Goal: Task Accomplishment & Management: Manage account settings

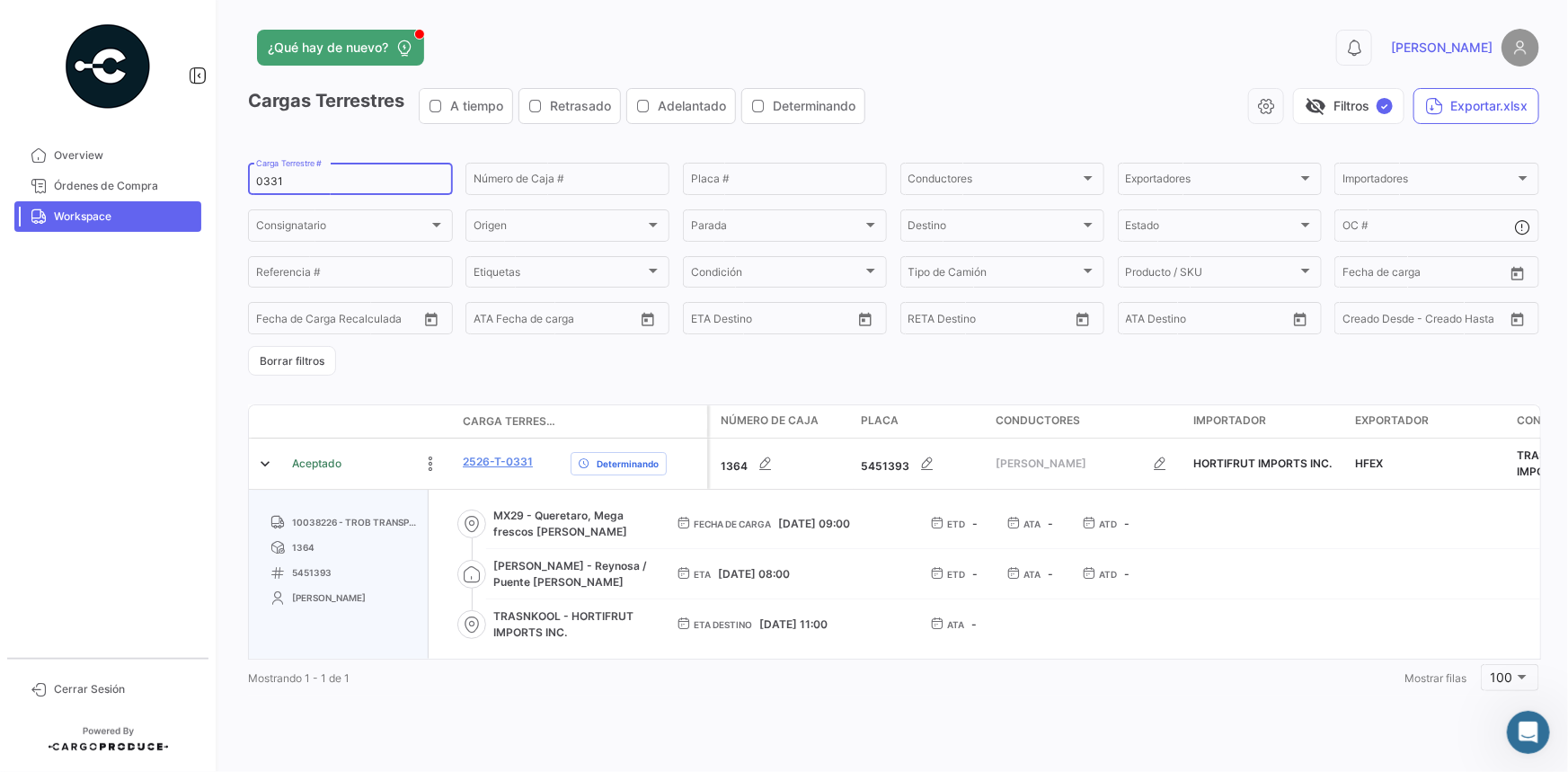
click at [311, 185] on input "0331" at bounding box center [350, 181] width 189 height 13
drag, startPoint x: 311, startPoint y: 185, endPoint x: 232, endPoint y: 184, distance: 79.0
click at [232, 184] on div "¿Qué hay de nuevo? 0 [PERSON_NAME] Terrestres A tiempo Retrasado Adelantado Det…" at bounding box center [894, 386] width 1349 height 772
click at [92, 218] on span "Workspace" at bounding box center [124, 217] width 140 height 17
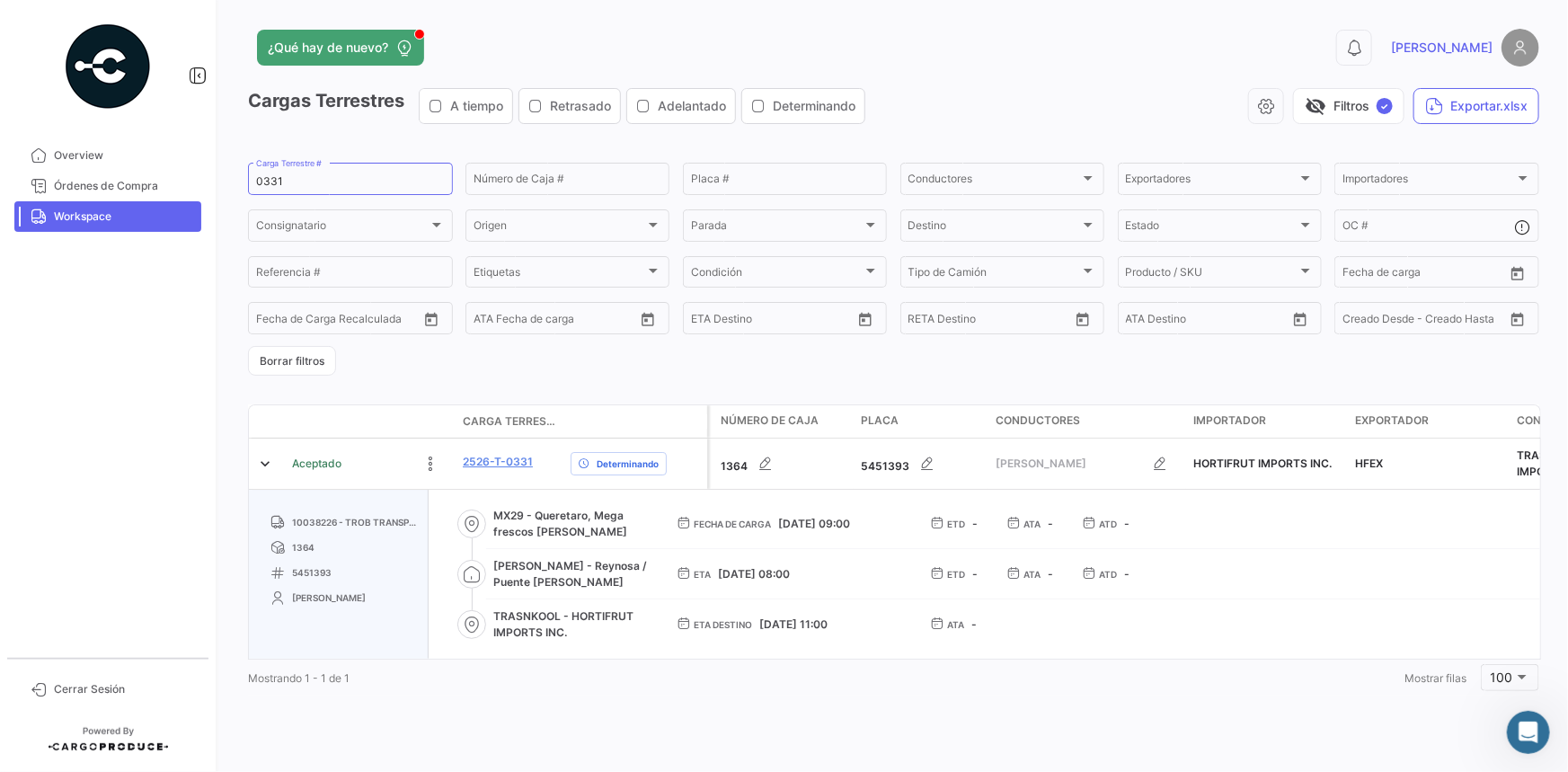
click at [88, 224] on link "Workspace" at bounding box center [108, 216] width 187 height 30
click at [103, 187] on span "Órdenes de Compra" at bounding box center [124, 186] width 140 height 17
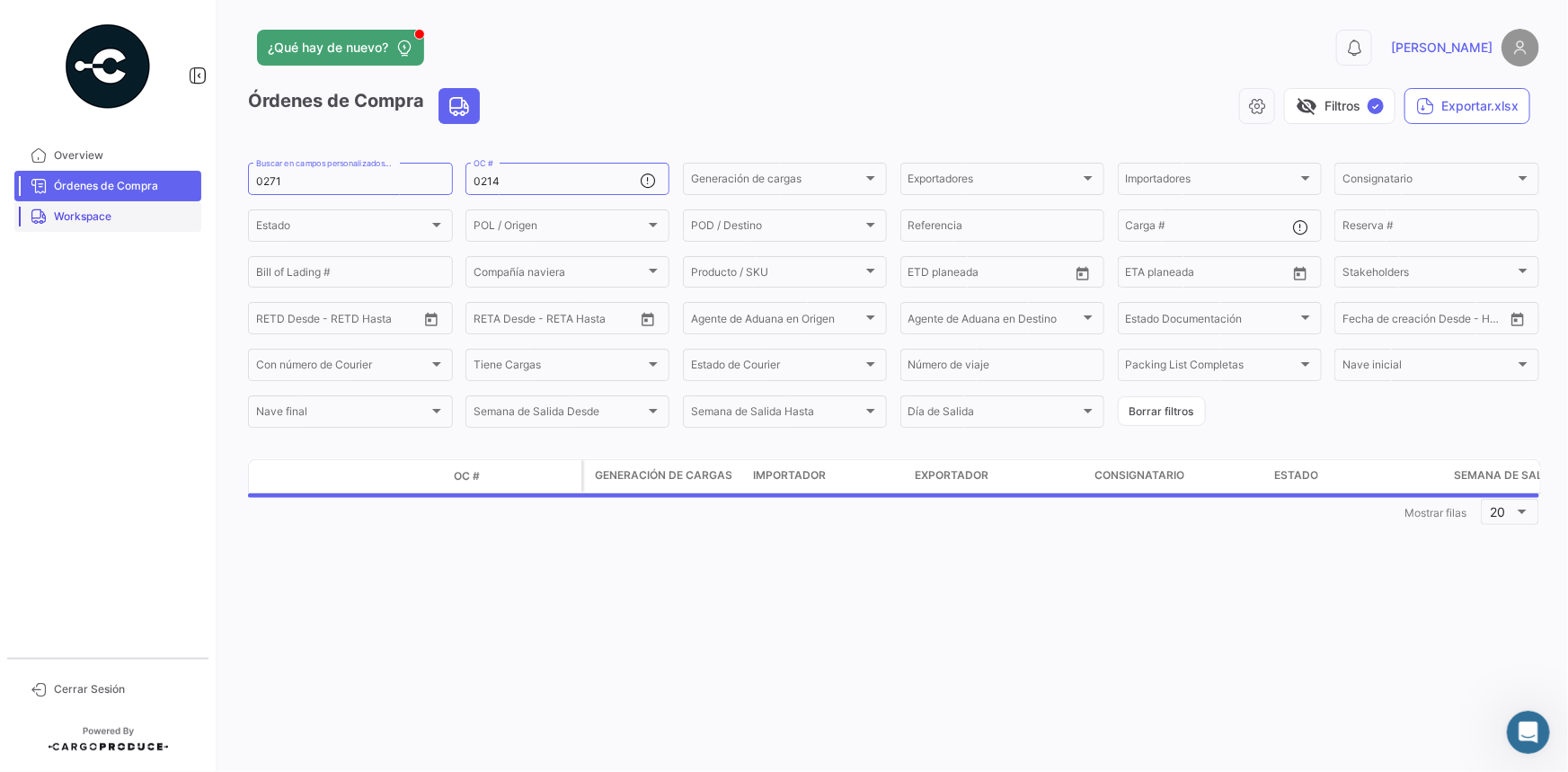
click at [96, 224] on span "Workspace" at bounding box center [124, 217] width 140 height 17
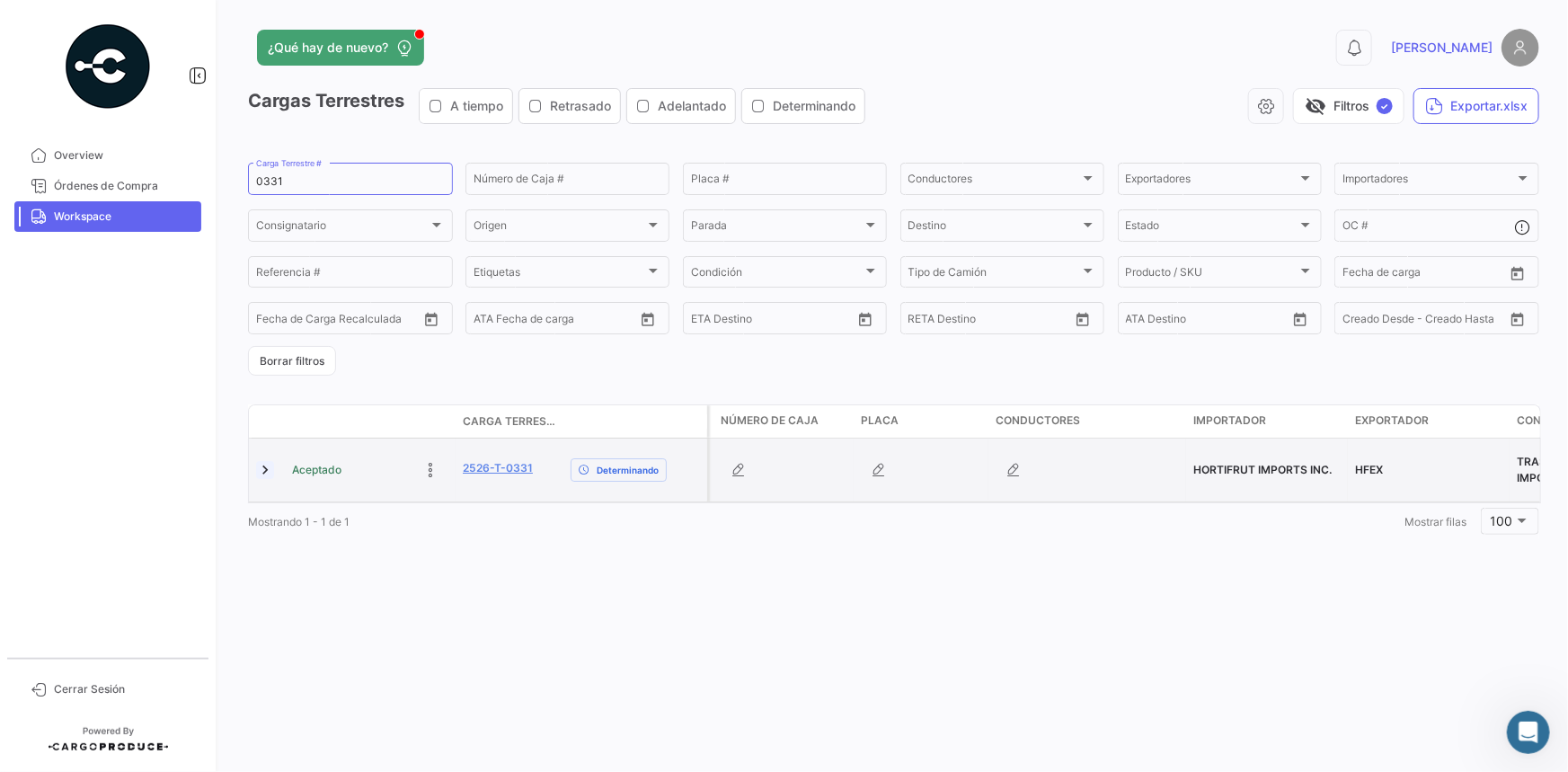
click at [266, 477] on link at bounding box center [265, 470] width 18 height 18
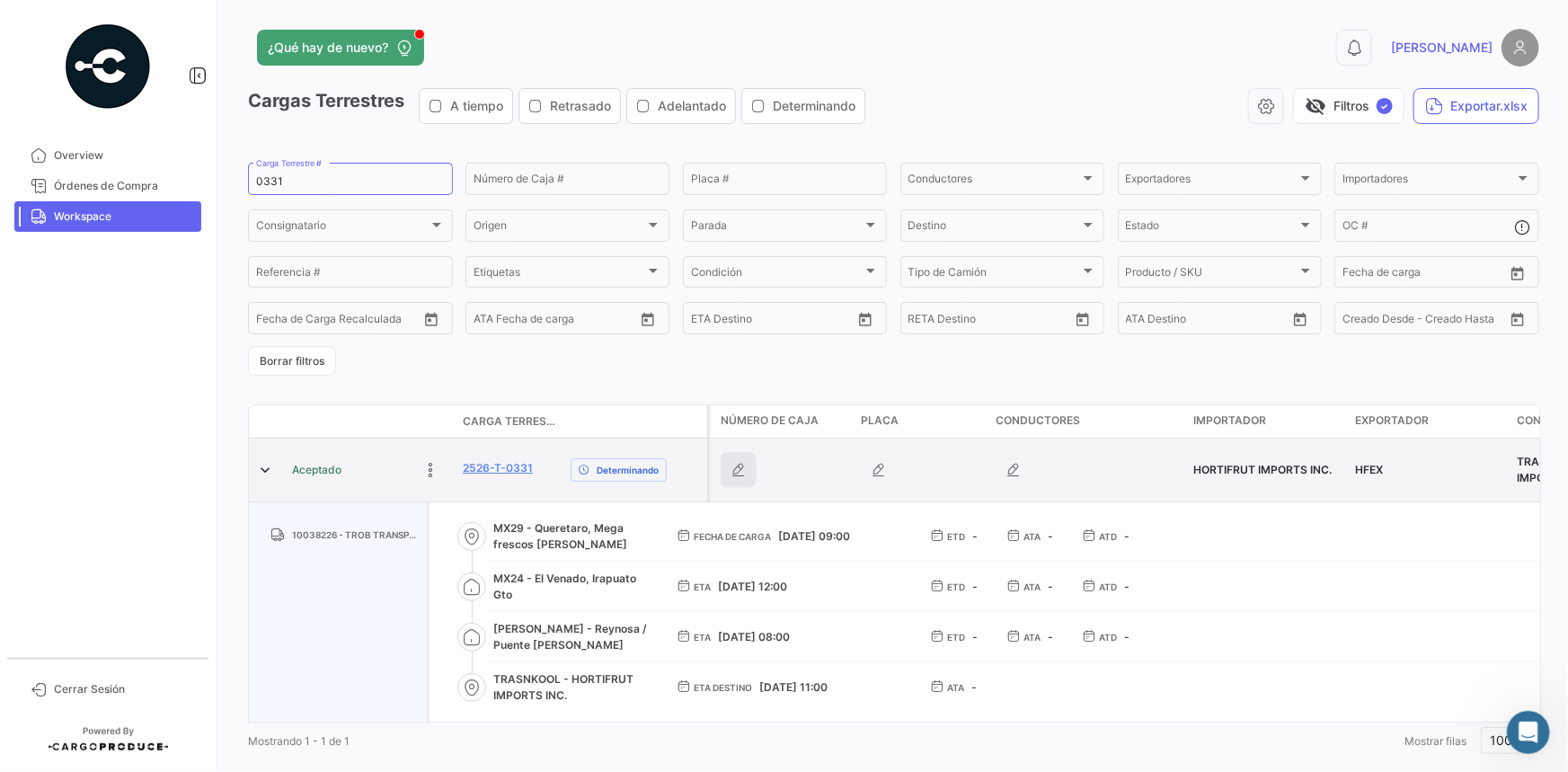
click at [741, 467] on icon "button" at bounding box center [739, 470] width 18 height 18
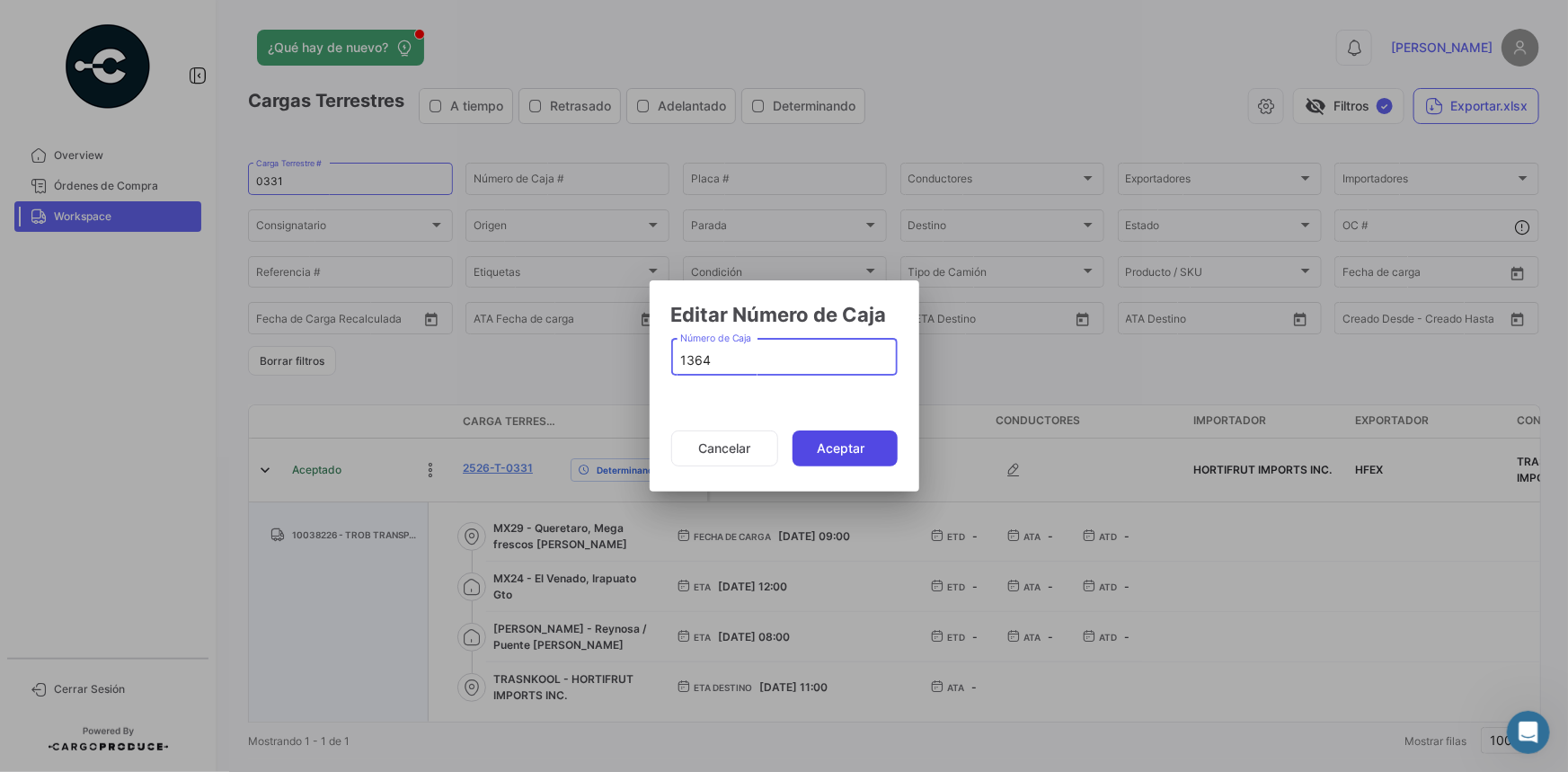
type input "1364"
click at [855, 457] on button "Aceptar" at bounding box center [845, 448] width 105 height 36
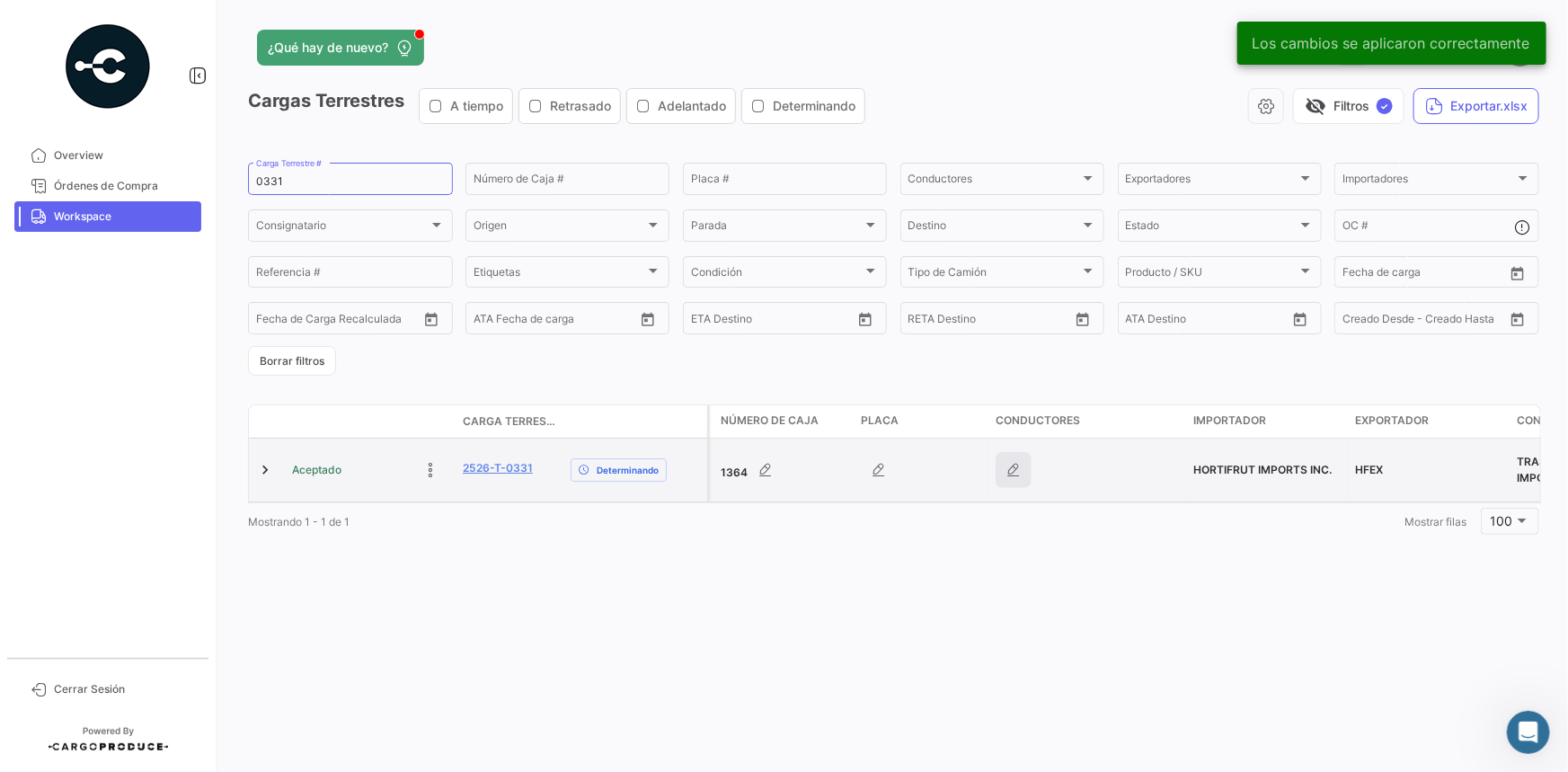
click at [1021, 467] on icon "button" at bounding box center [1014, 470] width 18 height 18
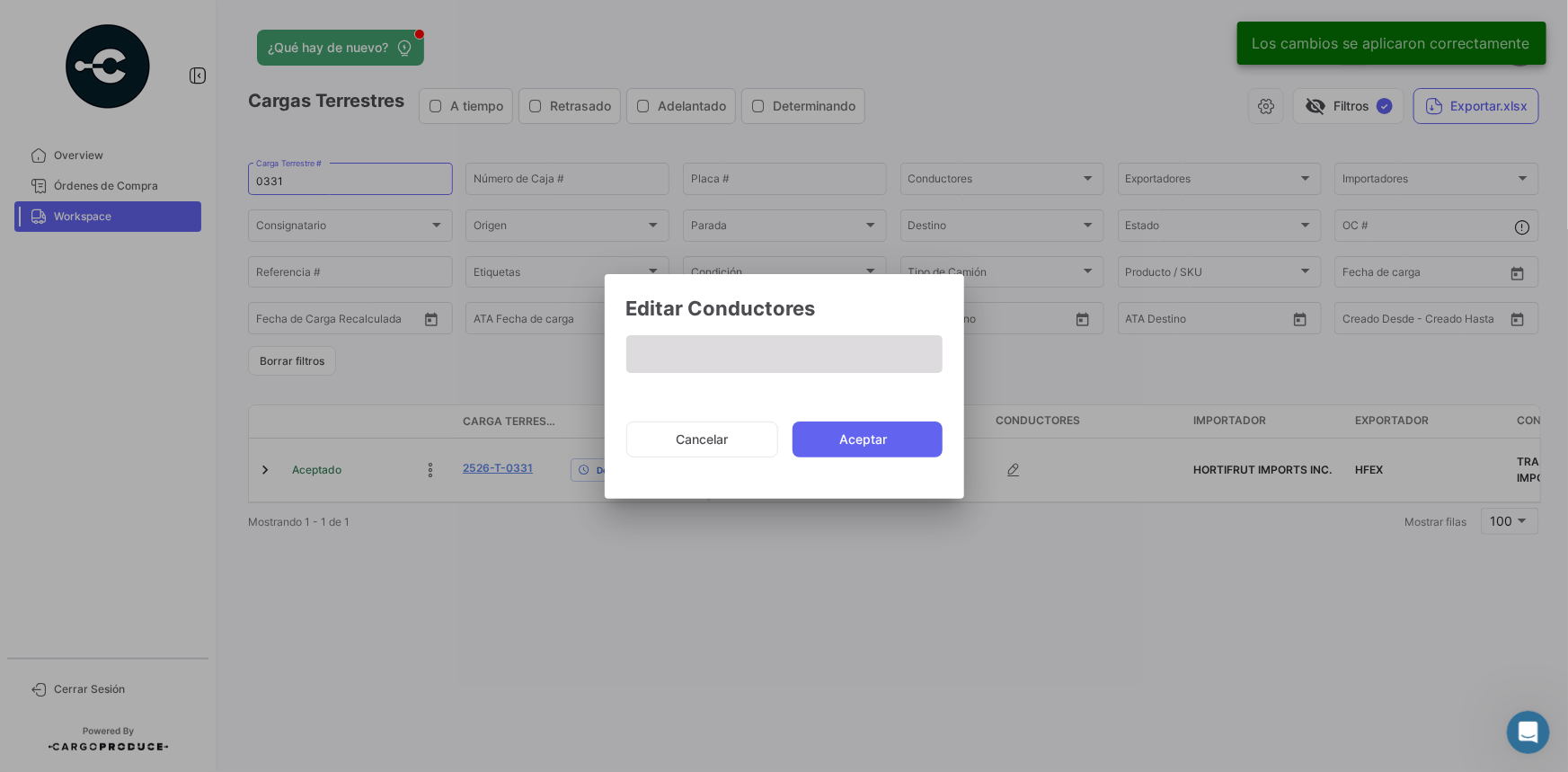
click at [796, 351] on span at bounding box center [785, 353] width 317 height 38
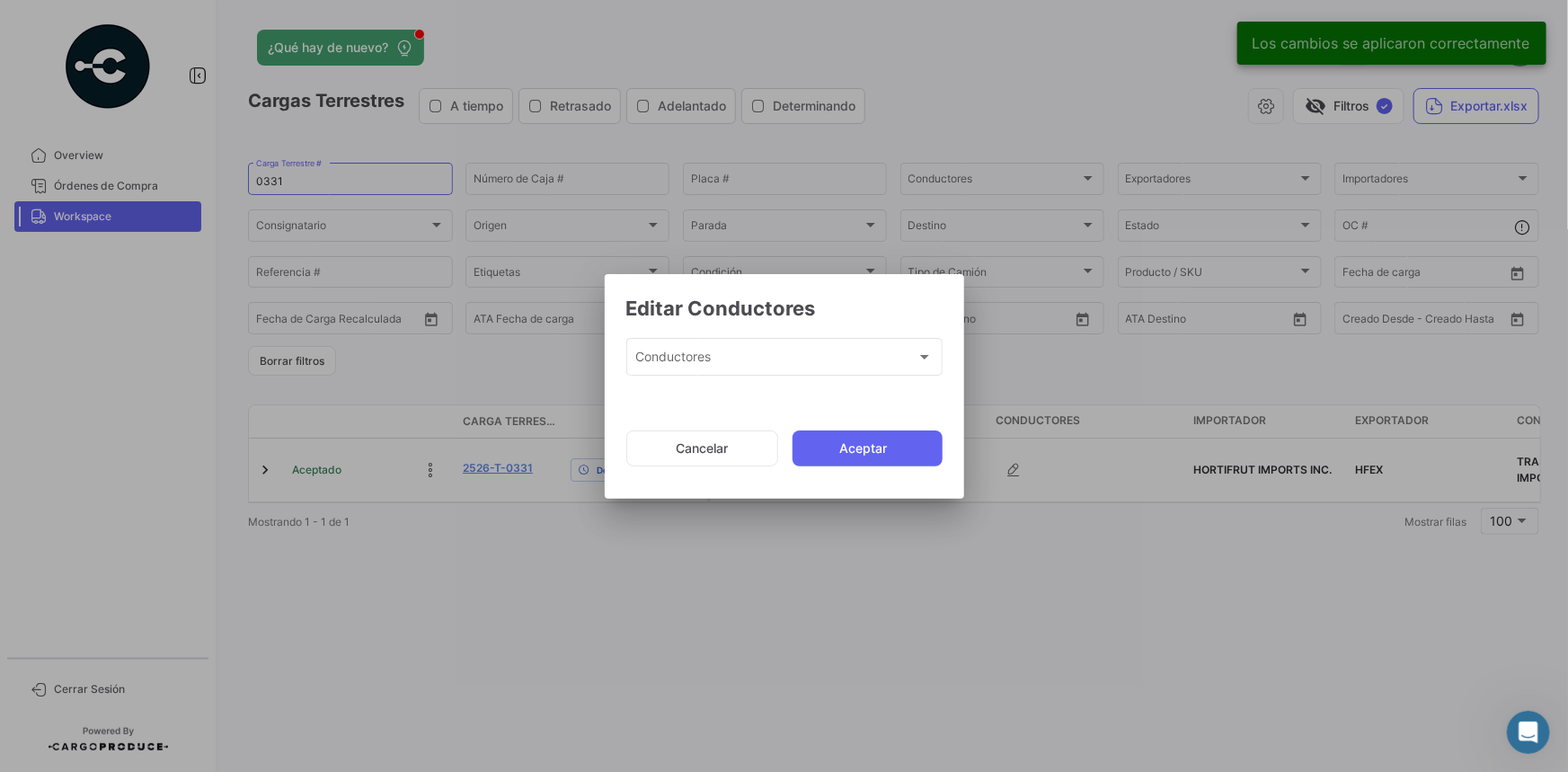
click at [824, 360] on div "Conductores" at bounding box center [776, 361] width 282 height 16
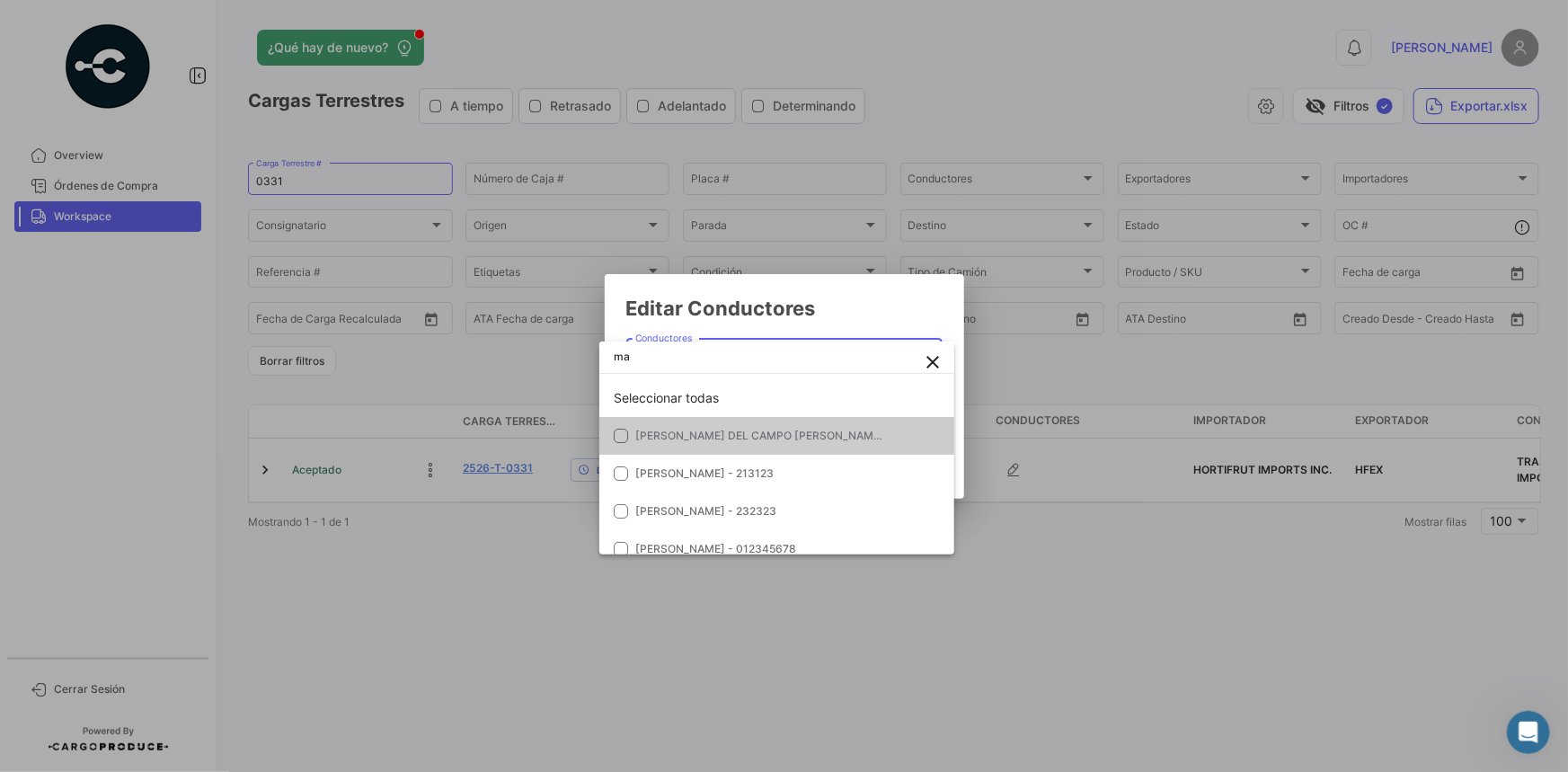
type input "m"
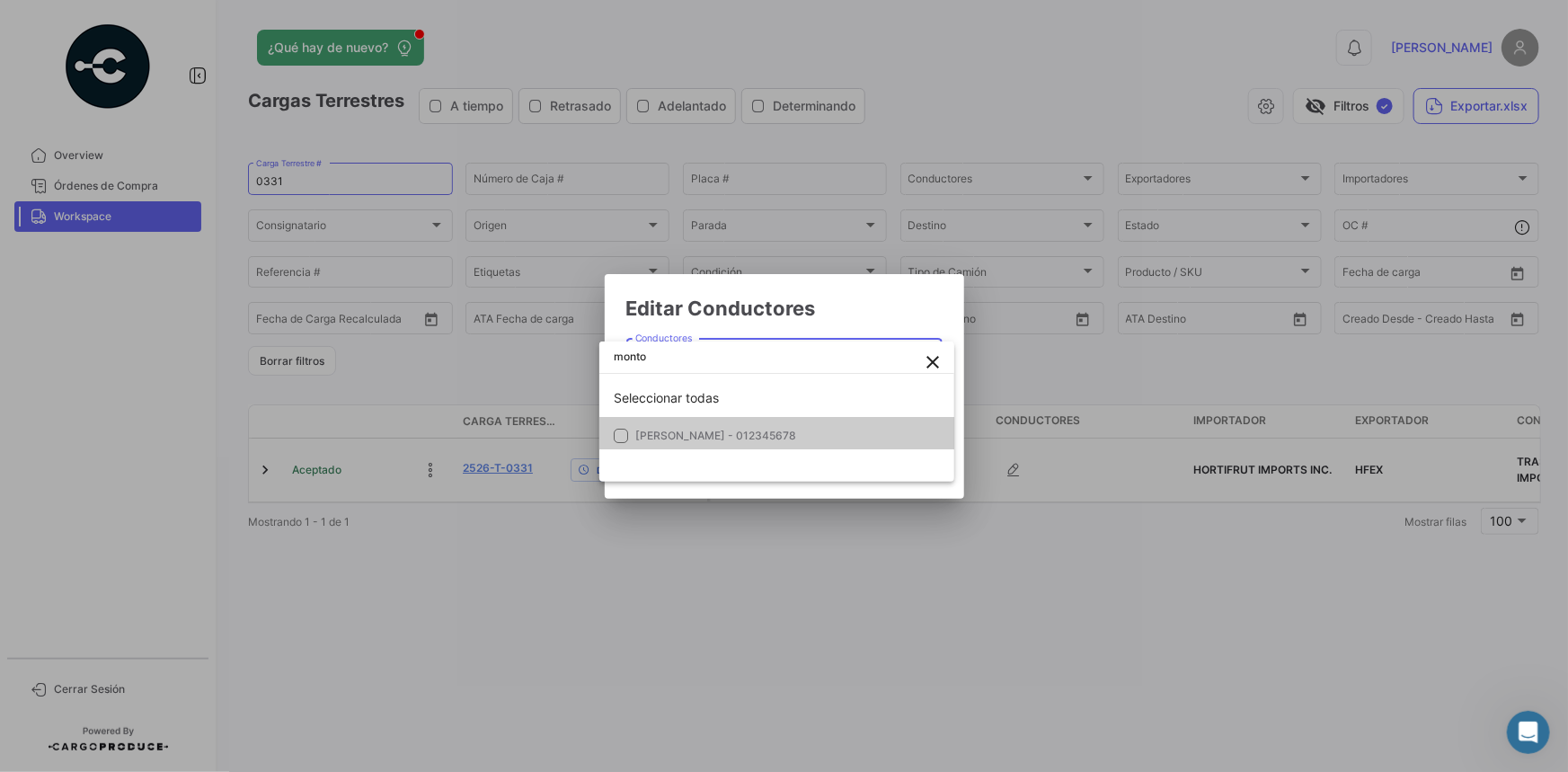
type input "monto"
click at [808, 445] on mat-option "[PERSON_NAME] - 012345678" at bounding box center [777, 435] width 355 height 38
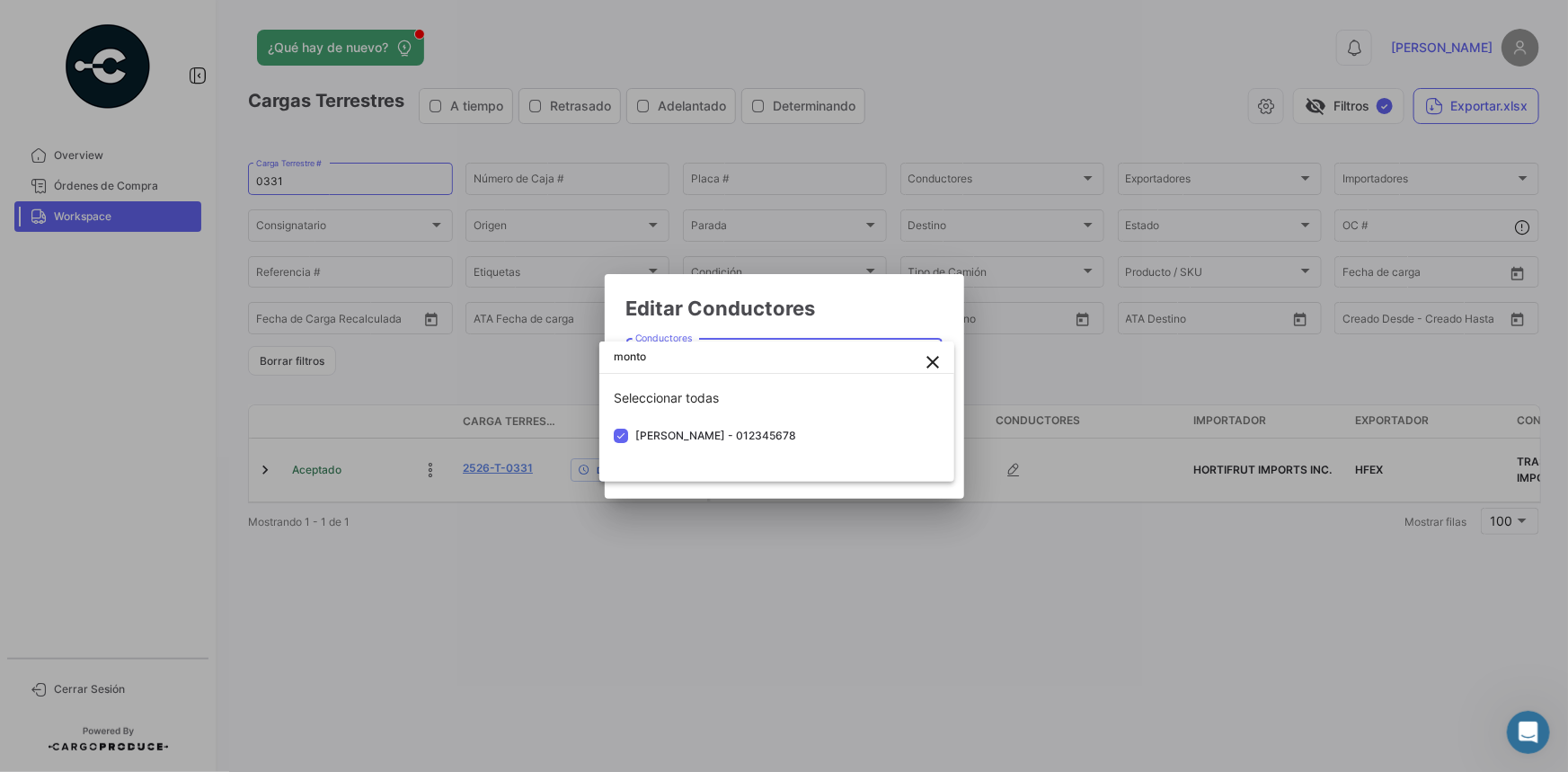
click at [874, 324] on div at bounding box center [784, 386] width 1568 height 772
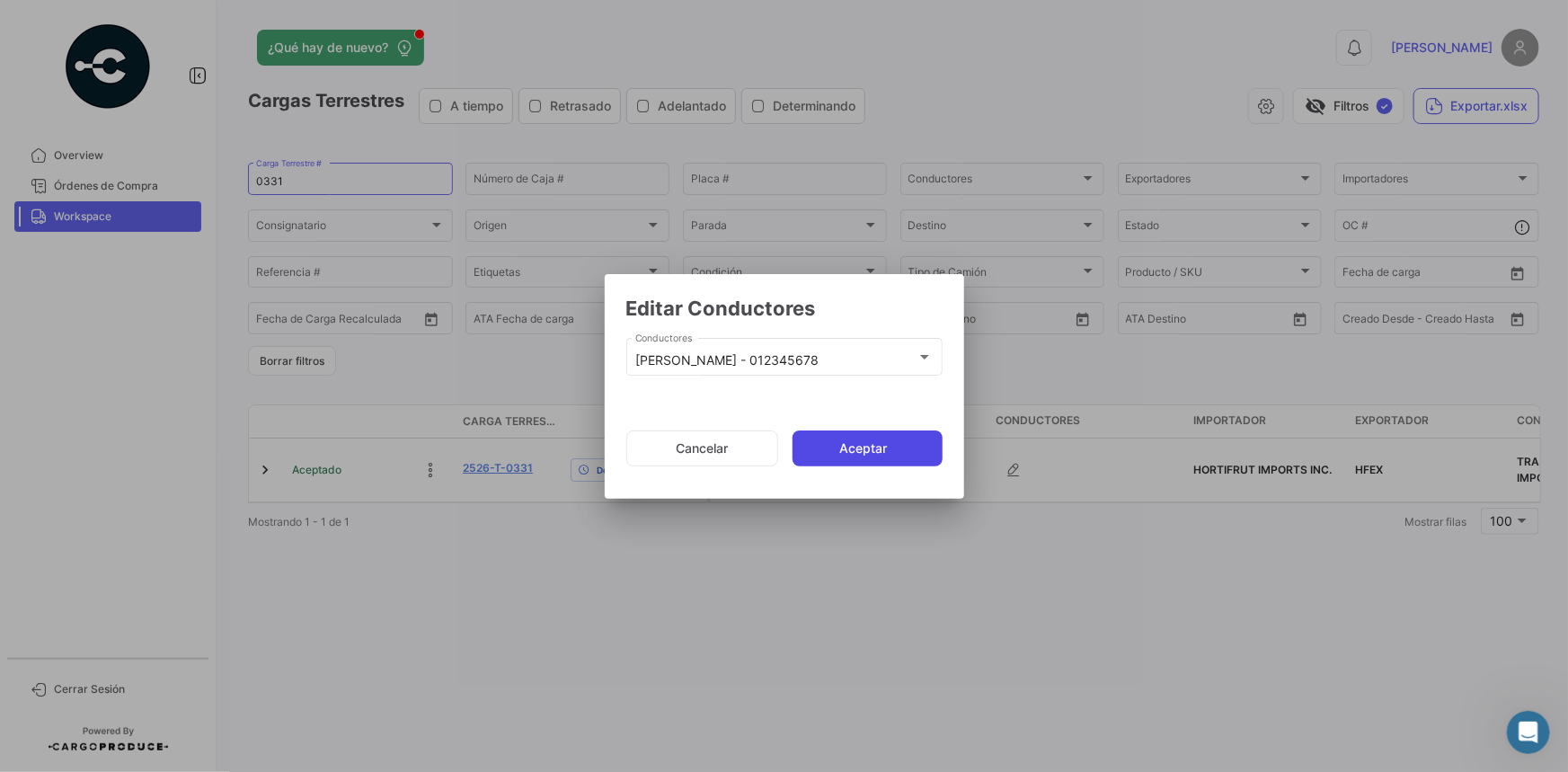
click at [866, 451] on button "Aceptar" at bounding box center [867, 448] width 150 height 36
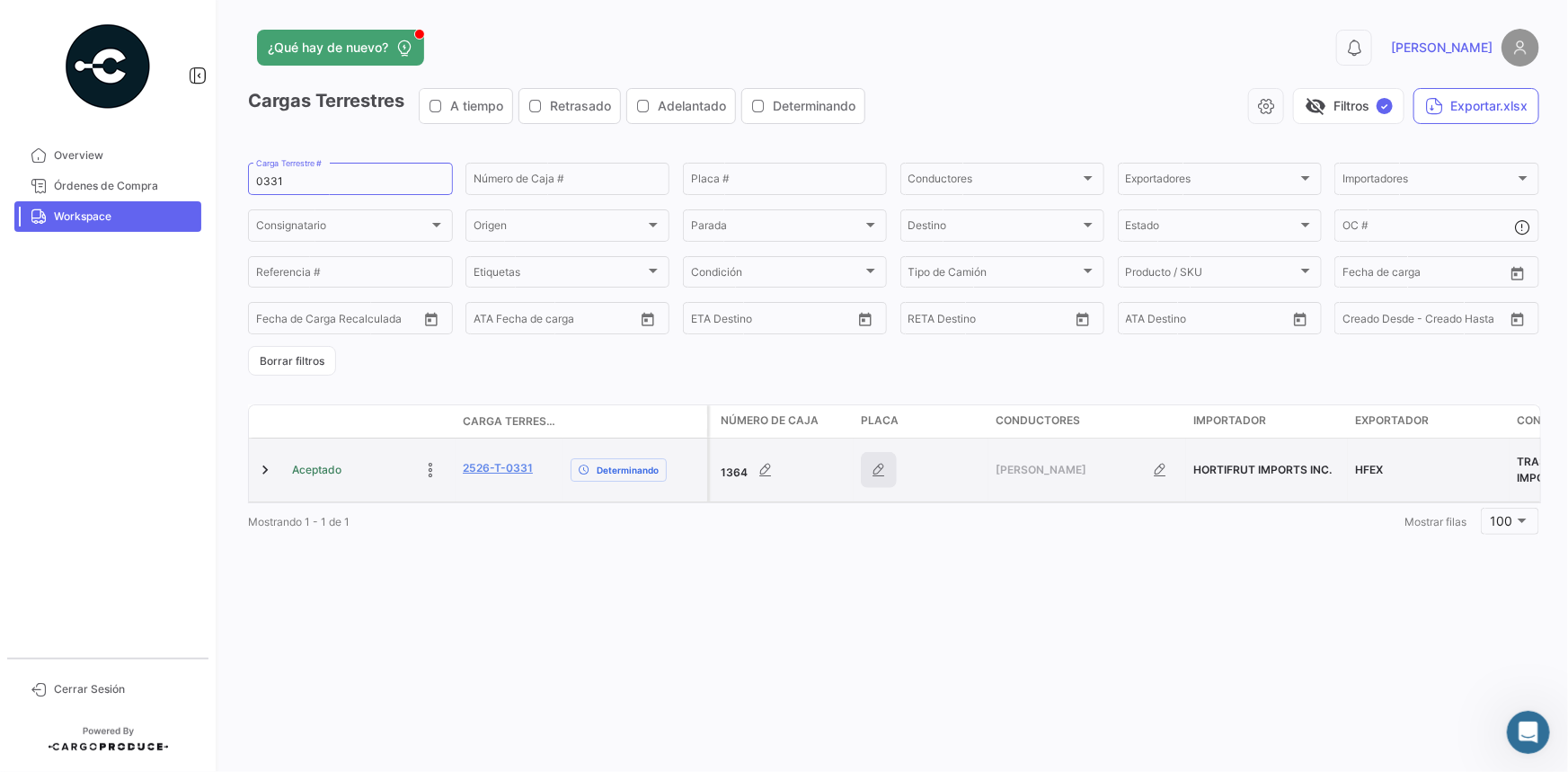
click at [873, 458] on button "button" at bounding box center [879, 469] width 36 height 36
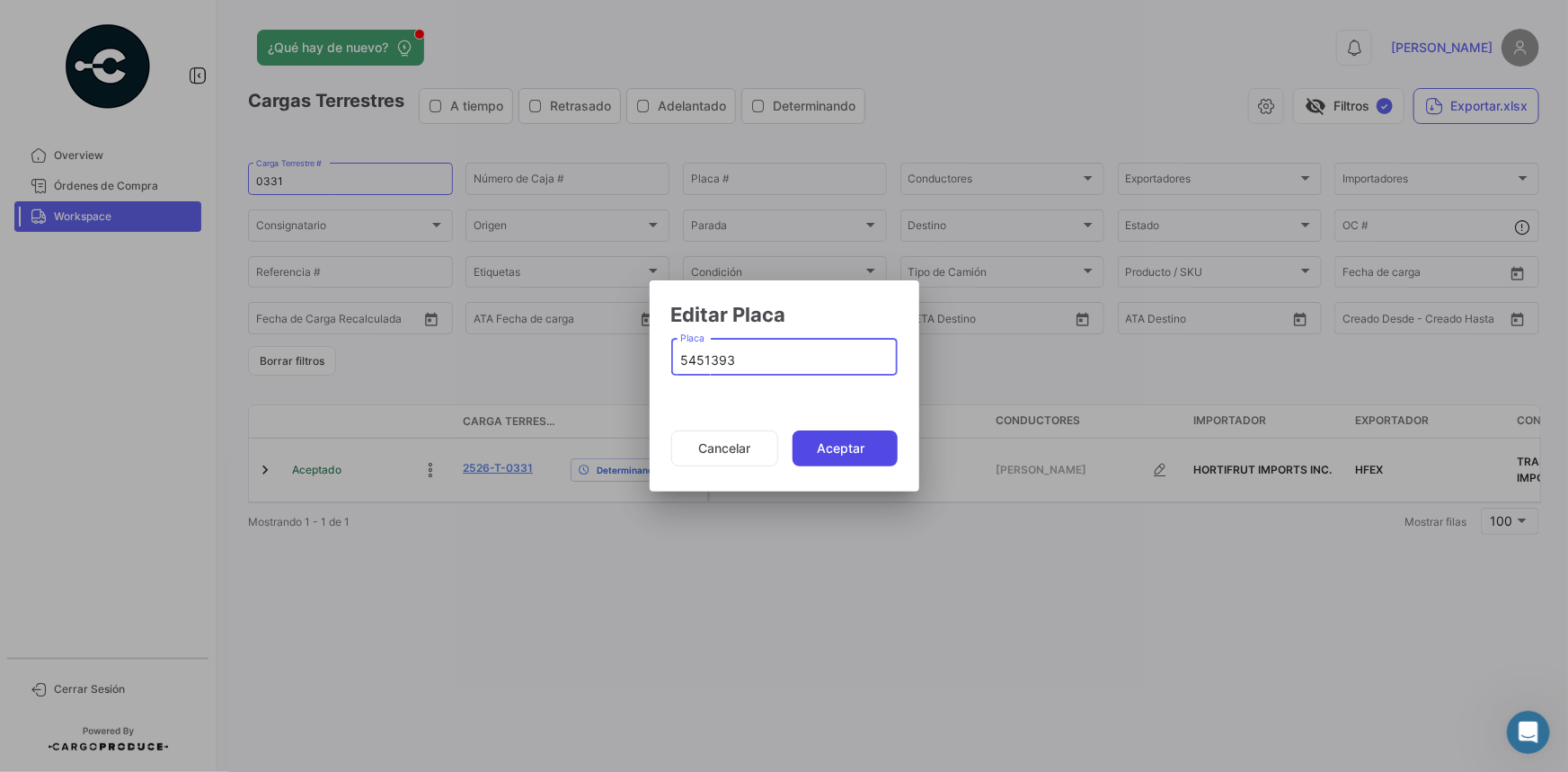
type input "5451393"
click at [853, 441] on button "Aceptar" at bounding box center [845, 448] width 105 height 36
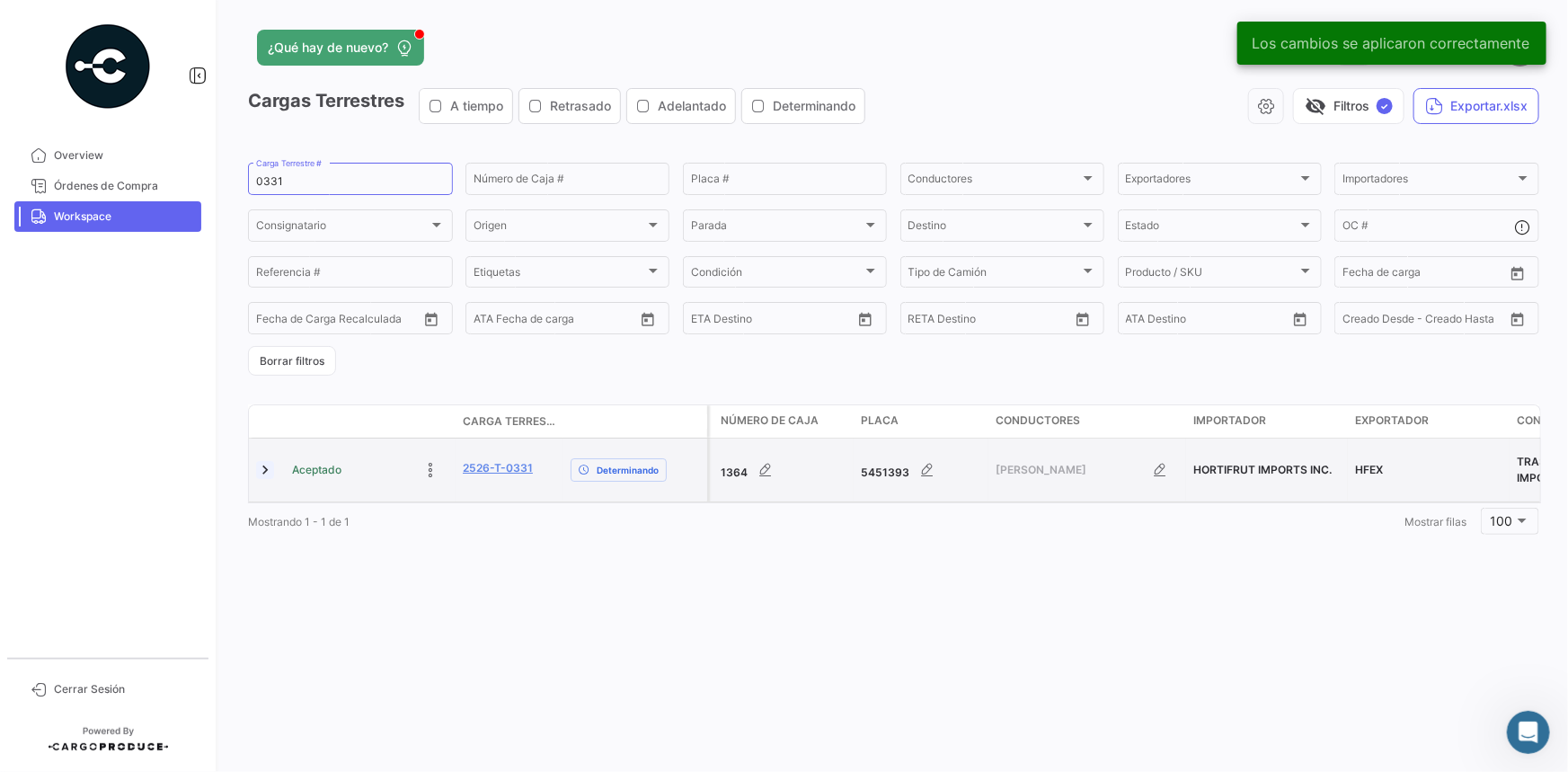
click at [265, 472] on link at bounding box center [265, 470] width 18 height 18
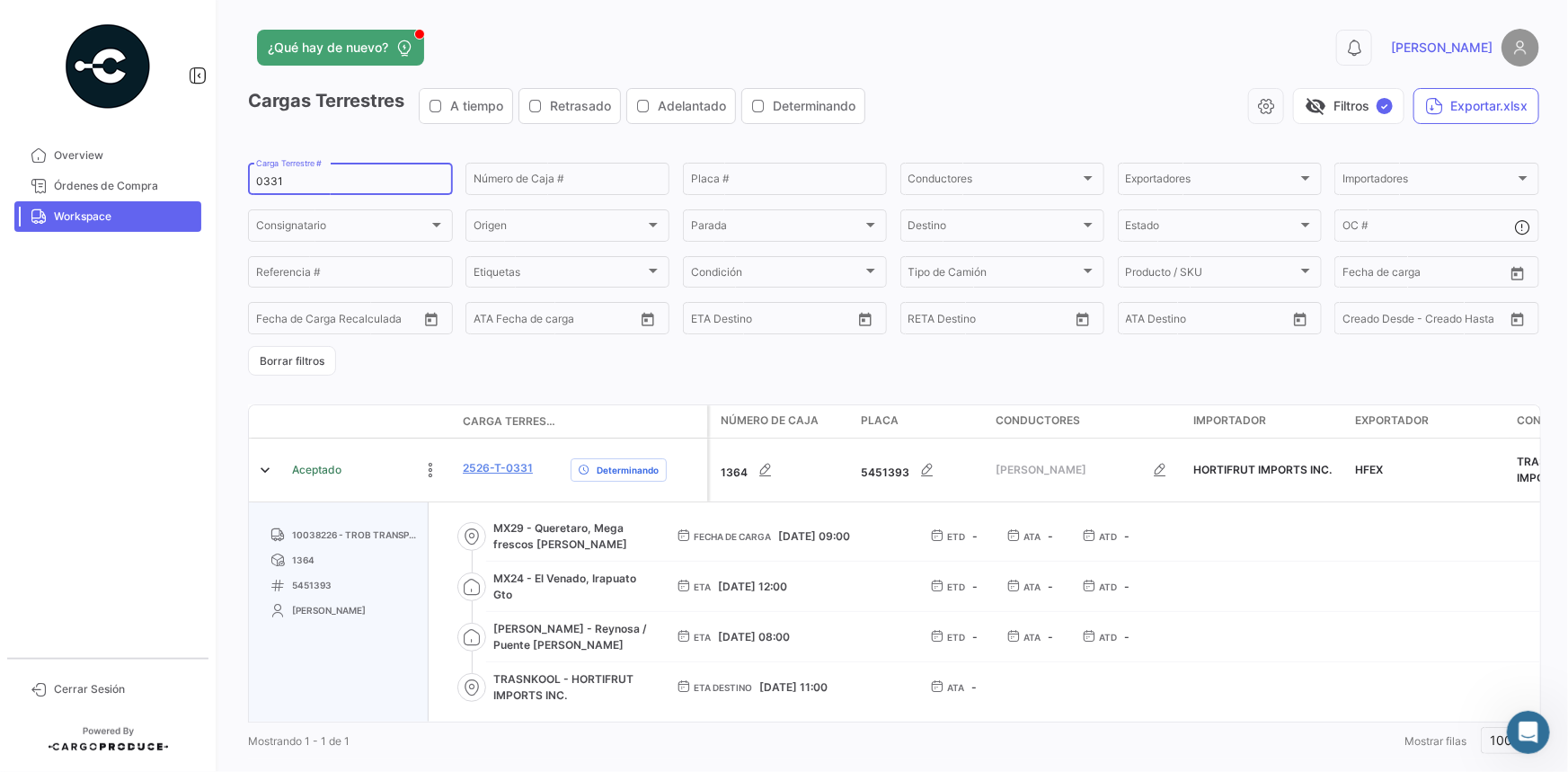
click at [268, 186] on input "0331" at bounding box center [350, 181] width 189 height 13
paste input "296"
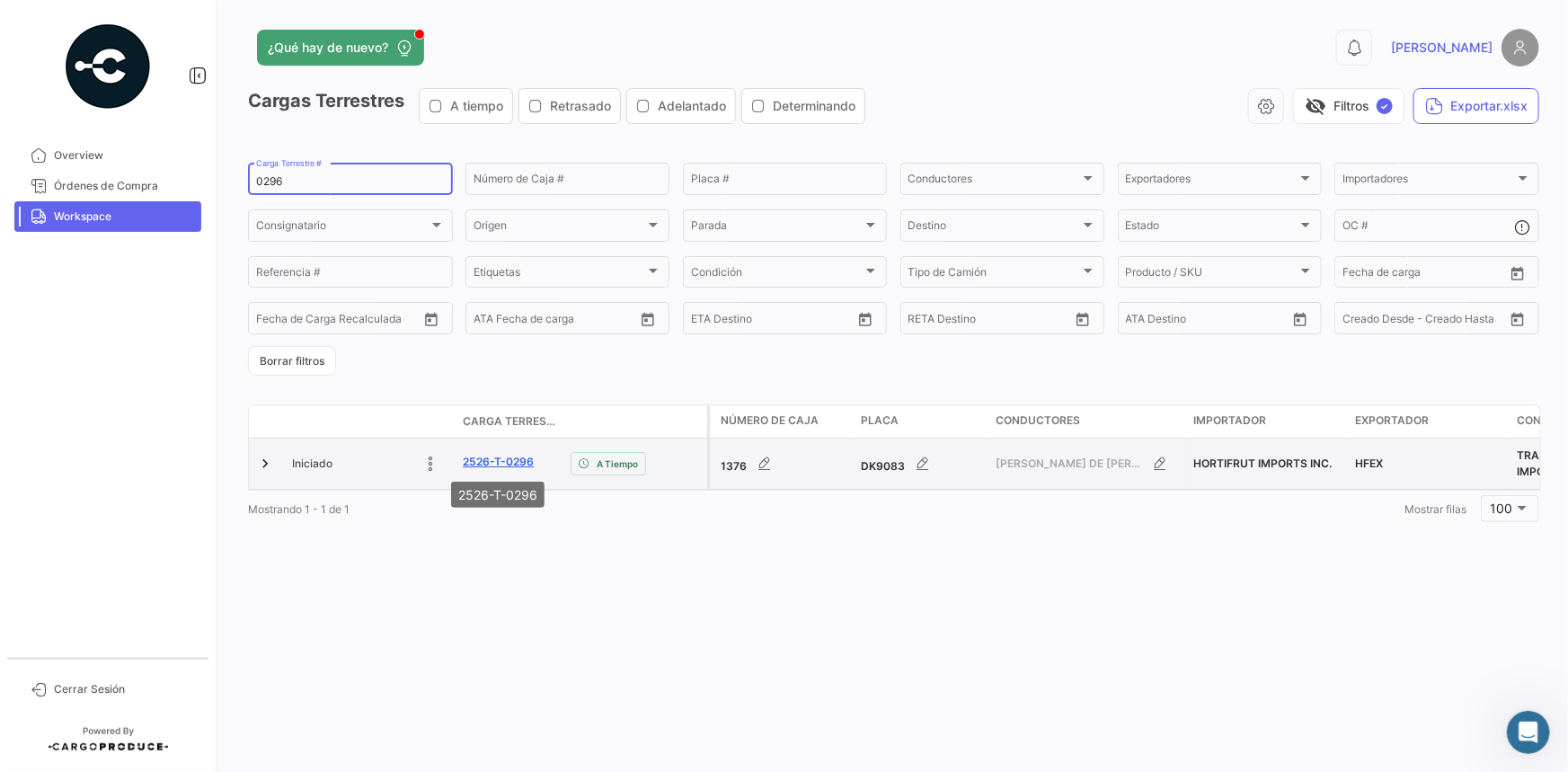
type input "0296"
click at [482, 457] on link "2526-T-0296" at bounding box center [498, 462] width 71 height 17
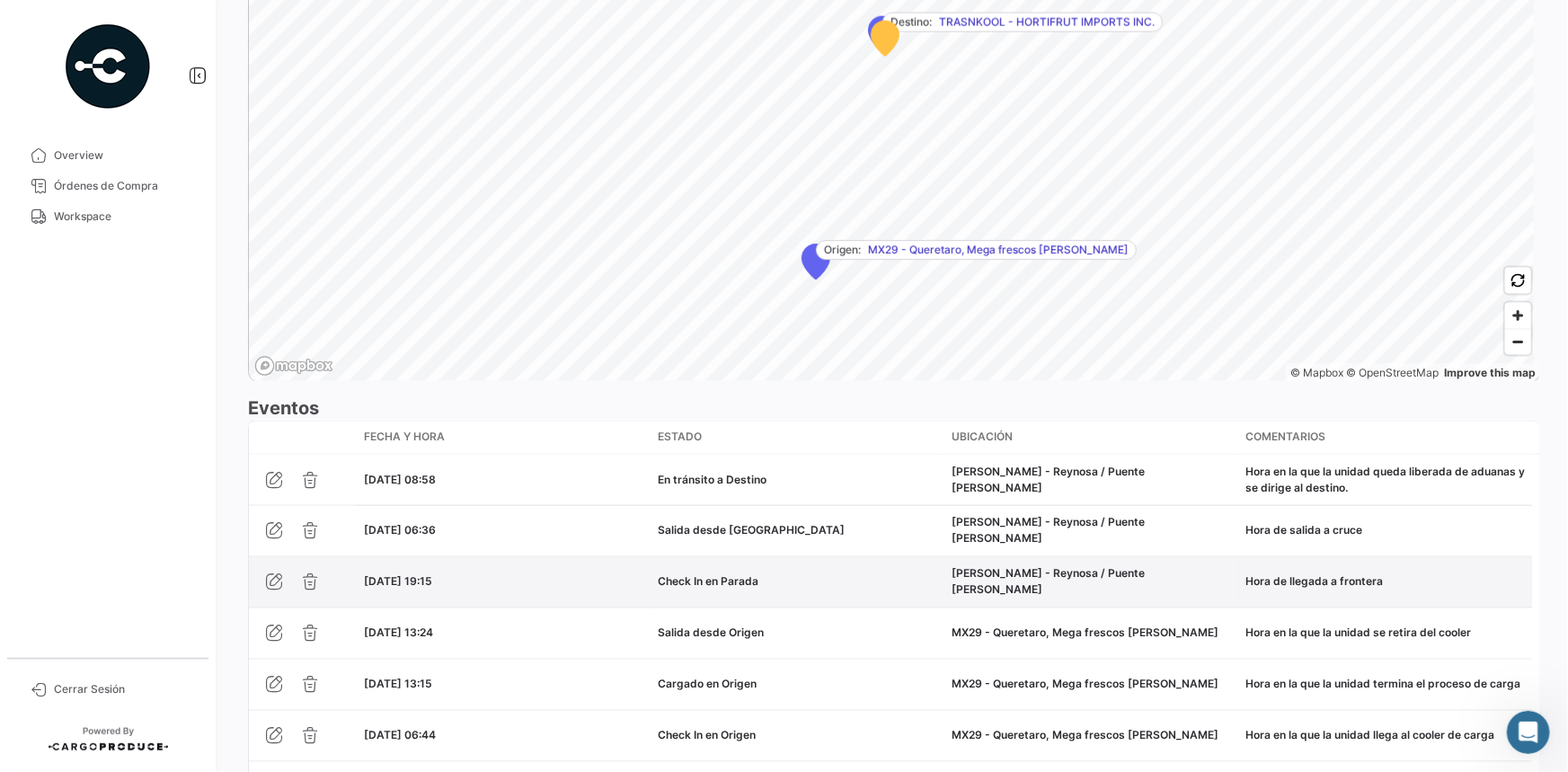
scroll to position [1345, 0]
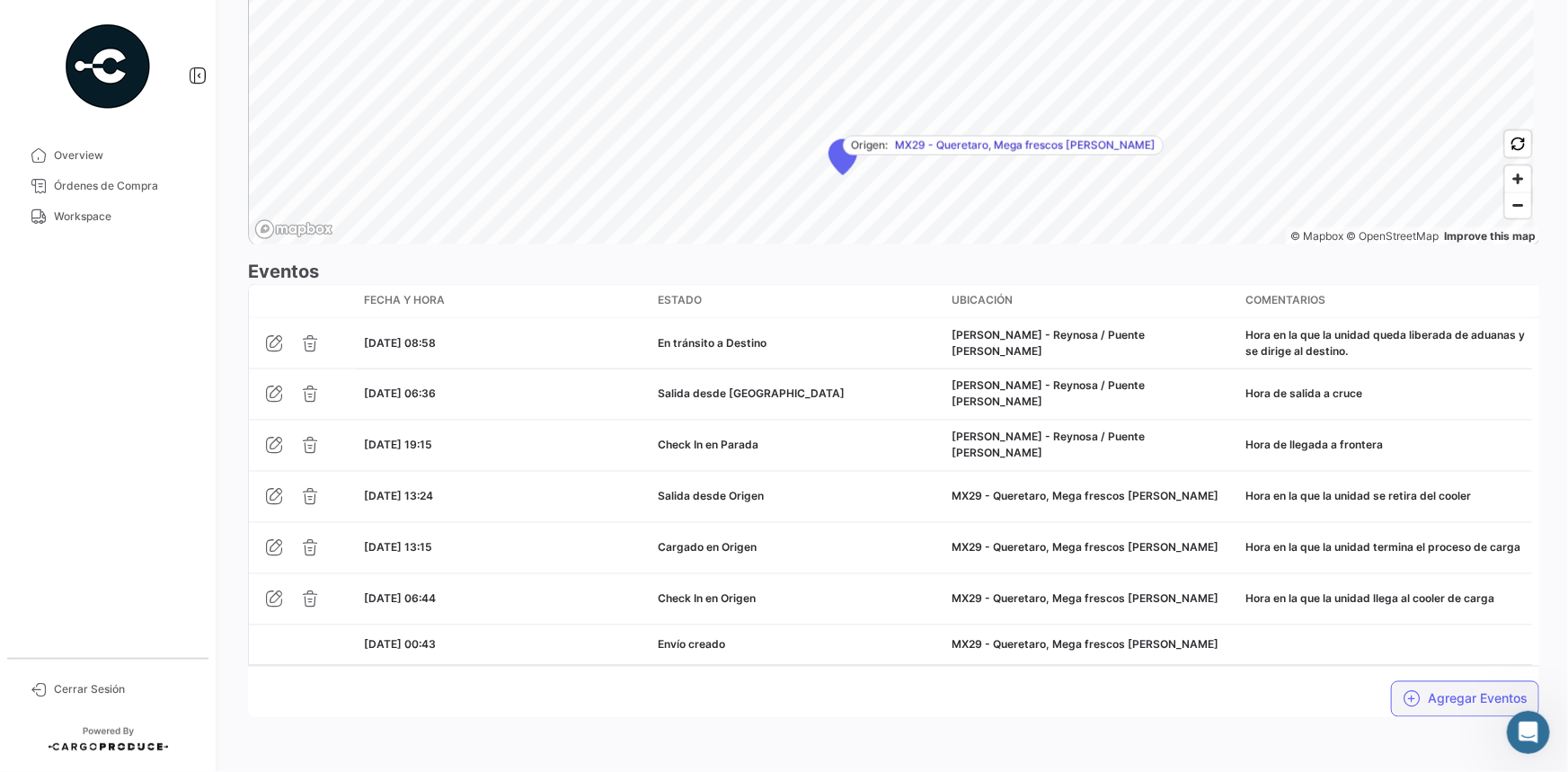
click at [1436, 701] on button "Agregar Eventos" at bounding box center [1465, 698] width 148 height 36
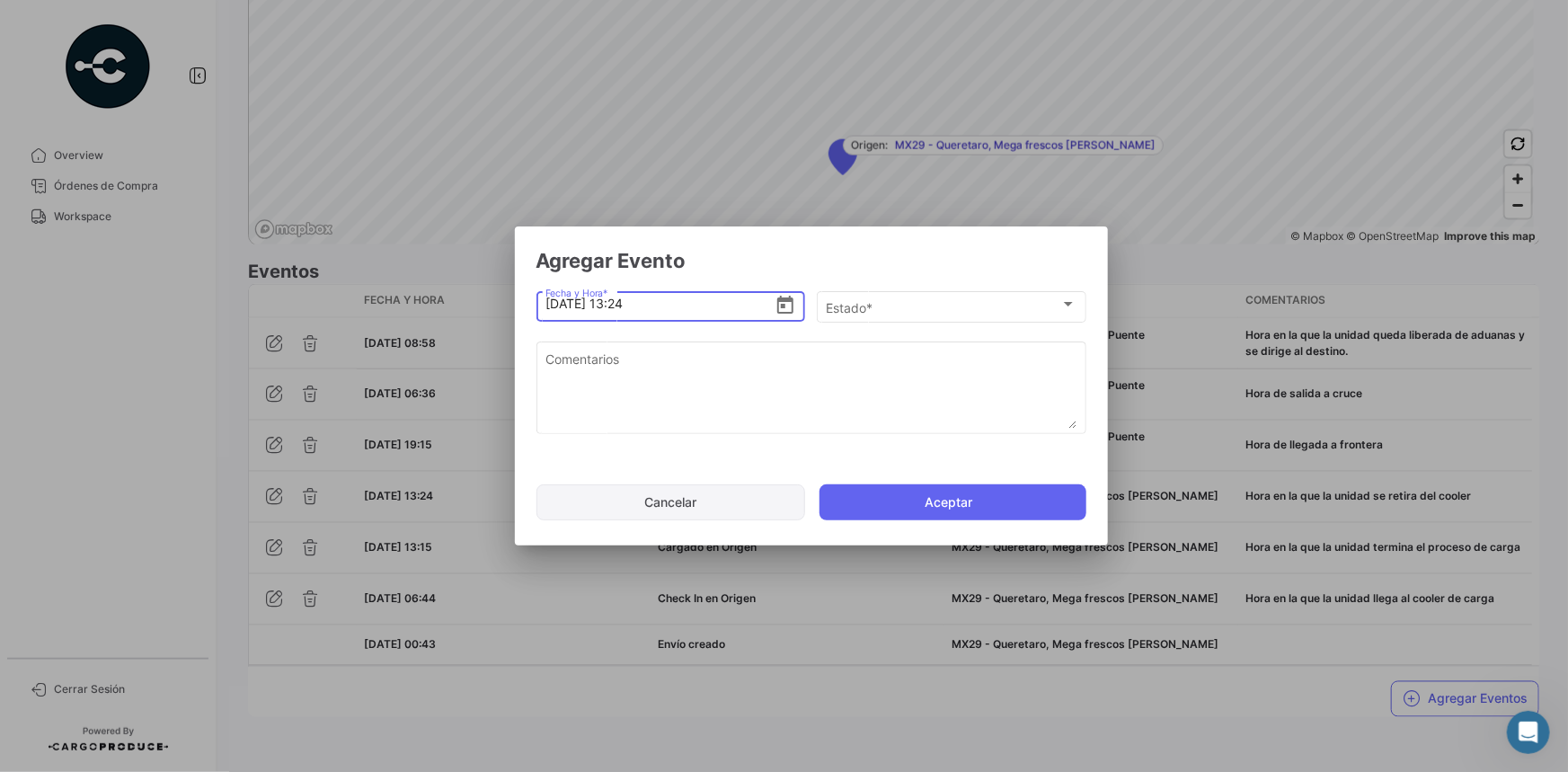
click at [709, 501] on button "Cancelar" at bounding box center [671, 501] width 269 height 36
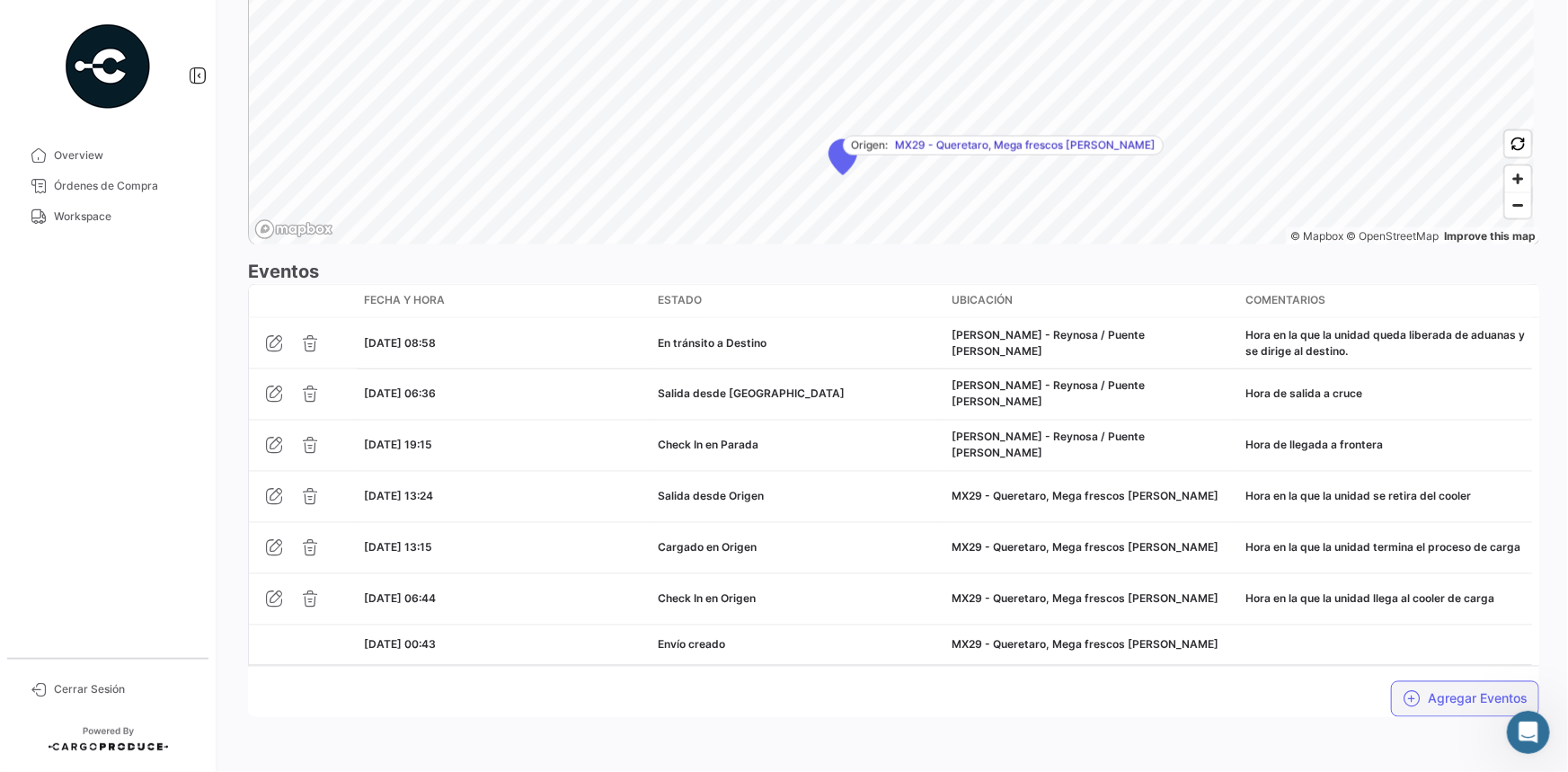
click at [1427, 704] on button "Agregar Eventos" at bounding box center [1465, 698] width 148 height 36
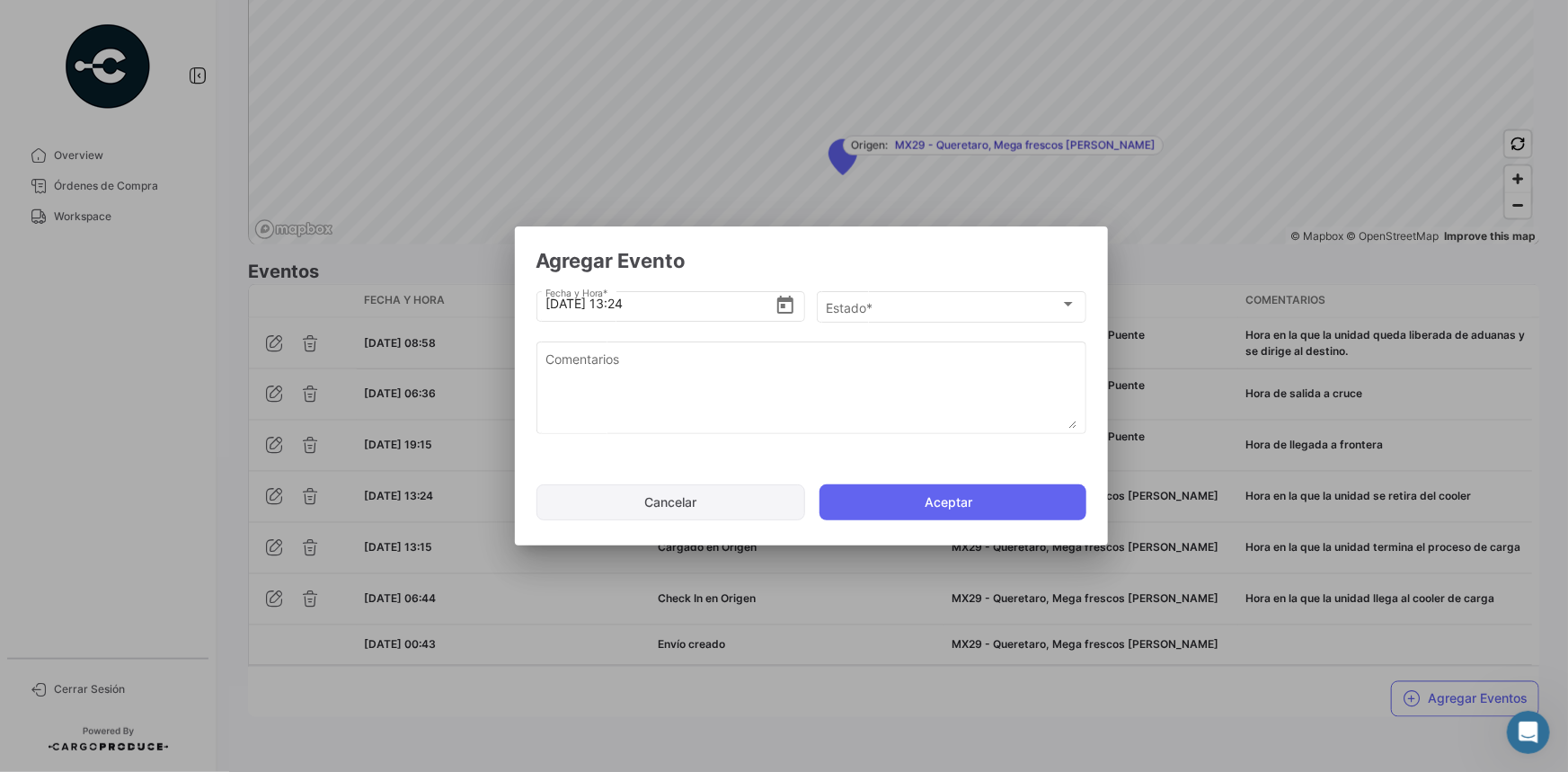
click at [741, 513] on button "Cancelar" at bounding box center [671, 501] width 269 height 36
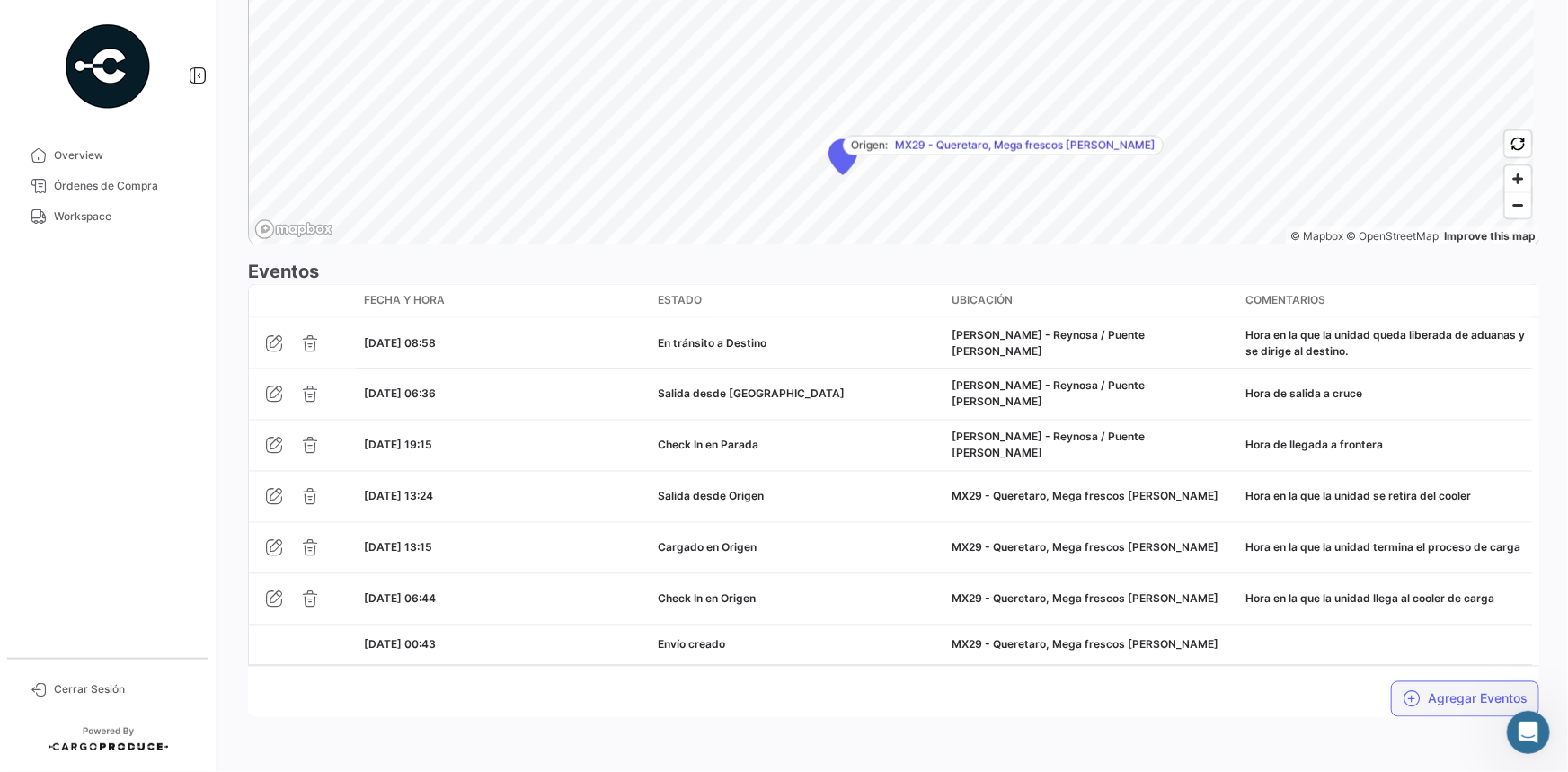
click at [1441, 696] on button "Agregar Eventos" at bounding box center [1465, 698] width 148 height 36
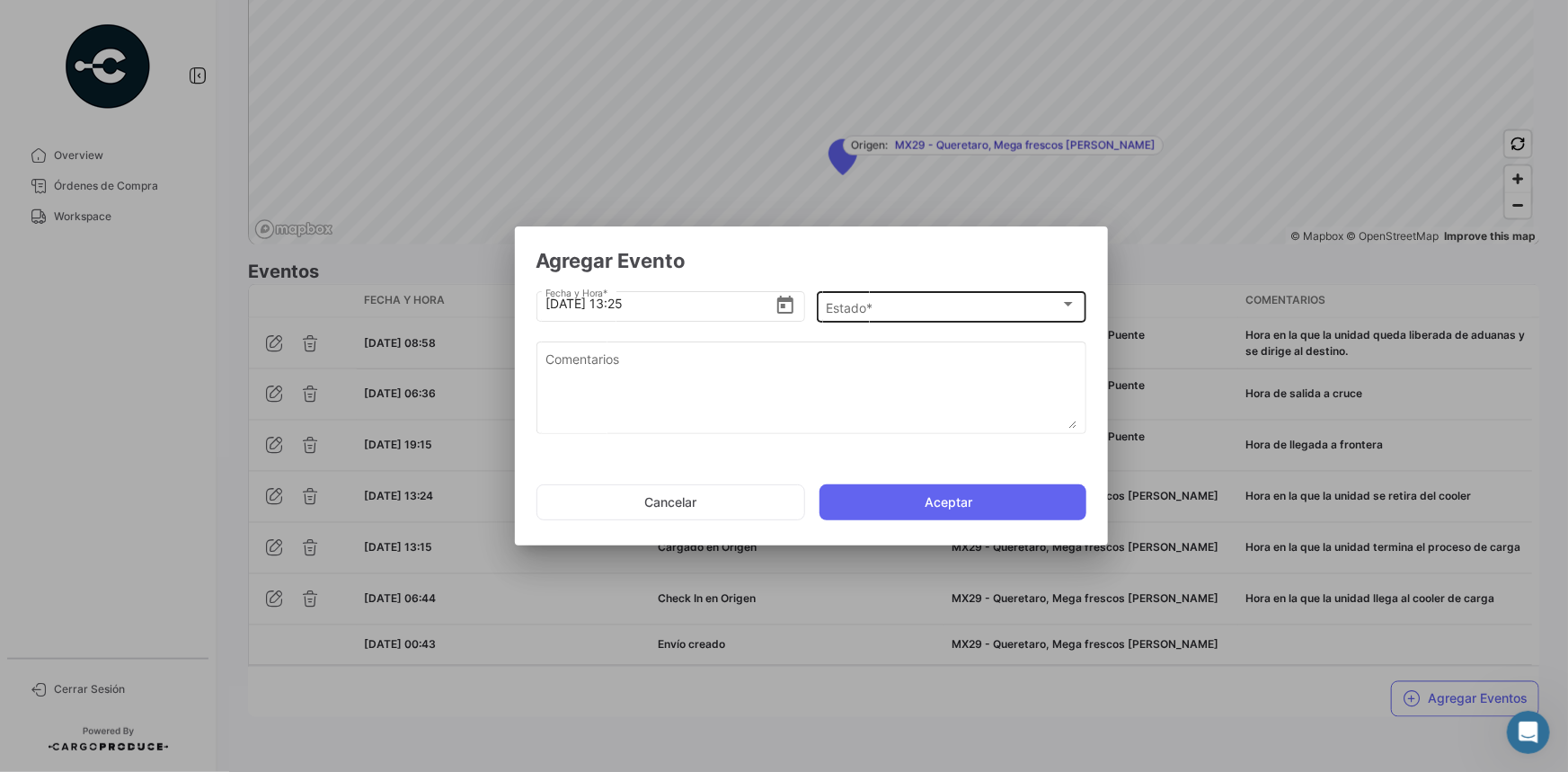
click at [918, 305] on div "Estado *" at bounding box center [942, 307] width 235 height 16
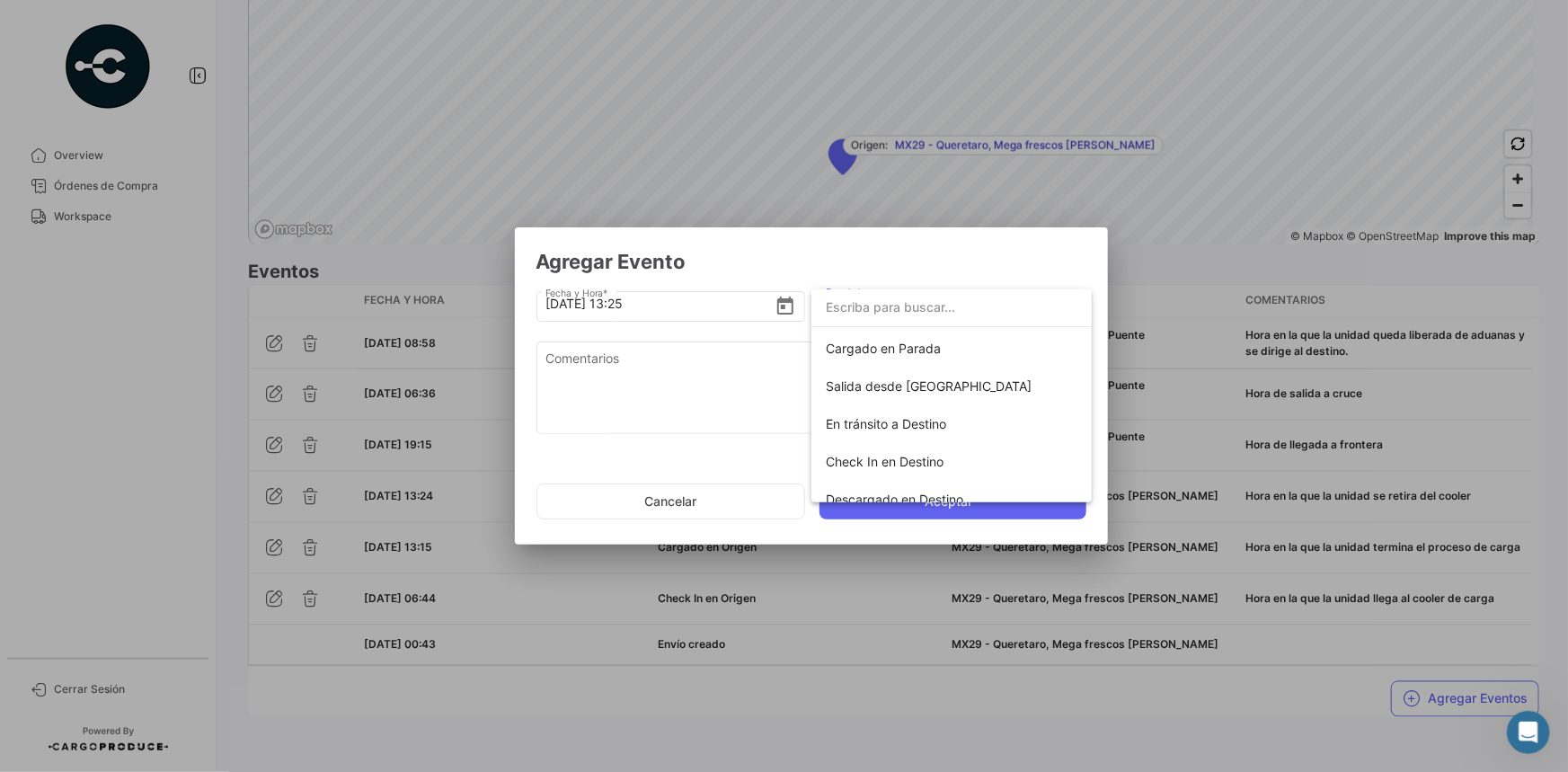
scroll to position [315, 0]
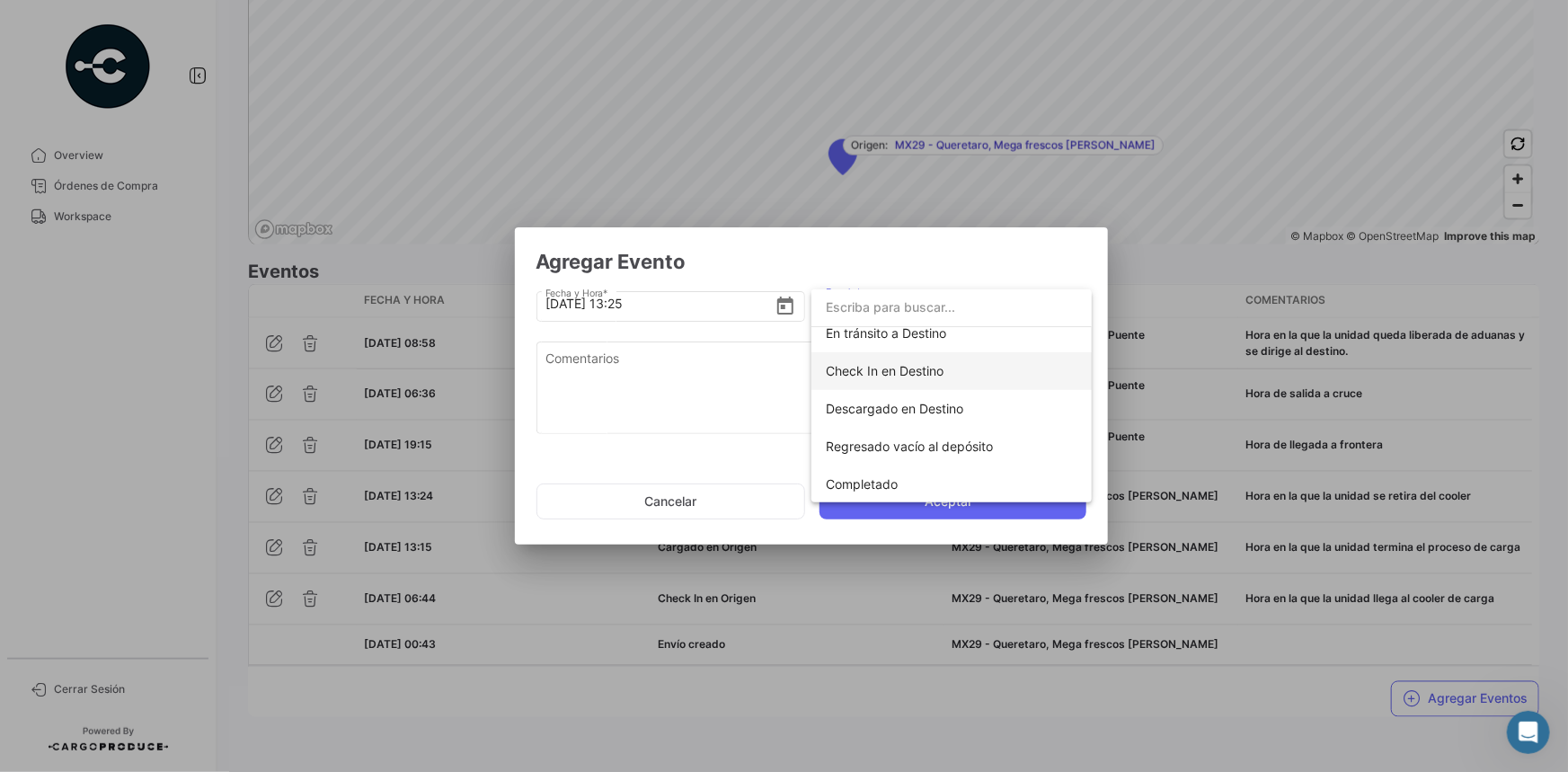
click at [929, 369] on span "Check In en Destino" at bounding box center [884, 371] width 118 height 16
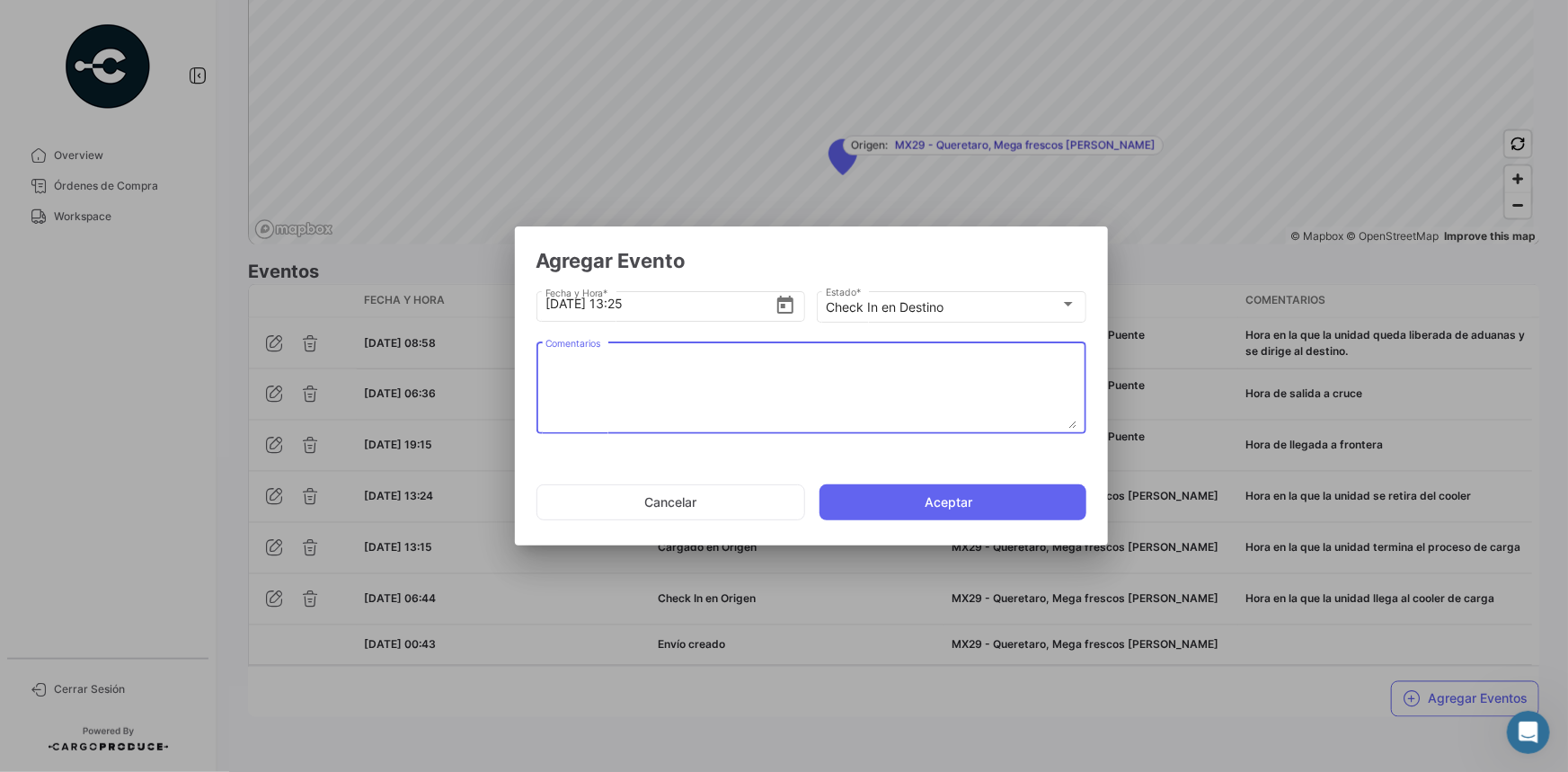
click at [709, 374] on textarea "Comentarios" at bounding box center [811, 389] width 531 height 79
paste textarea "Hora de arribo al destino"
type textarea "Hora de arribo al destino"
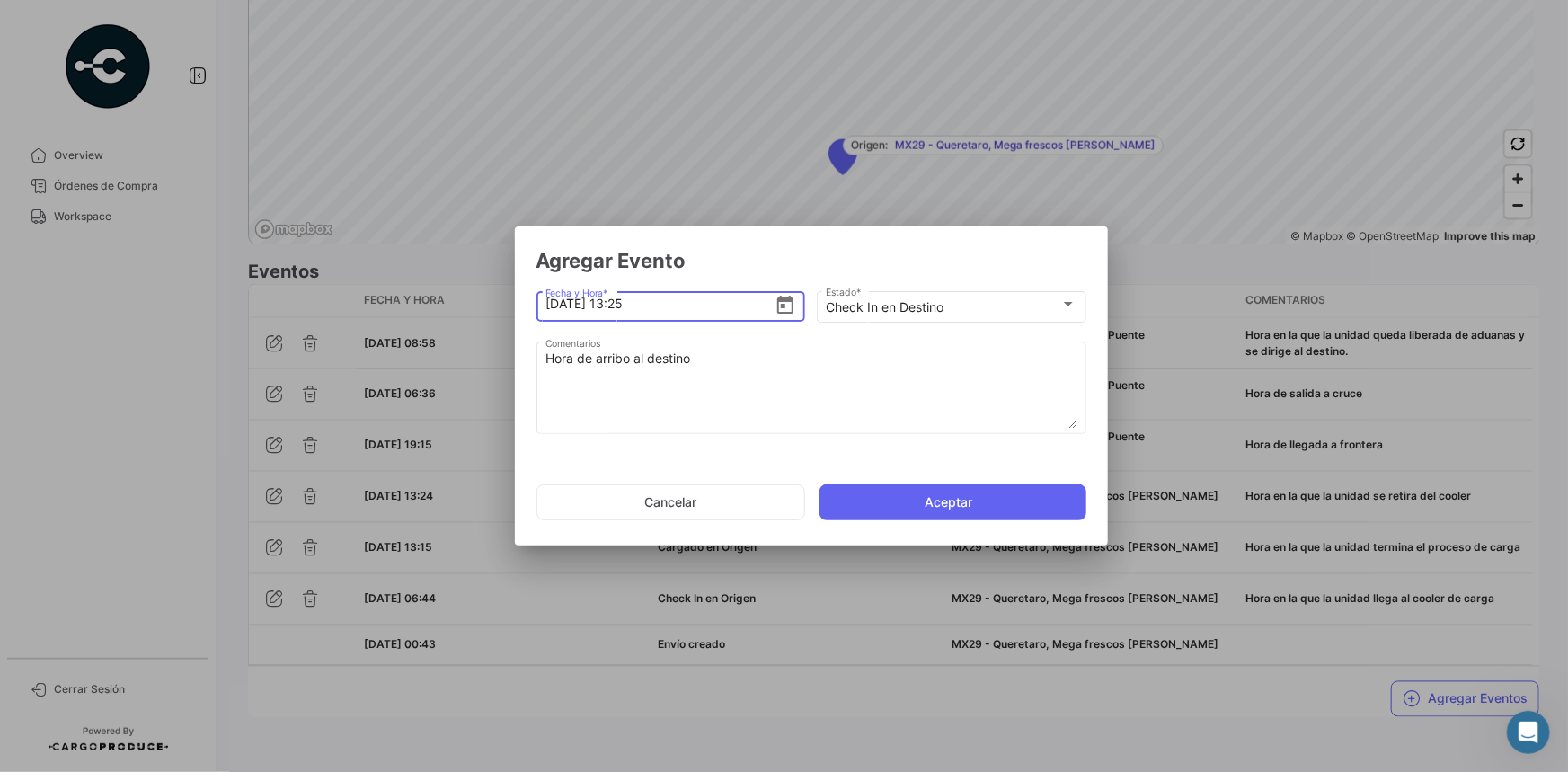
click at [697, 310] on input "[DATE] 13:25" at bounding box center [660, 304] width 229 height 63
type input "[DATE] 13:10"
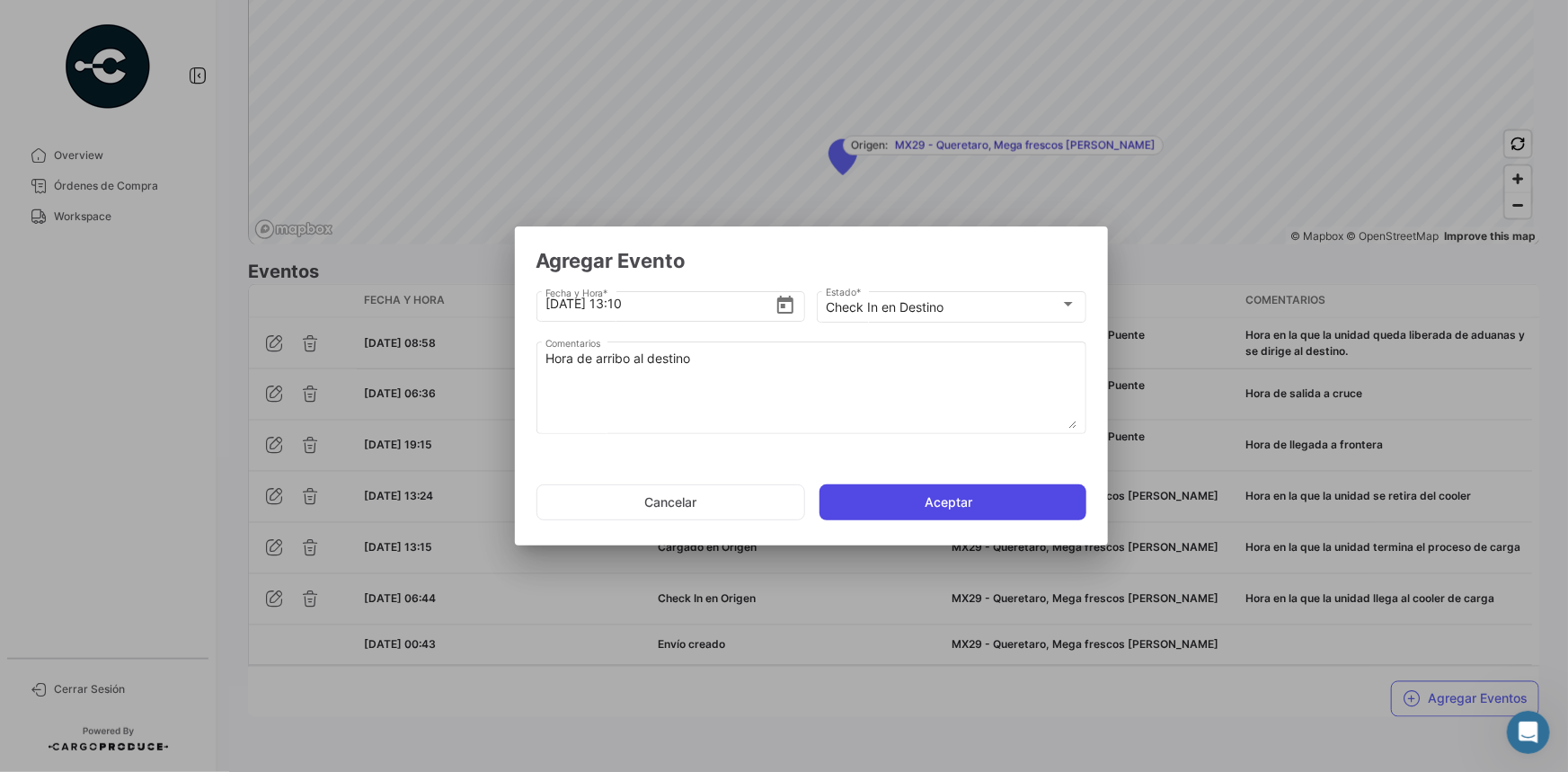
click at [859, 500] on button "Aceptar" at bounding box center [953, 501] width 267 height 36
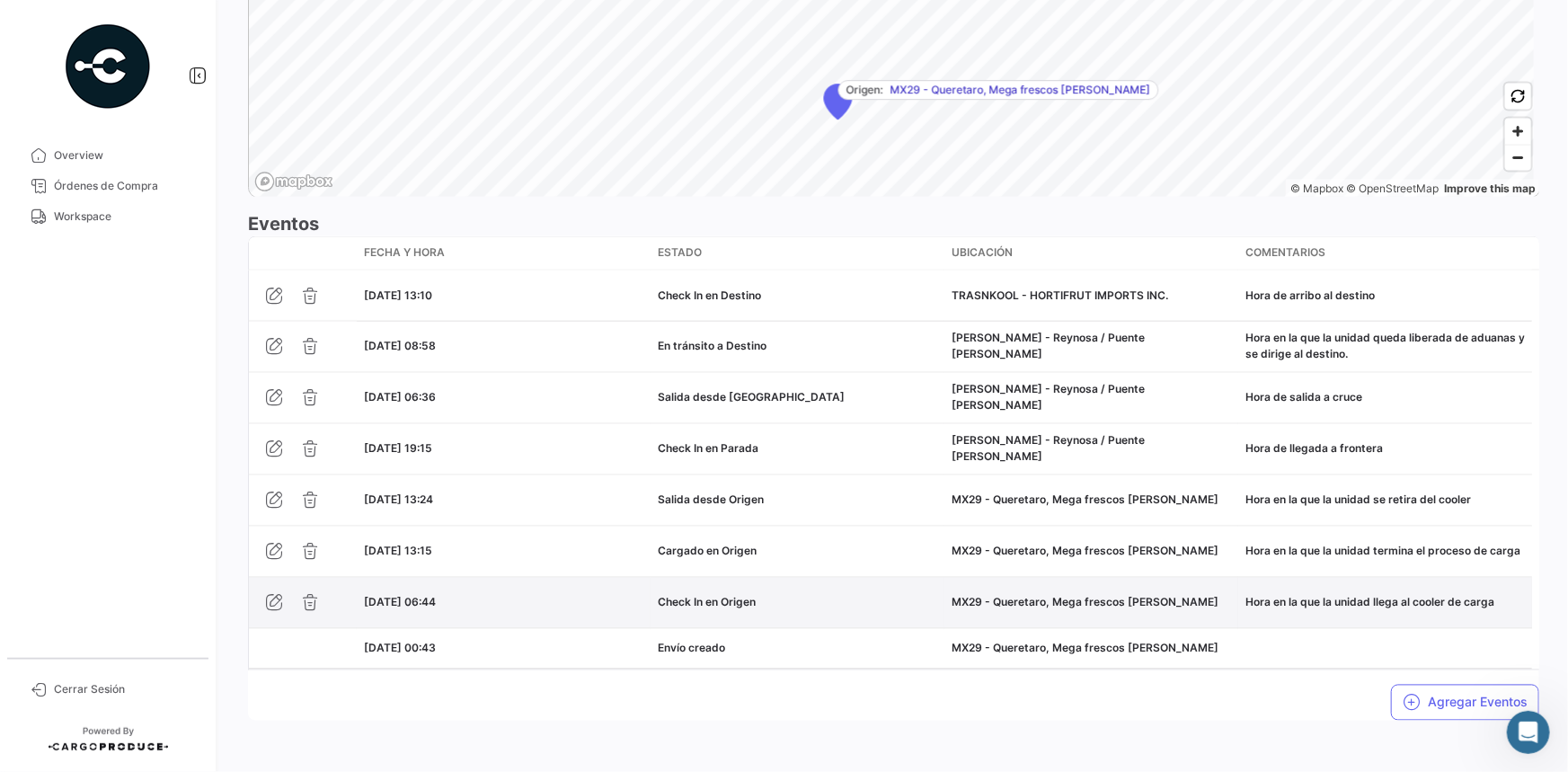
scroll to position [1396, 0]
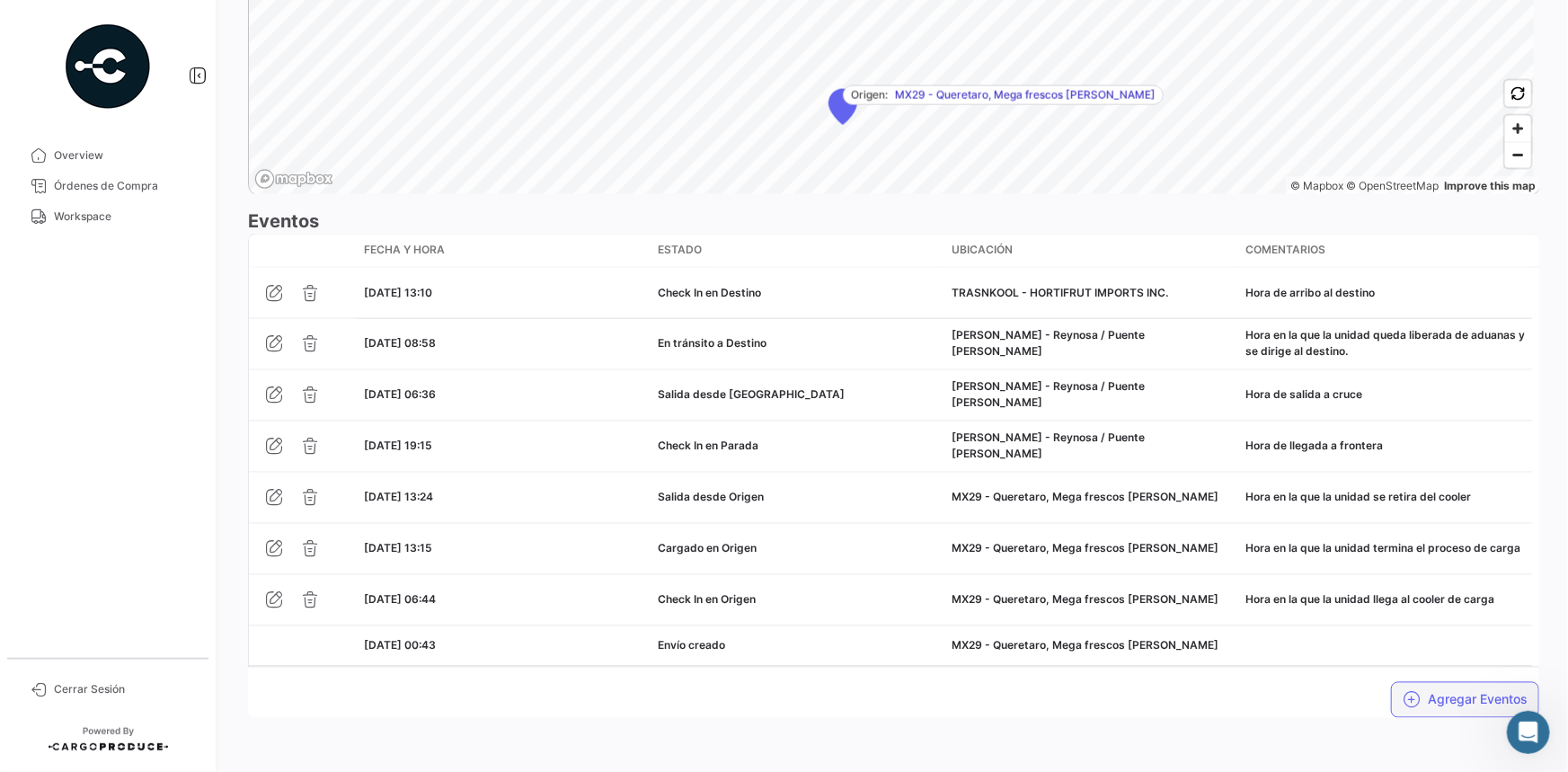
click at [1391, 686] on button "Agregar Eventos" at bounding box center [1465, 699] width 148 height 36
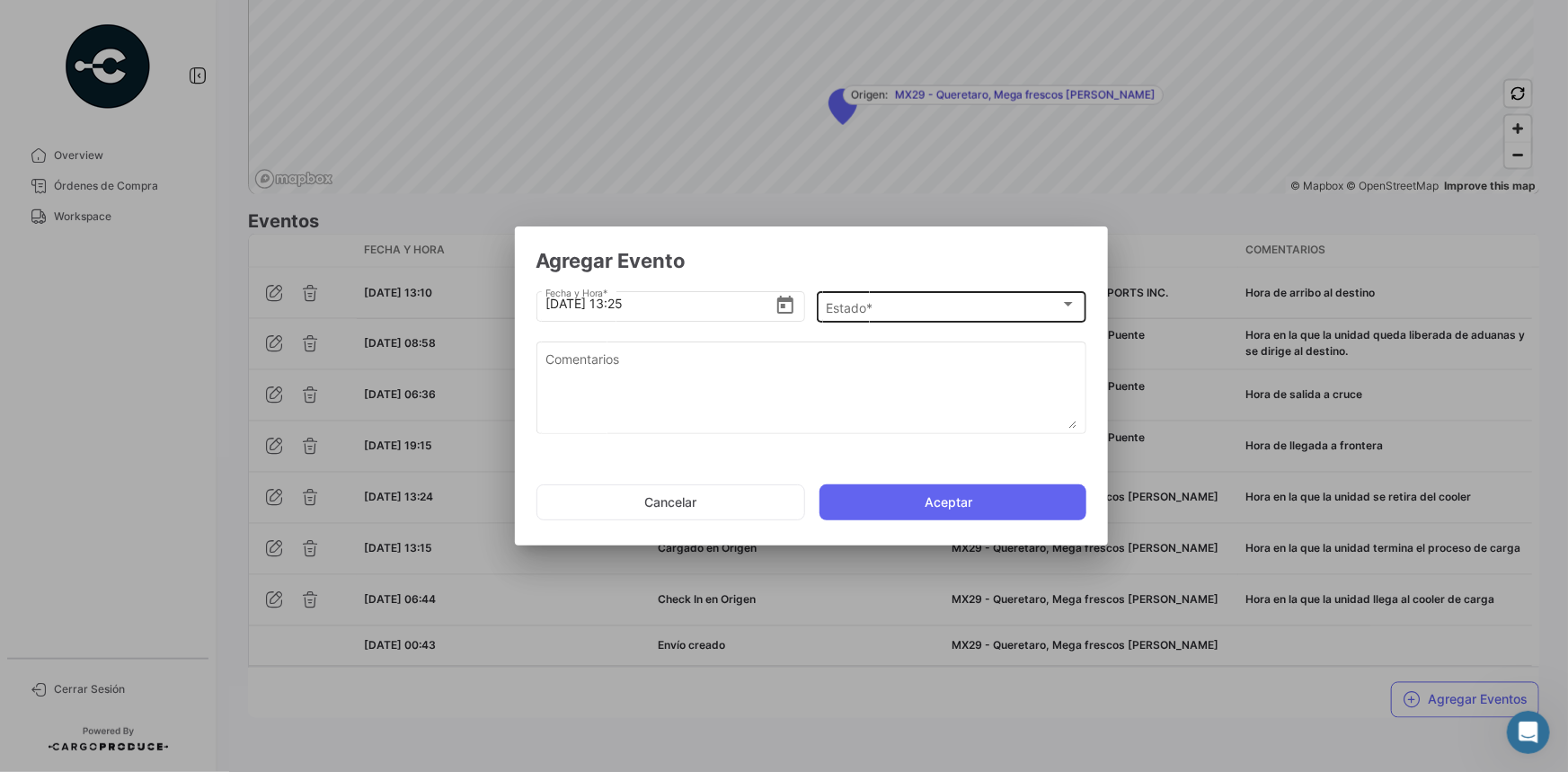
click at [971, 293] on div "Estado * Estado *" at bounding box center [951, 305] width 250 height 35
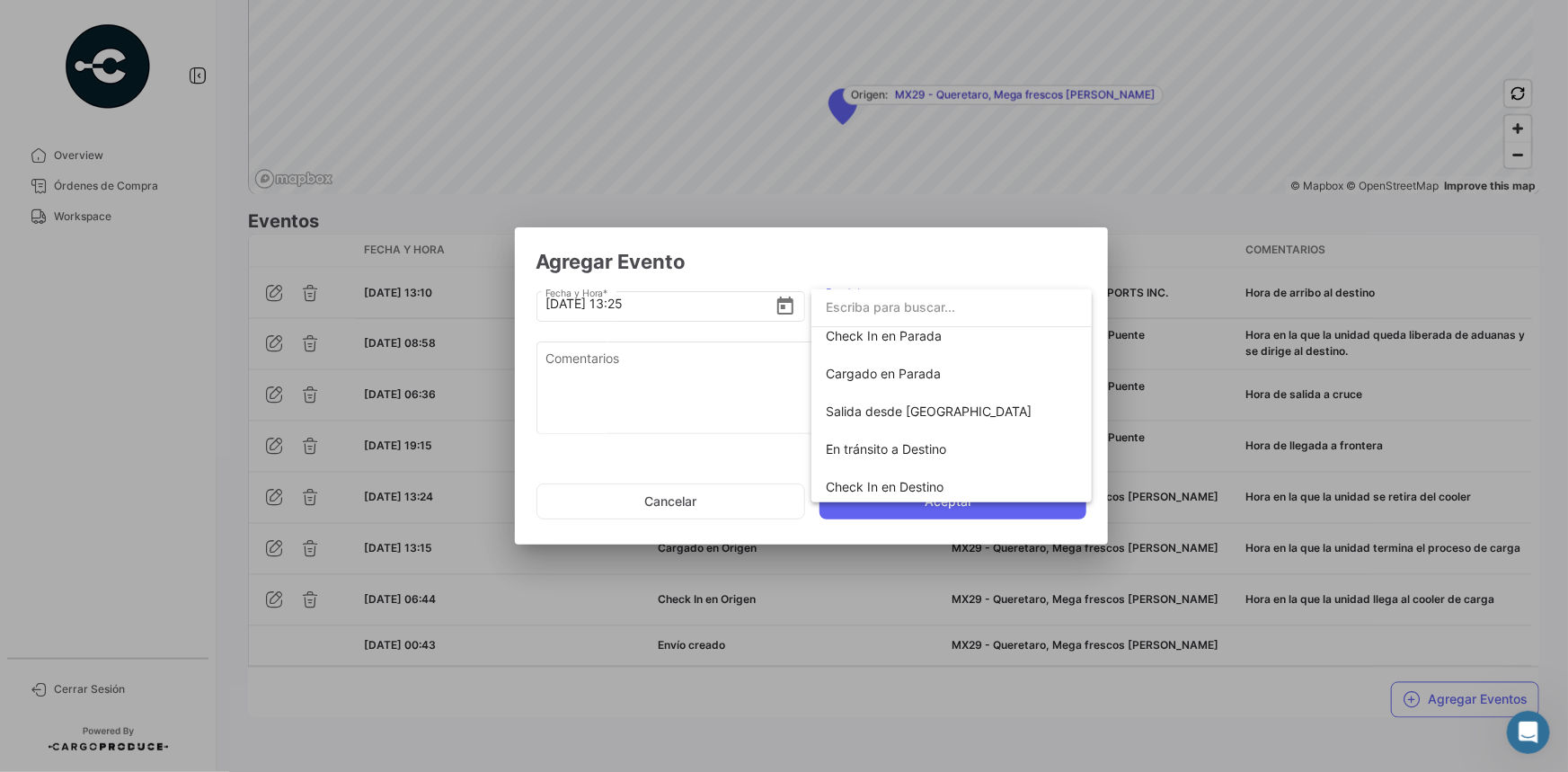
scroll to position [315, 0]
click at [922, 410] on span "Descargado en Destino" at bounding box center [894, 409] width 137 height 16
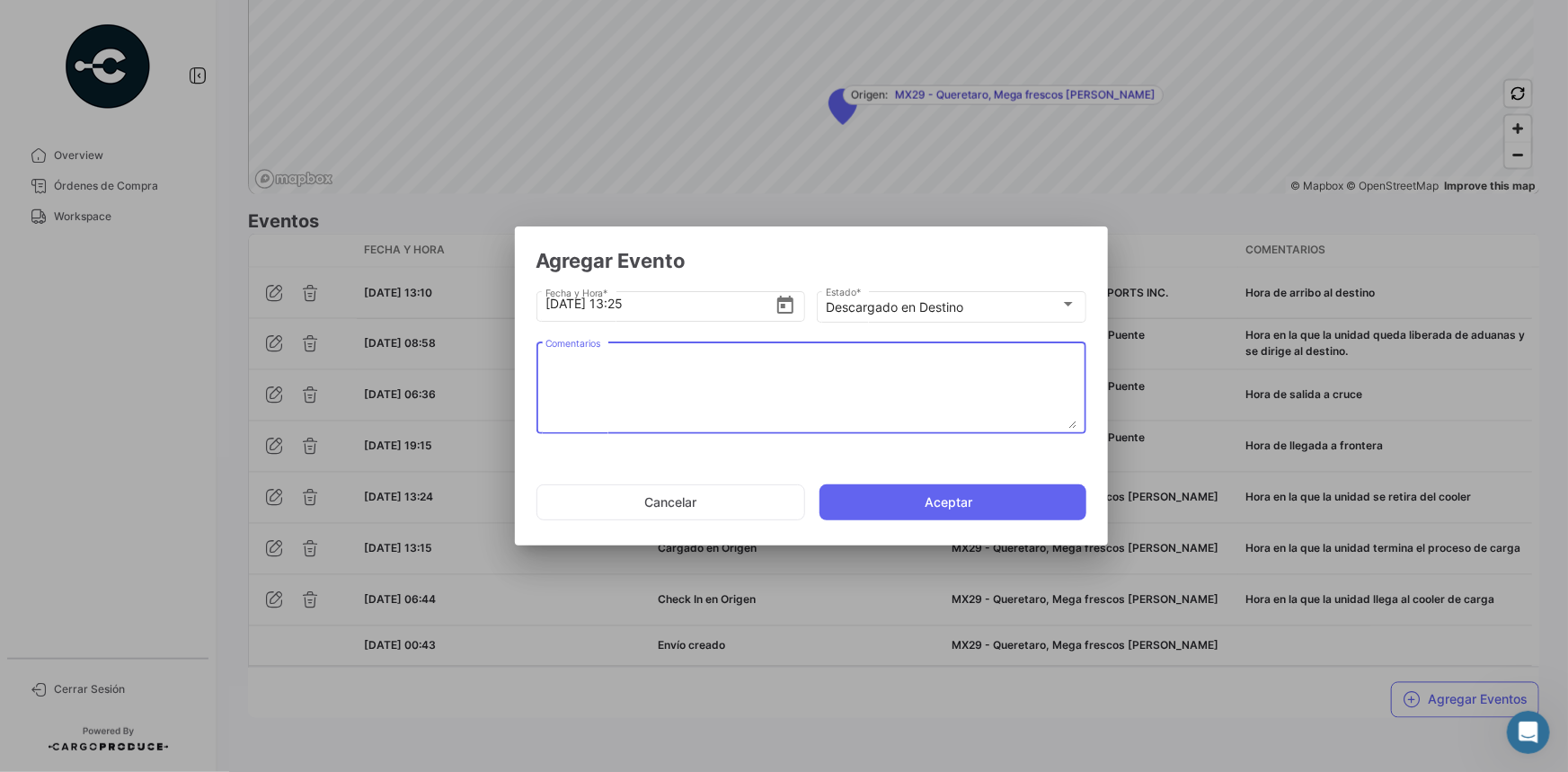
click at [662, 378] on textarea "Comentarios" at bounding box center [811, 389] width 531 height 79
paste textarea "Hora en la que se termina la descarga, la unidad espera documentos de salida"
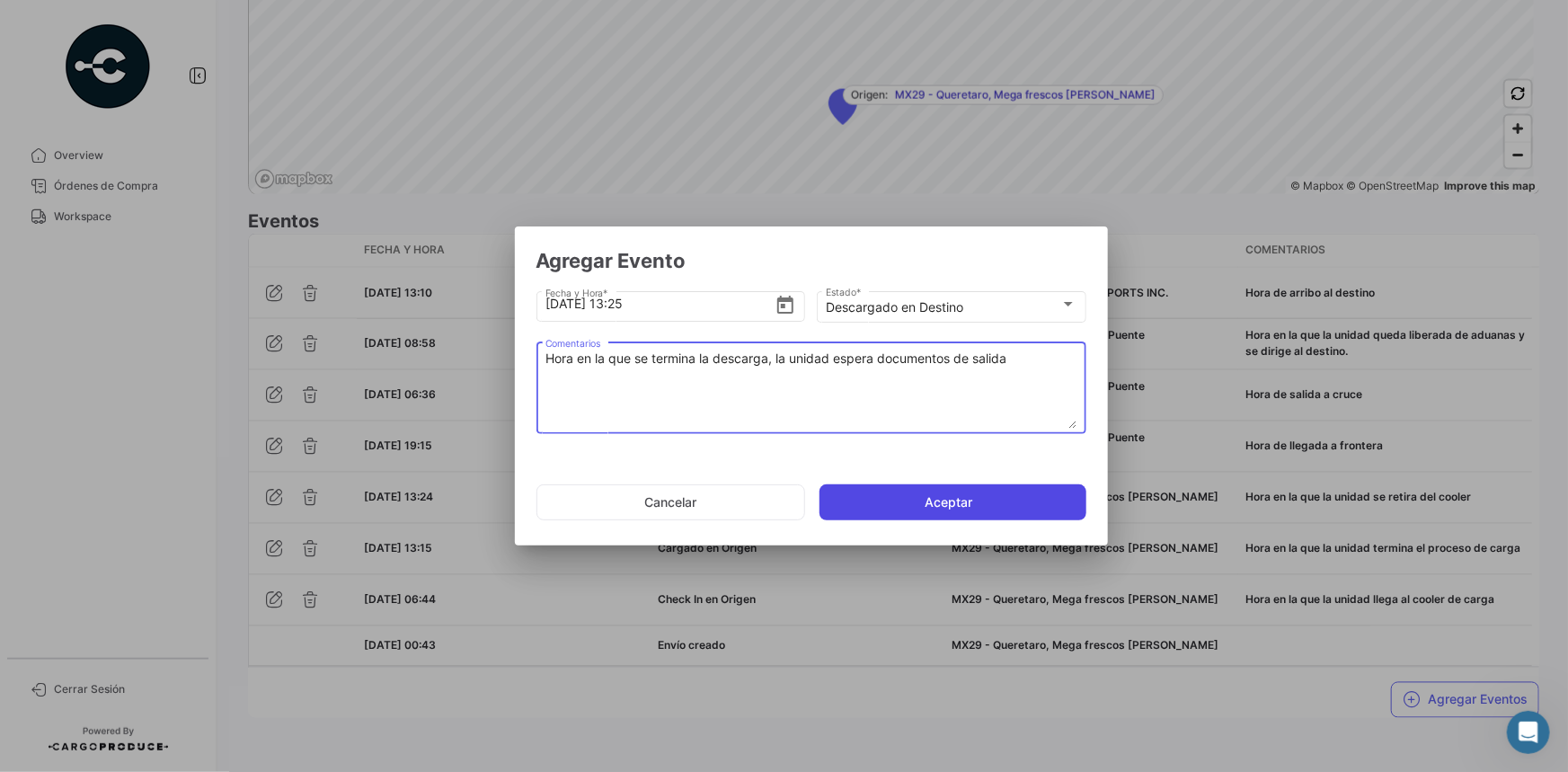
type textarea "Hora en la que se termina la descarga, la unidad espera documentos de salida"
click at [901, 494] on button "Aceptar" at bounding box center [953, 501] width 267 height 36
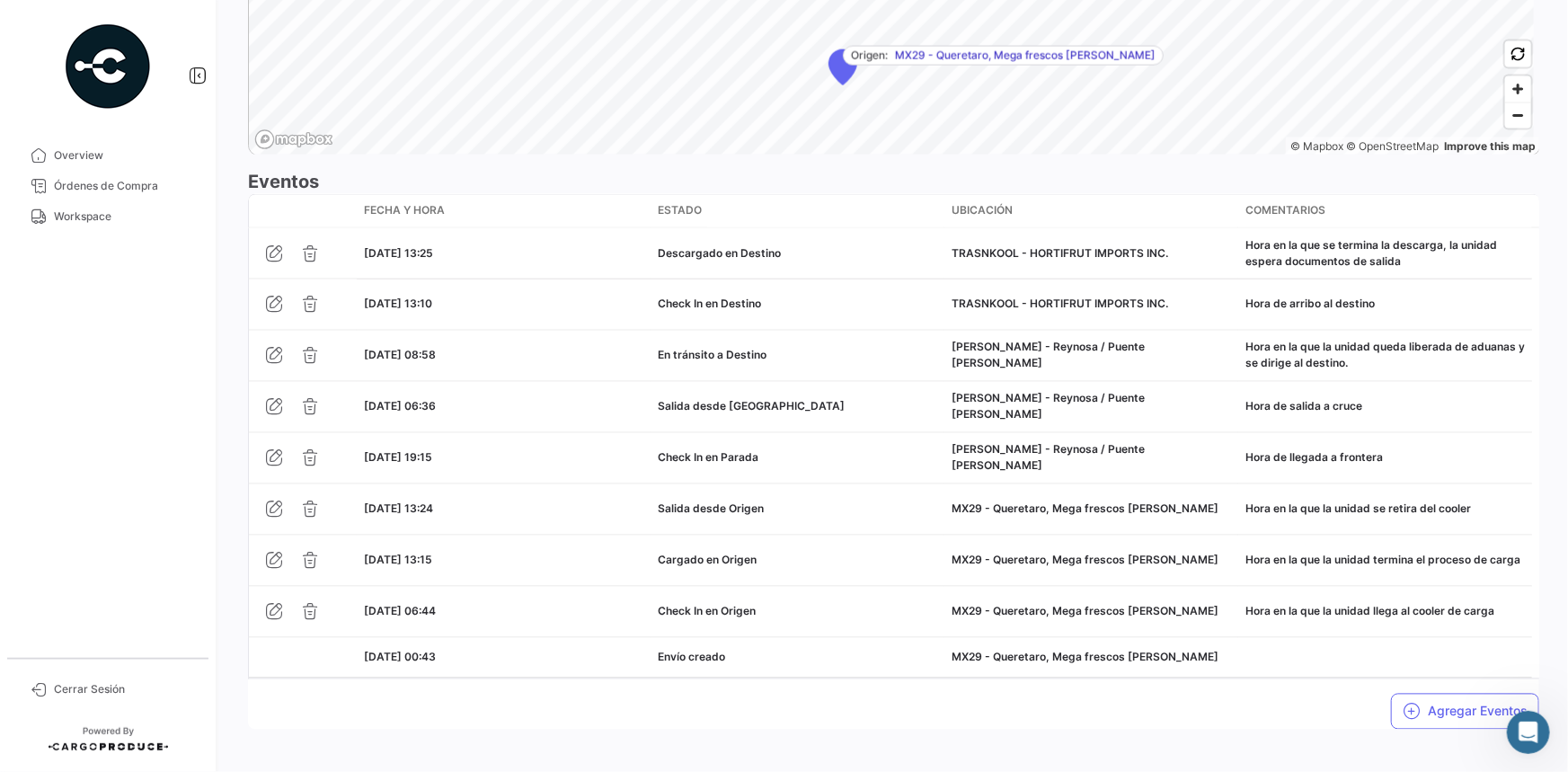
scroll to position [1446, 0]
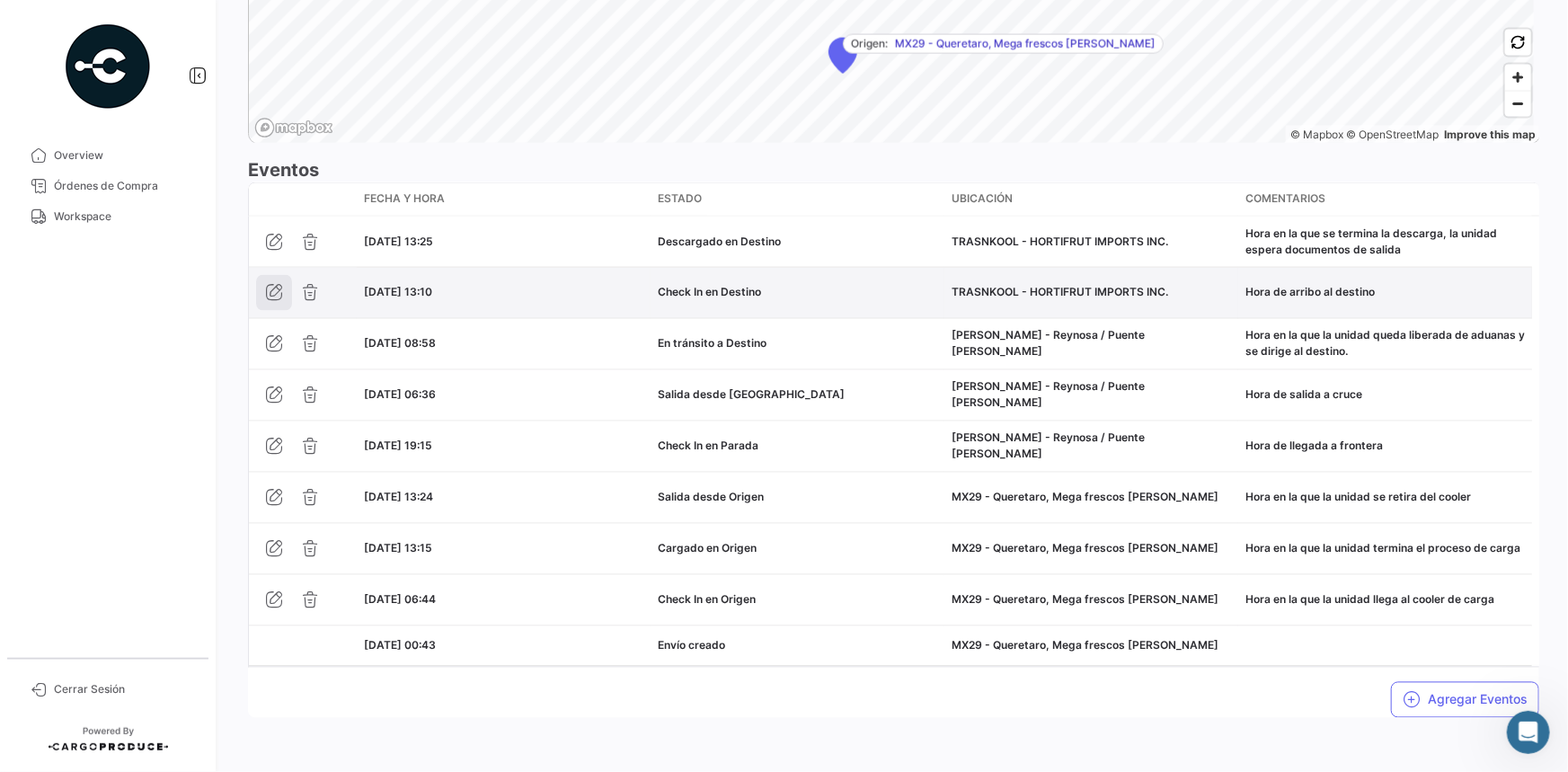
click at [271, 287] on icon "button" at bounding box center [274, 294] width 18 height 18
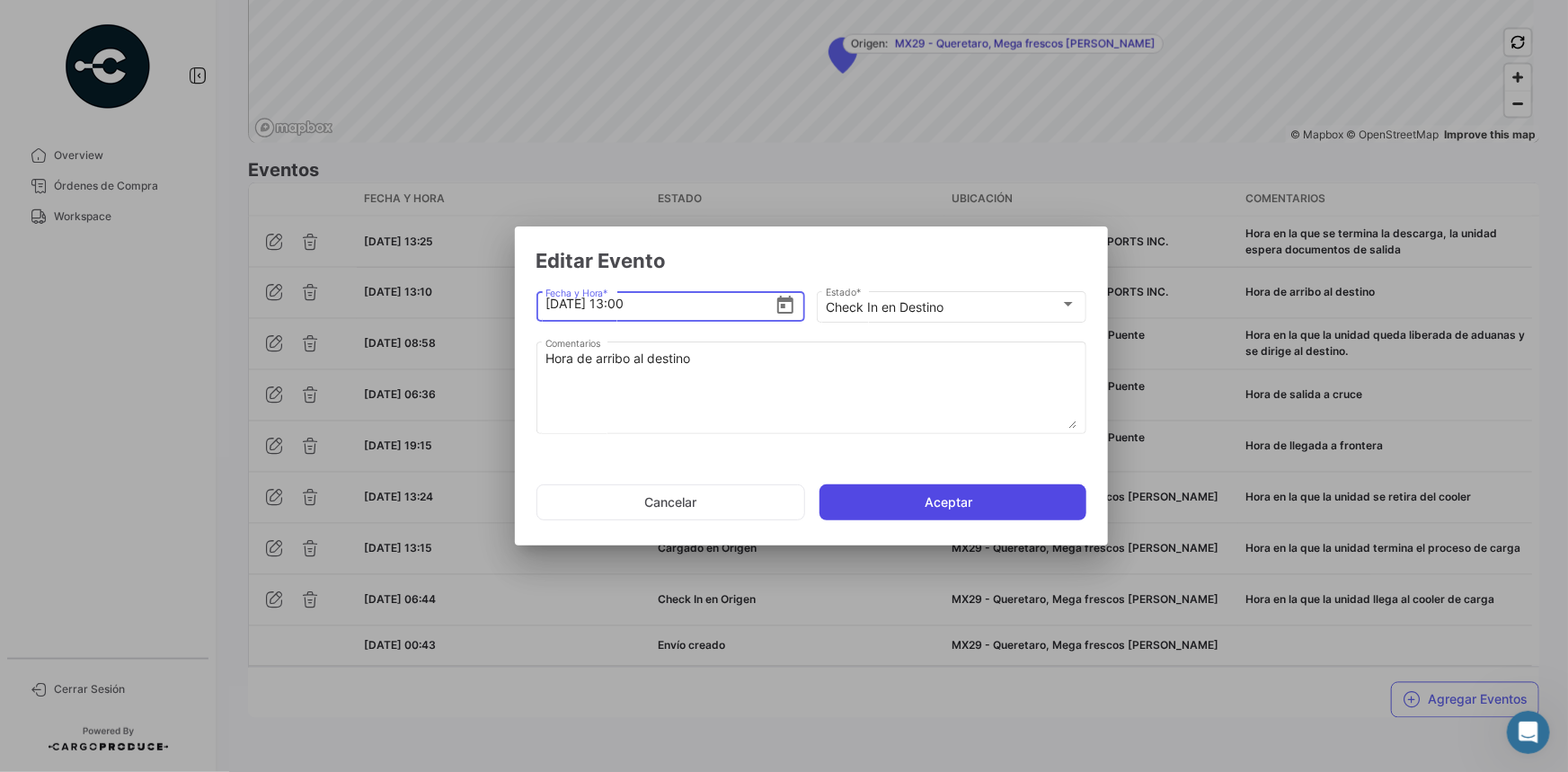
type input "[DATE] 13:00"
click at [862, 505] on button "Aceptar" at bounding box center [953, 501] width 267 height 36
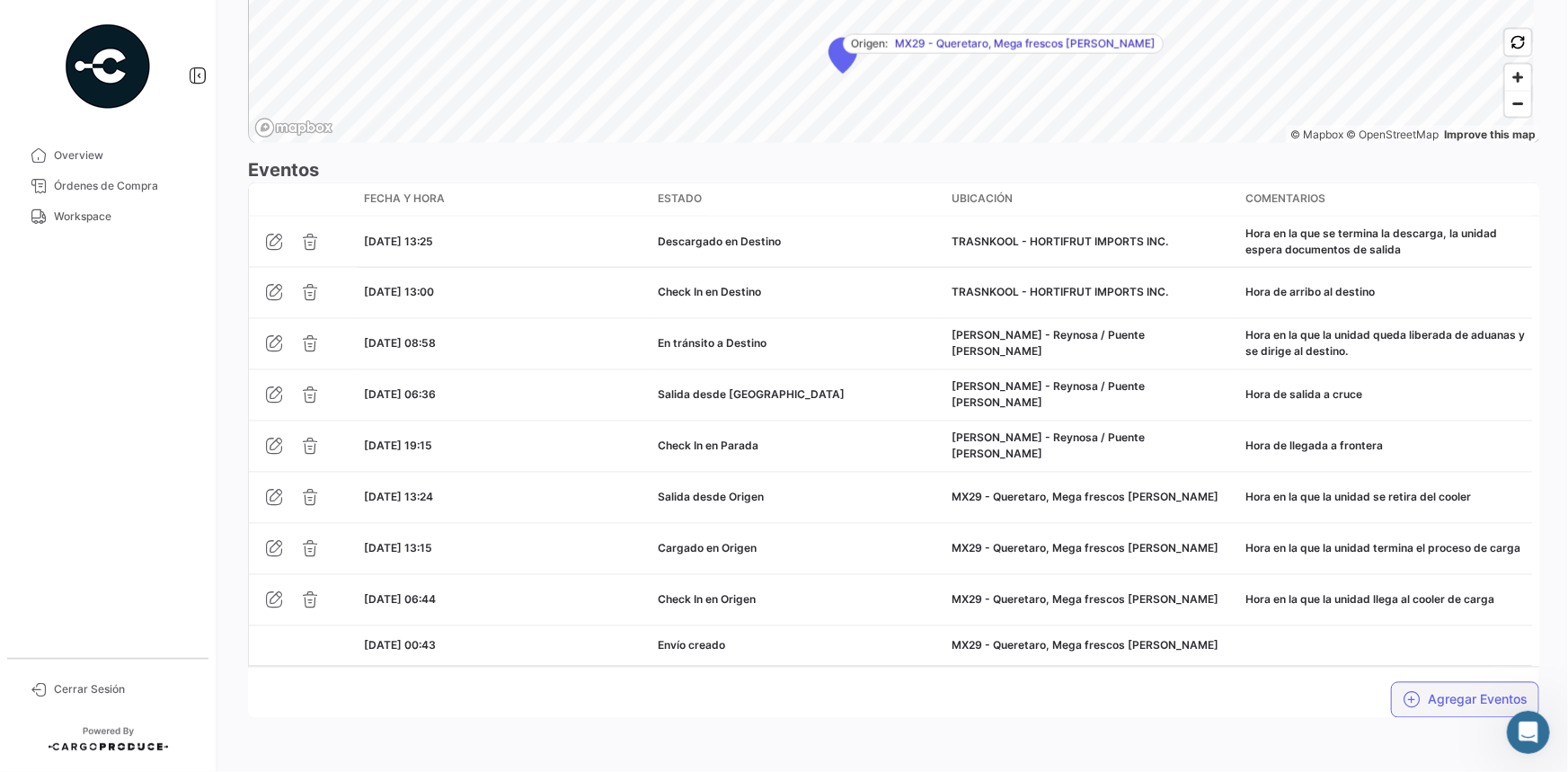
click at [1431, 691] on button "Agregar Eventos" at bounding box center [1465, 699] width 148 height 36
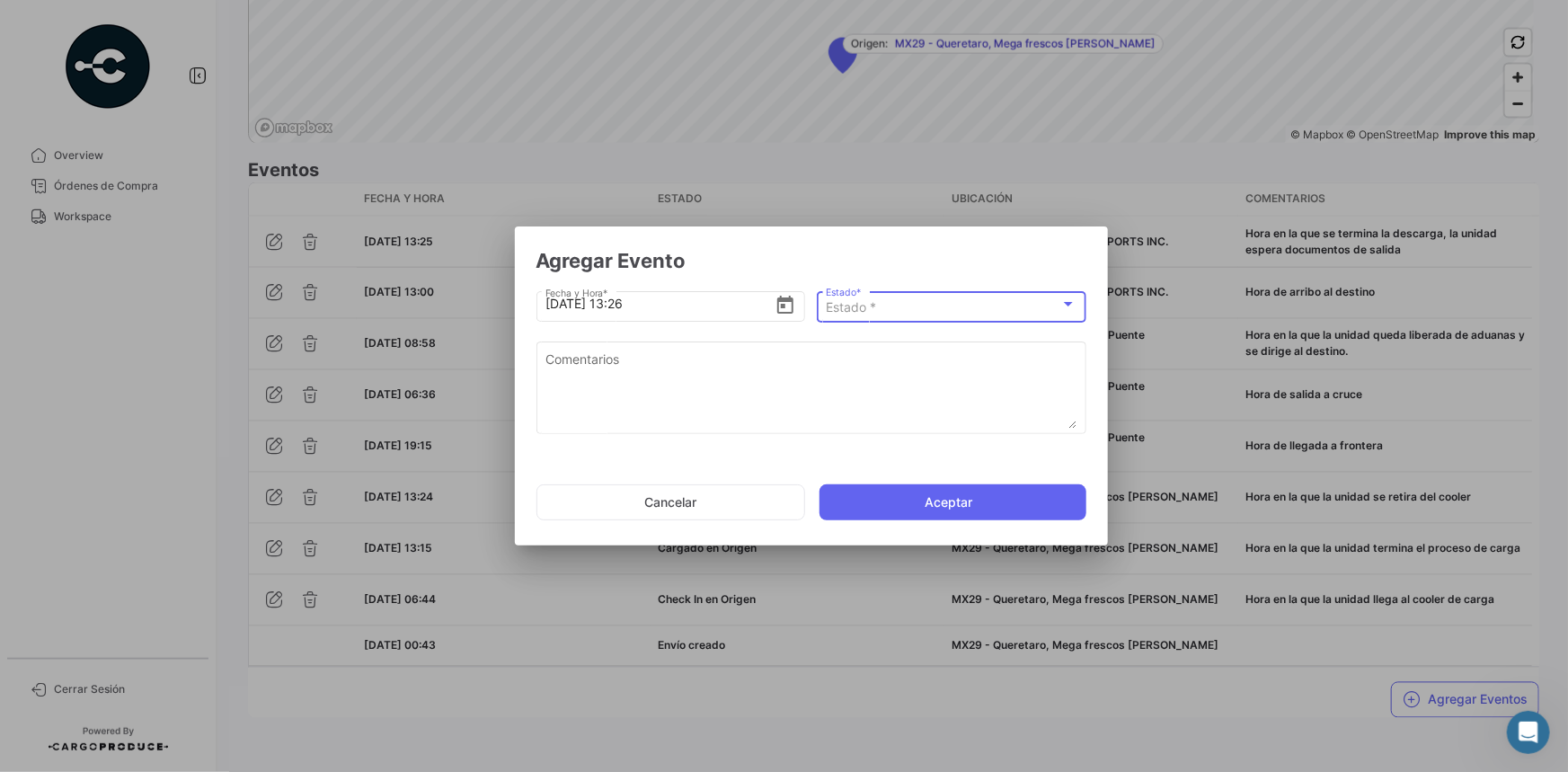
click at [939, 304] on div "Estado *" at bounding box center [942, 307] width 235 height 16
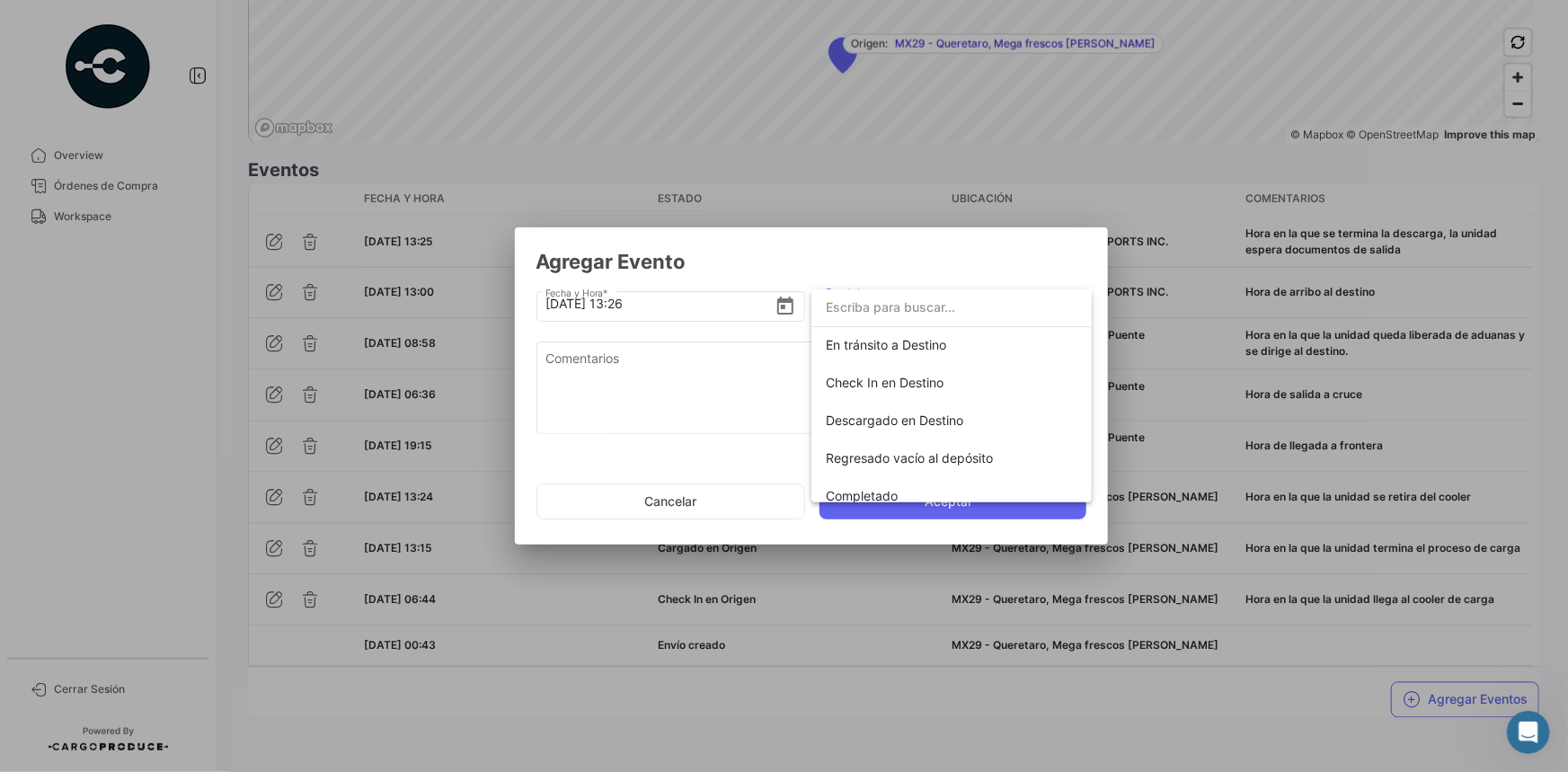
scroll to position [315, 0]
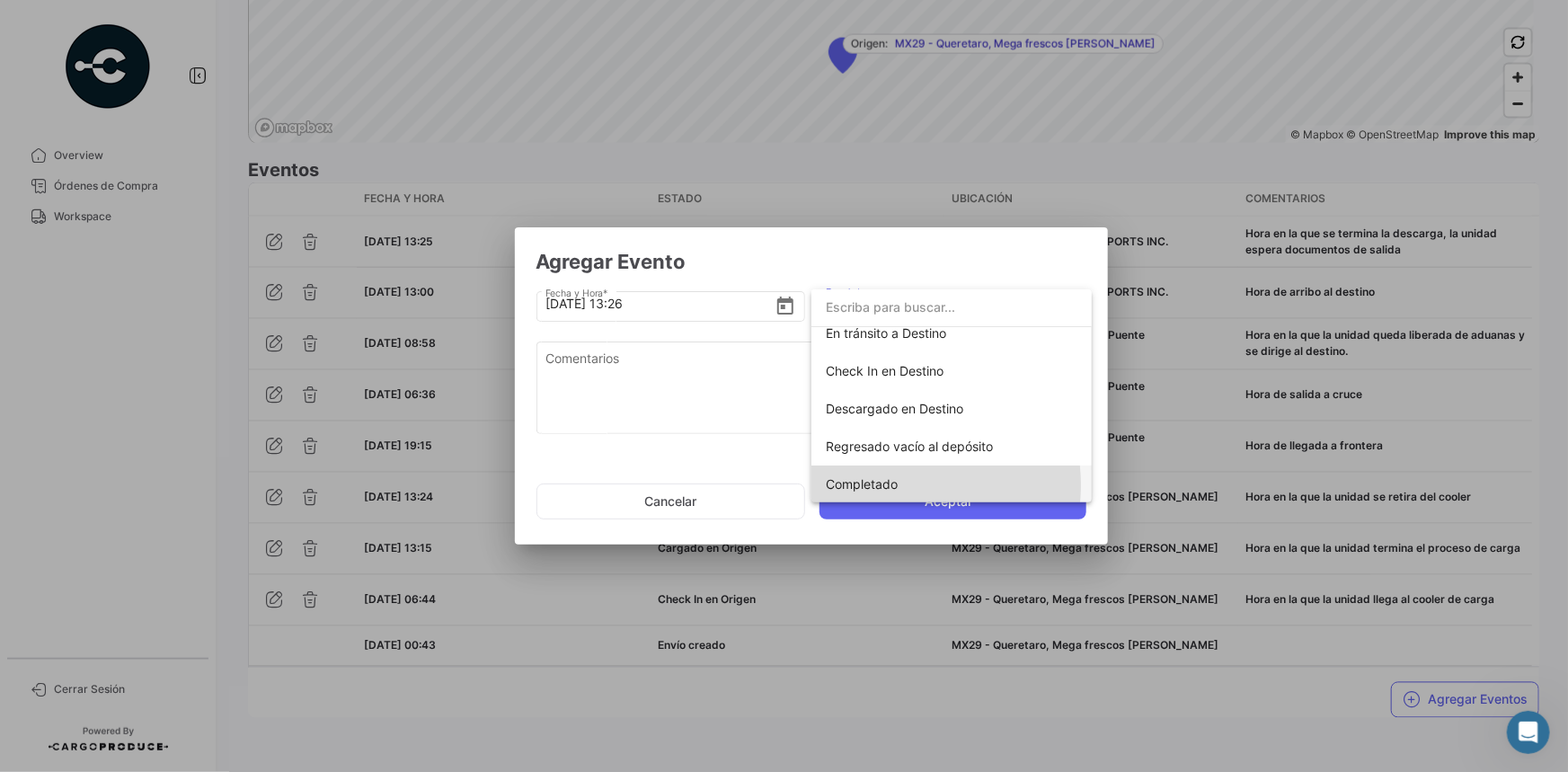
click at [889, 485] on span "Completado" at bounding box center [861, 484] width 72 height 16
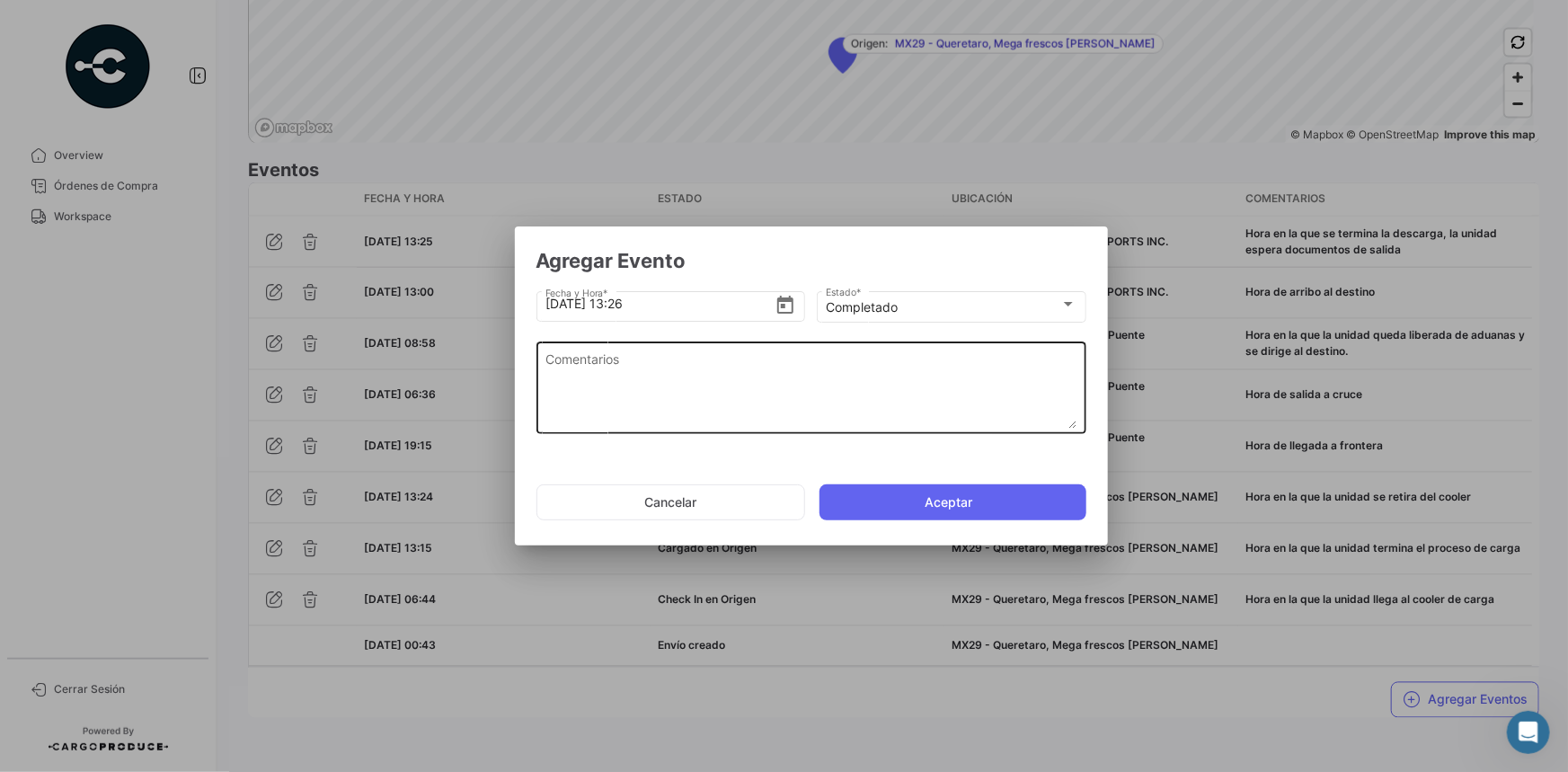
click at [776, 384] on textarea "Comentarios" at bounding box center [811, 389] width 531 height 79
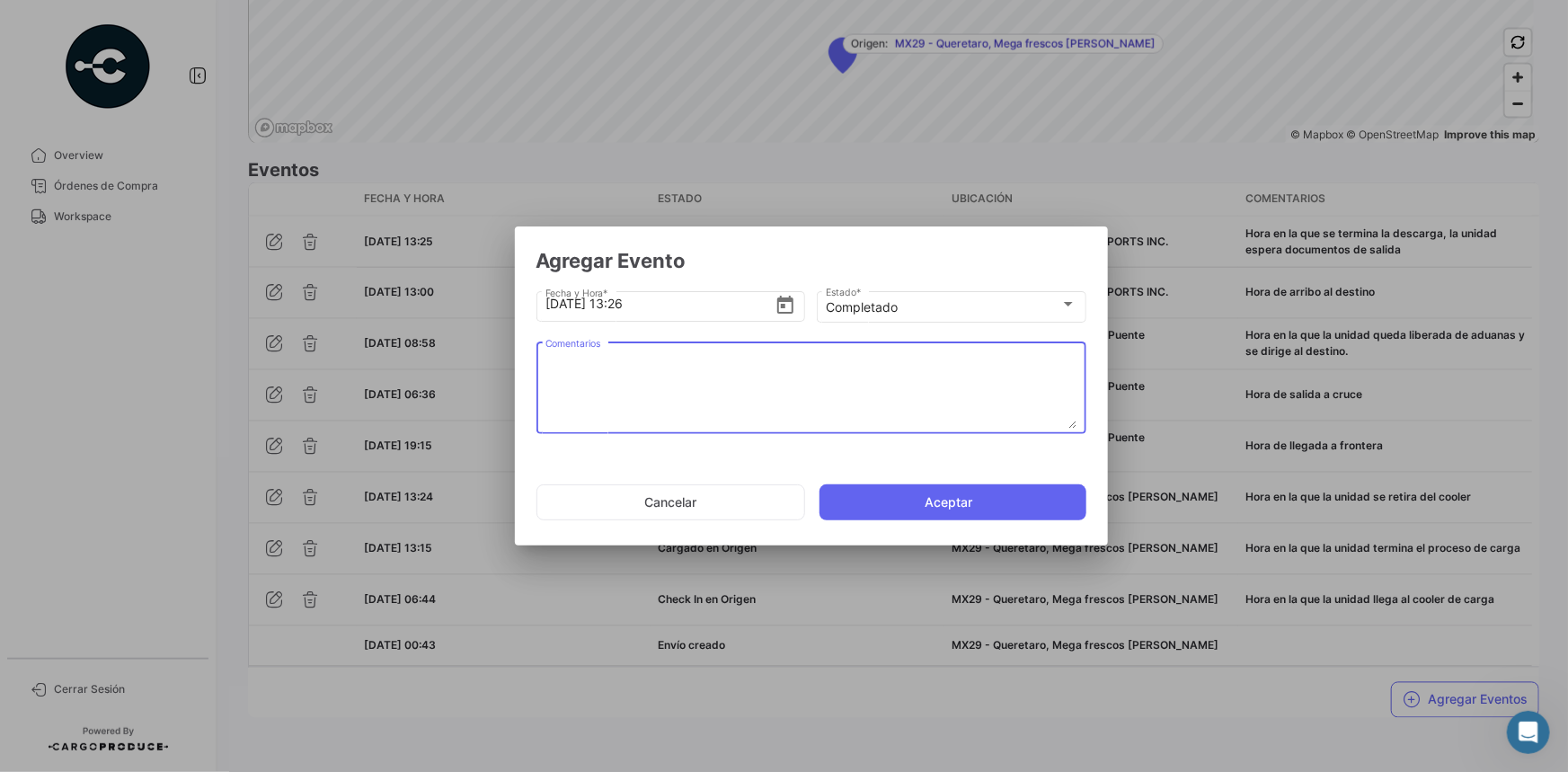
paste textarea "Fin del viaje, [PERSON_NAME] en la que se retira de la bodega del cliente"
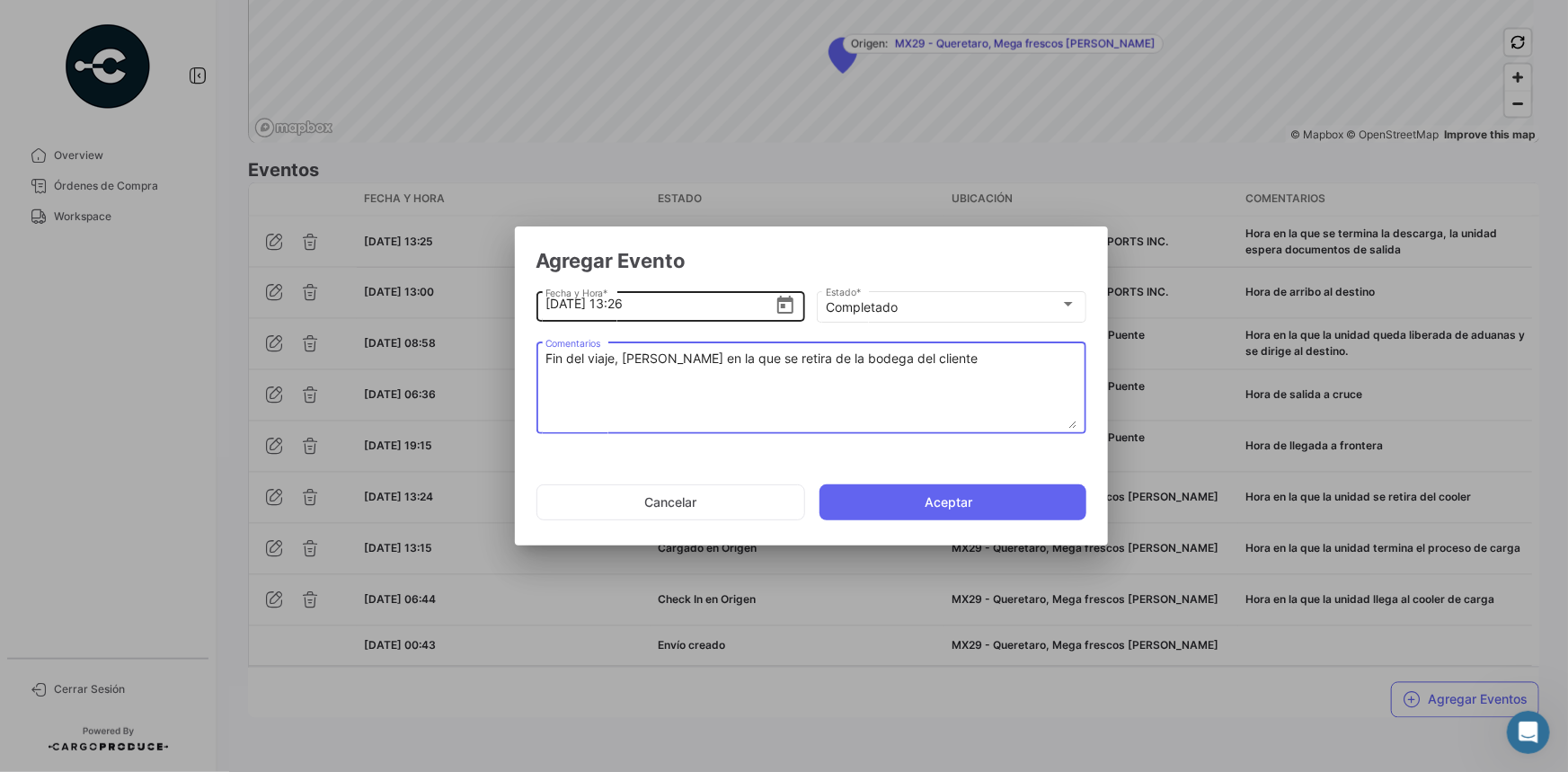
type textarea "Fin del viaje, [PERSON_NAME] en la que se retira de la bodega del cliente"
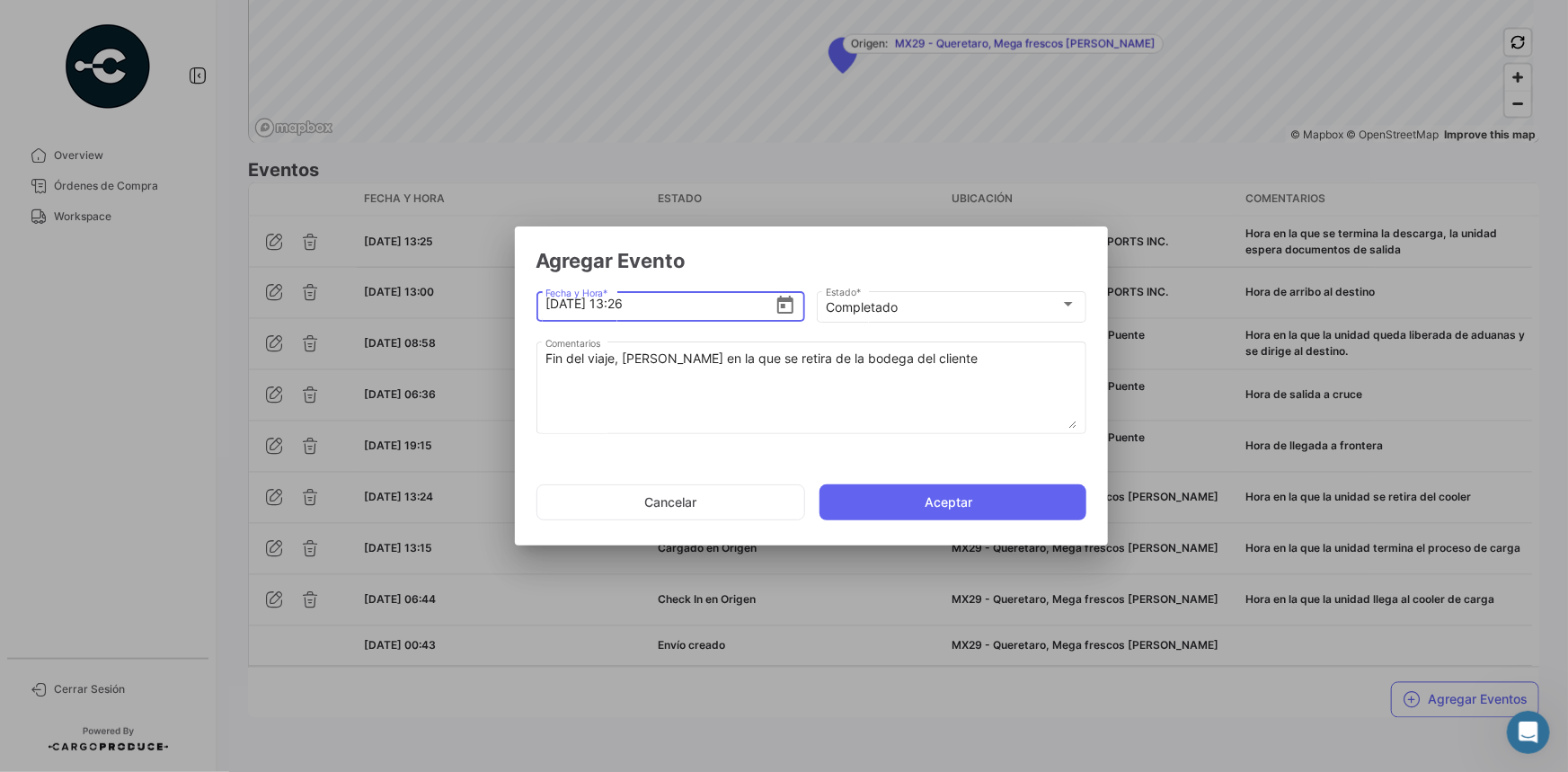
click at [688, 315] on input "[DATE] 13:26" at bounding box center [660, 304] width 229 height 63
type input "[DATE] 13:27"
click at [958, 501] on button "Aceptar" at bounding box center [953, 501] width 267 height 36
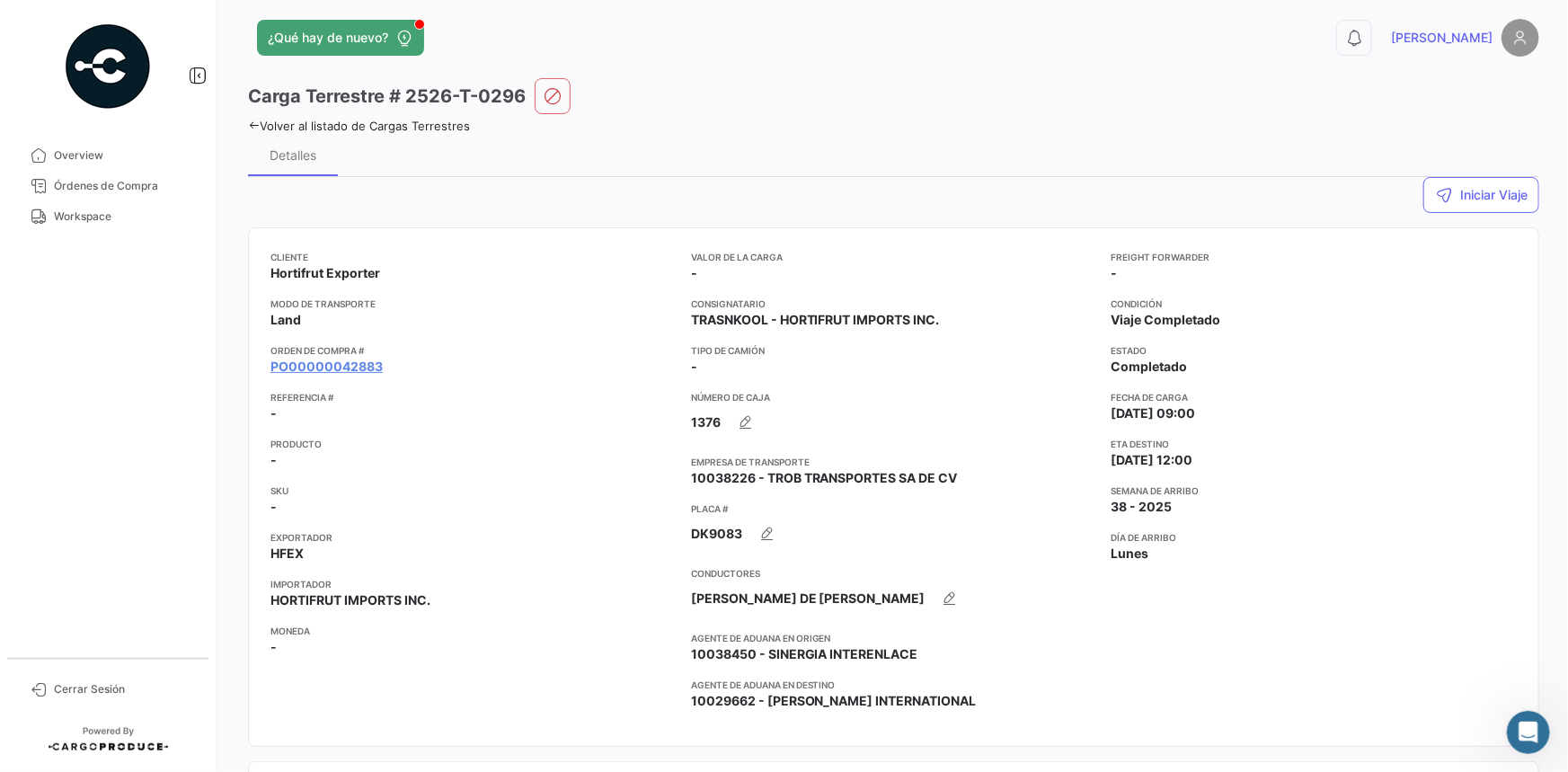
scroll to position [0, 0]
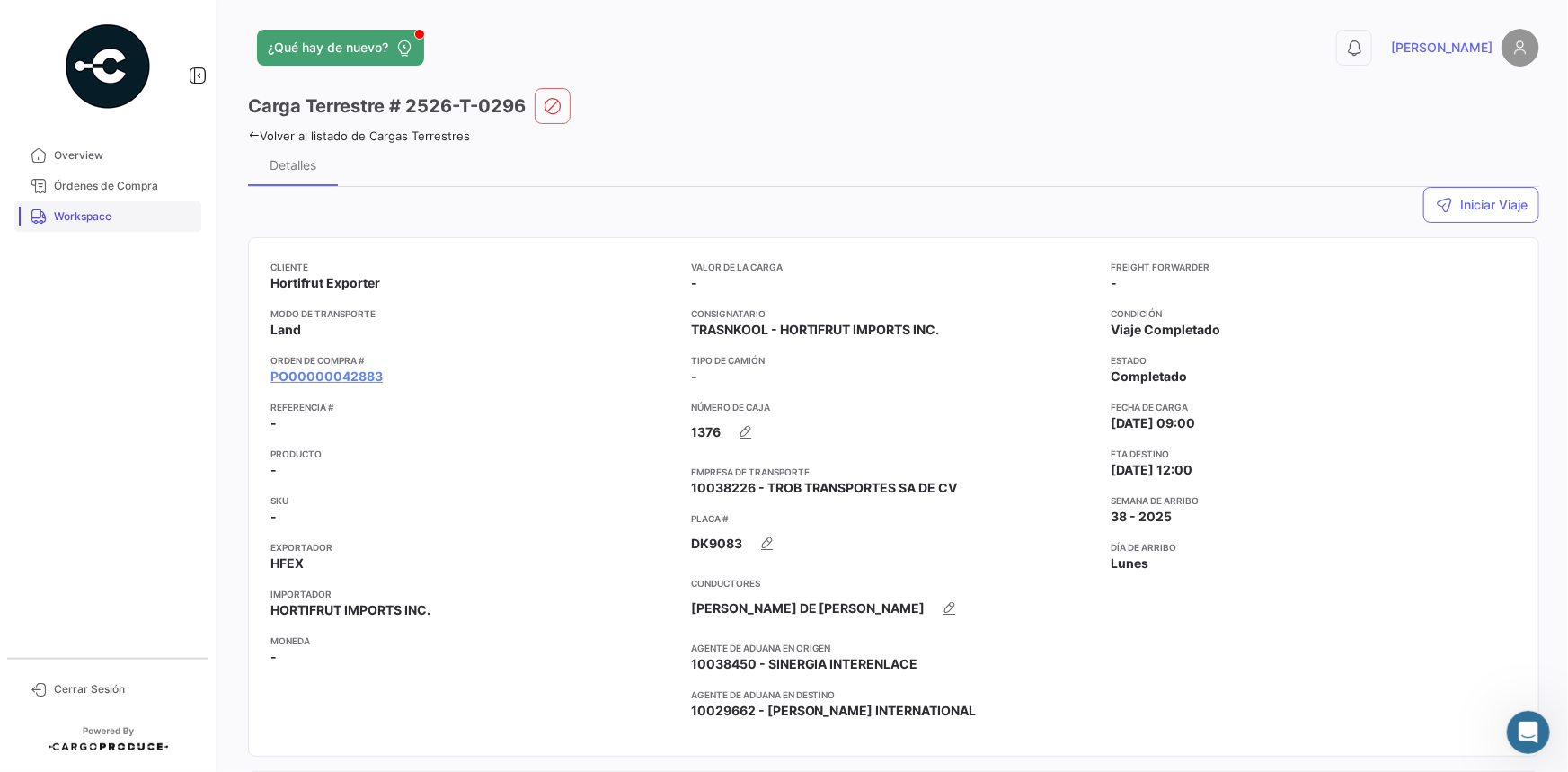
click at [124, 211] on span "Workspace" at bounding box center [124, 217] width 140 height 17
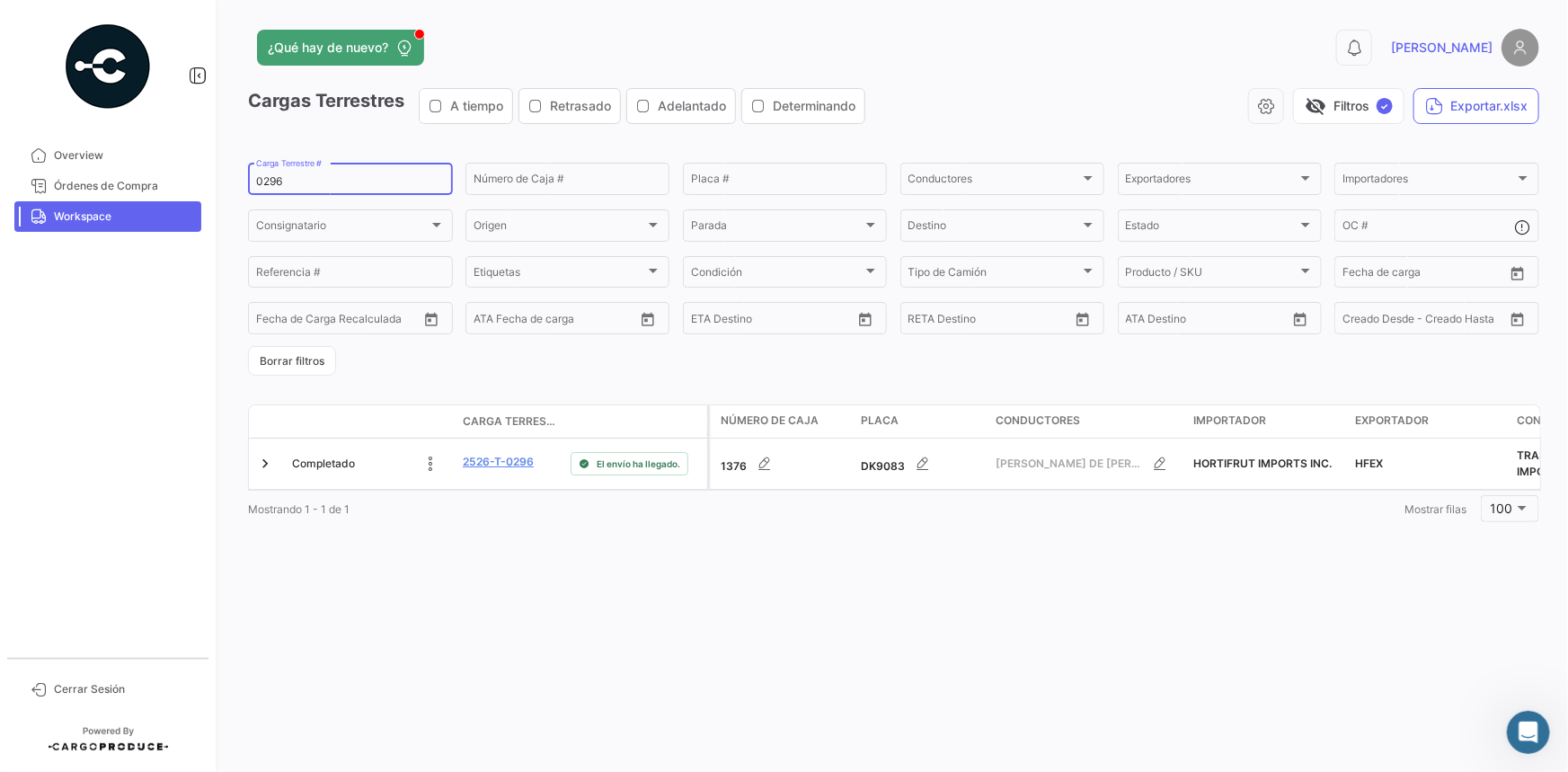
click at [265, 179] on input "0296" at bounding box center [350, 181] width 189 height 13
paste input "384"
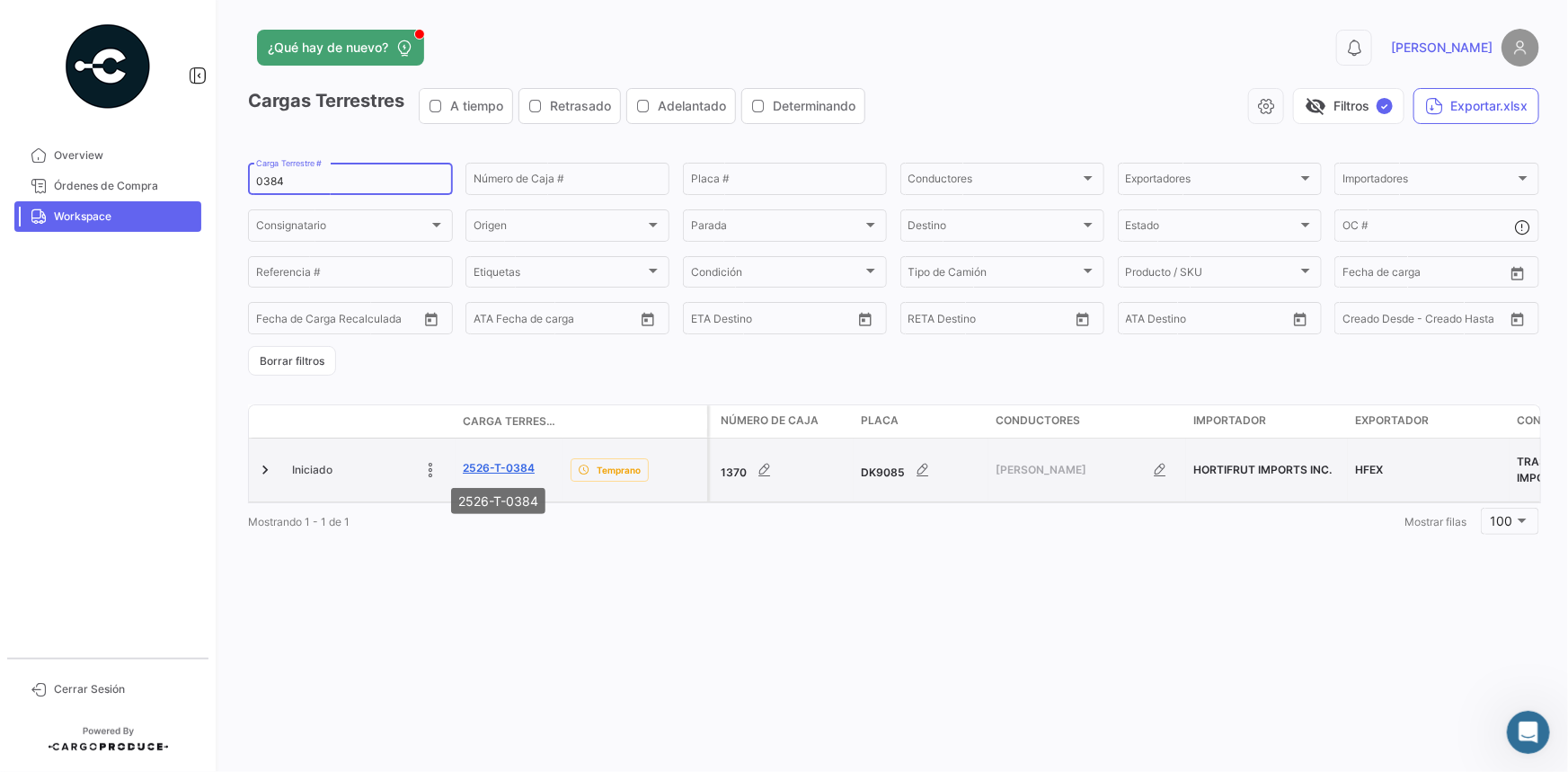
type input "0384"
click at [482, 460] on link "2526-T-0384" at bounding box center [499, 468] width 72 height 17
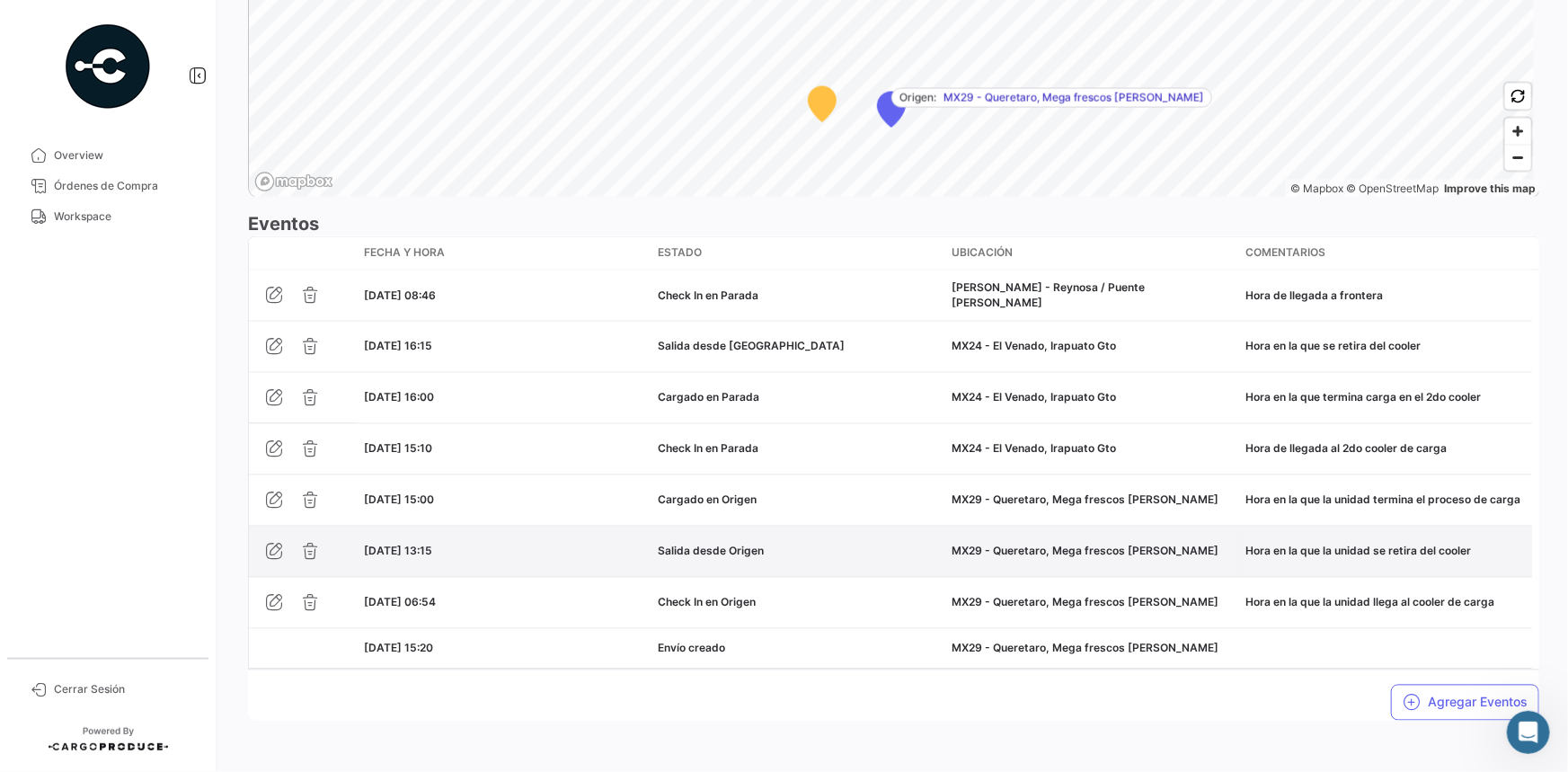
scroll to position [1427, 0]
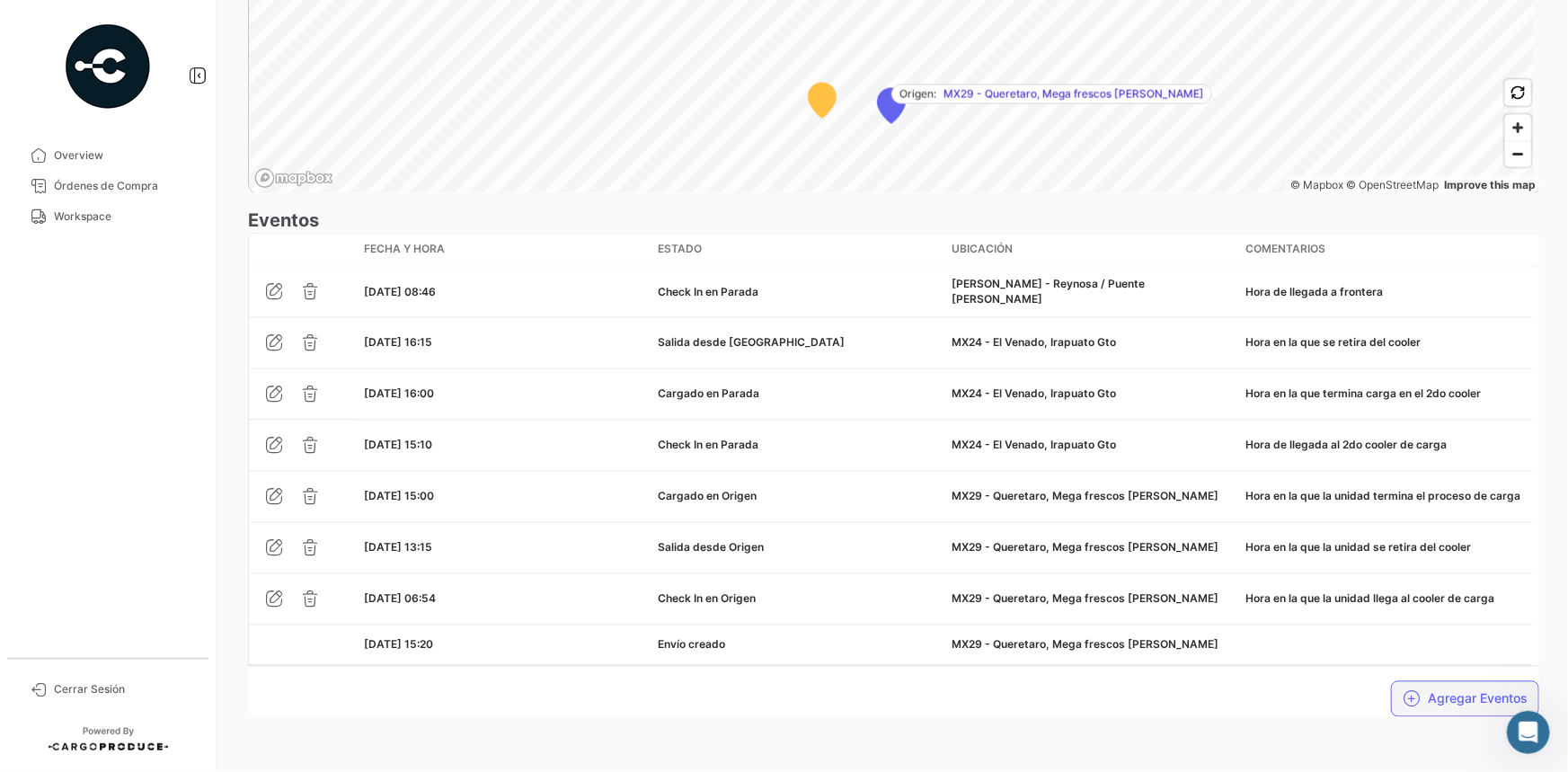
click at [1415, 697] on button "Agregar Eventos" at bounding box center [1465, 698] width 148 height 36
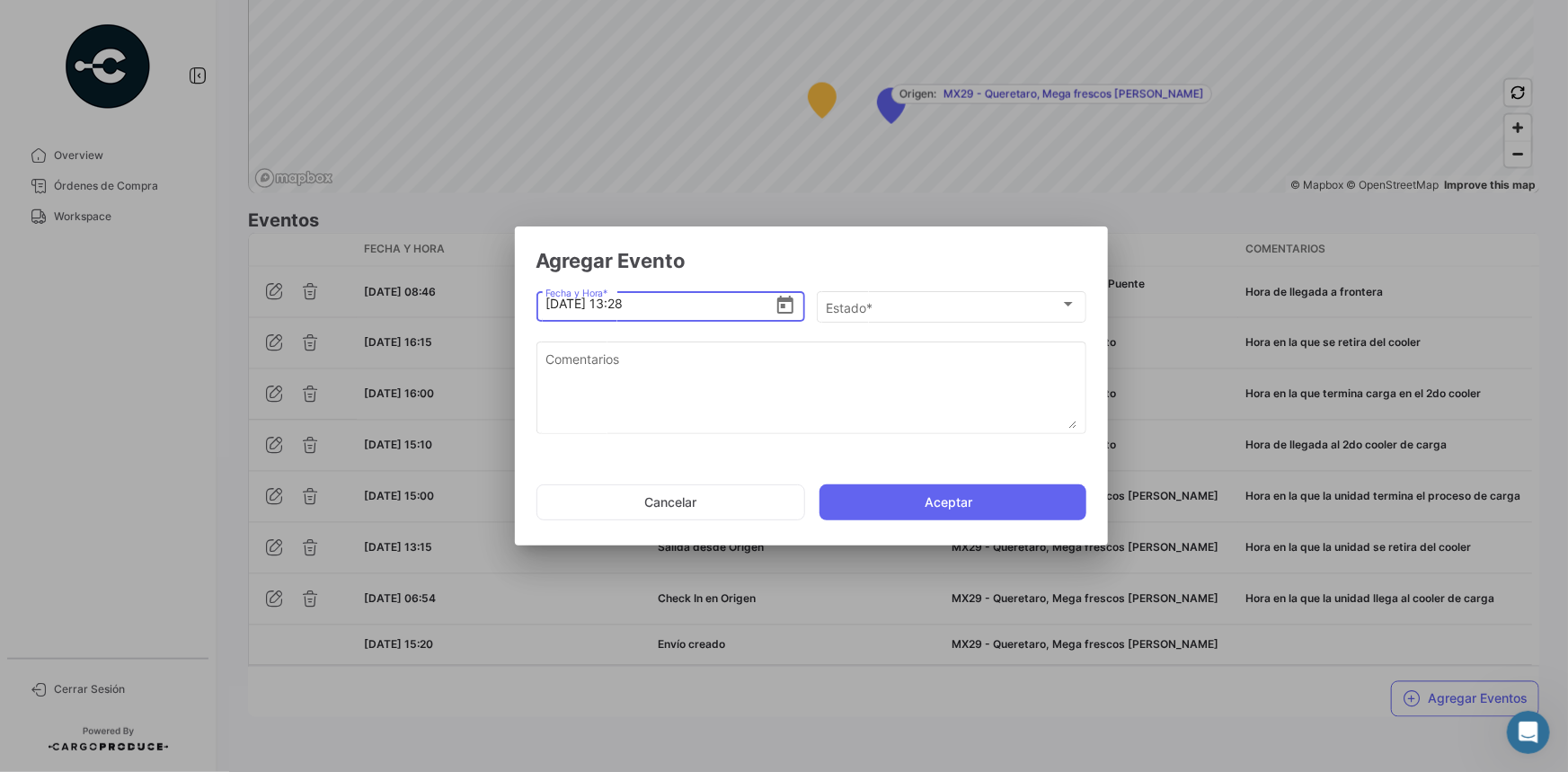
click at [626, 300] on input "[DATE] 13:28" at bounding box center [660, 304] width 229 height 63
type input "[DATE] 12:28"
click at [917, 307] on div "Estado *" at bounding box center [942, 307] width 235 height 16
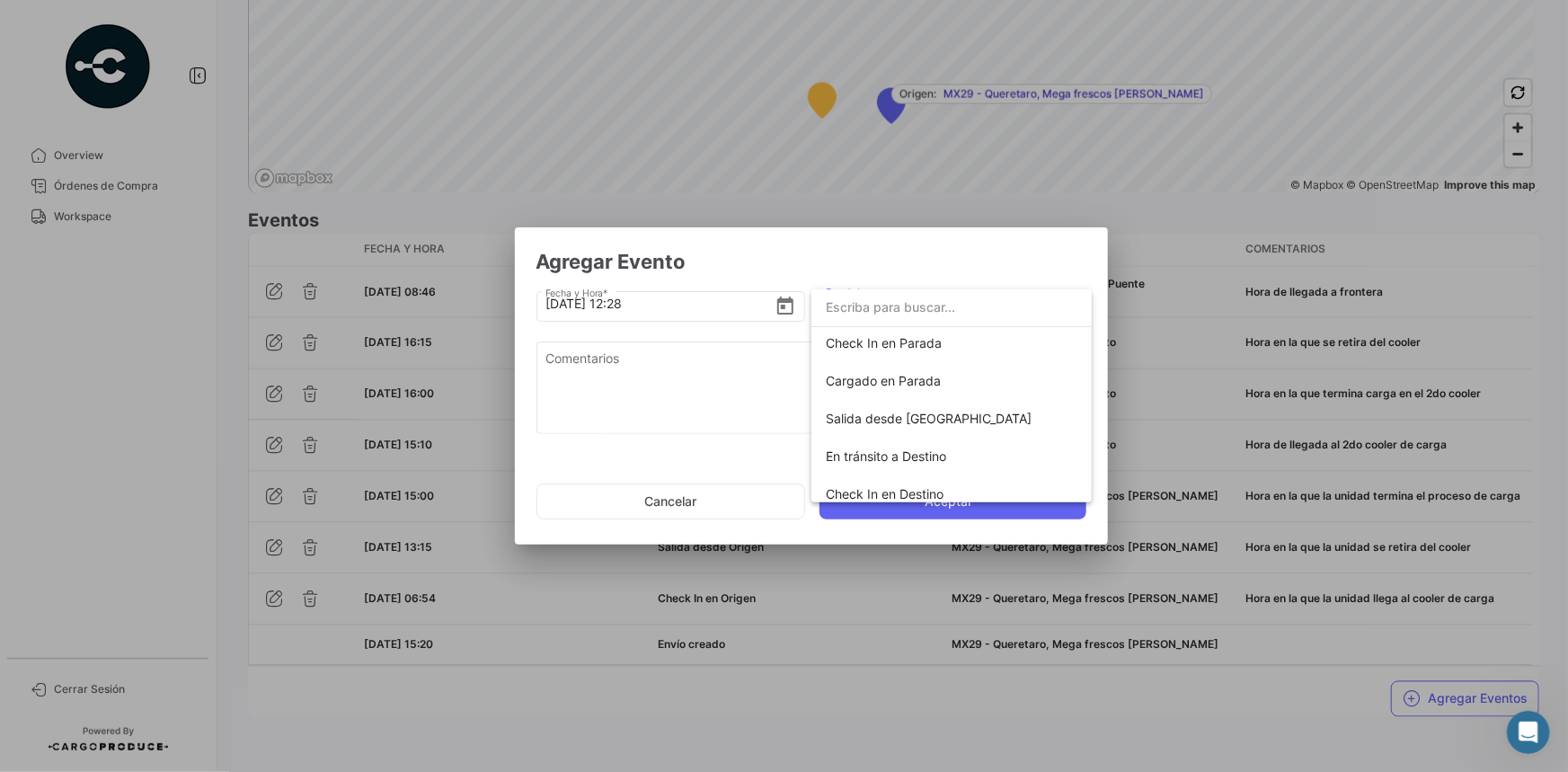
scroll to position [245, 0]
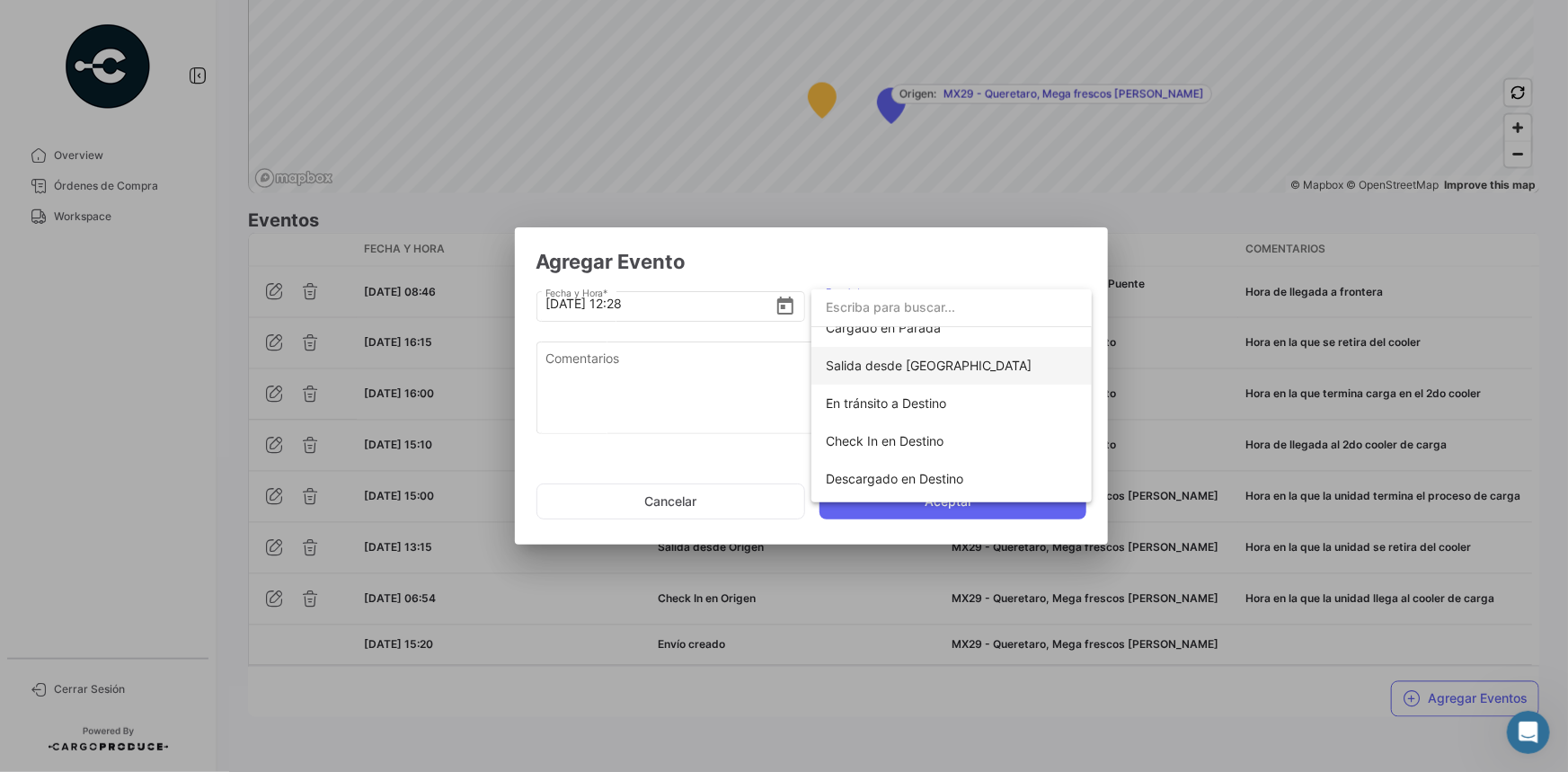
click at [931, 374] on span "Salida desde [GEOGRAPHIC_DATA]" at bounding box center [951, 365] width 251 height 38
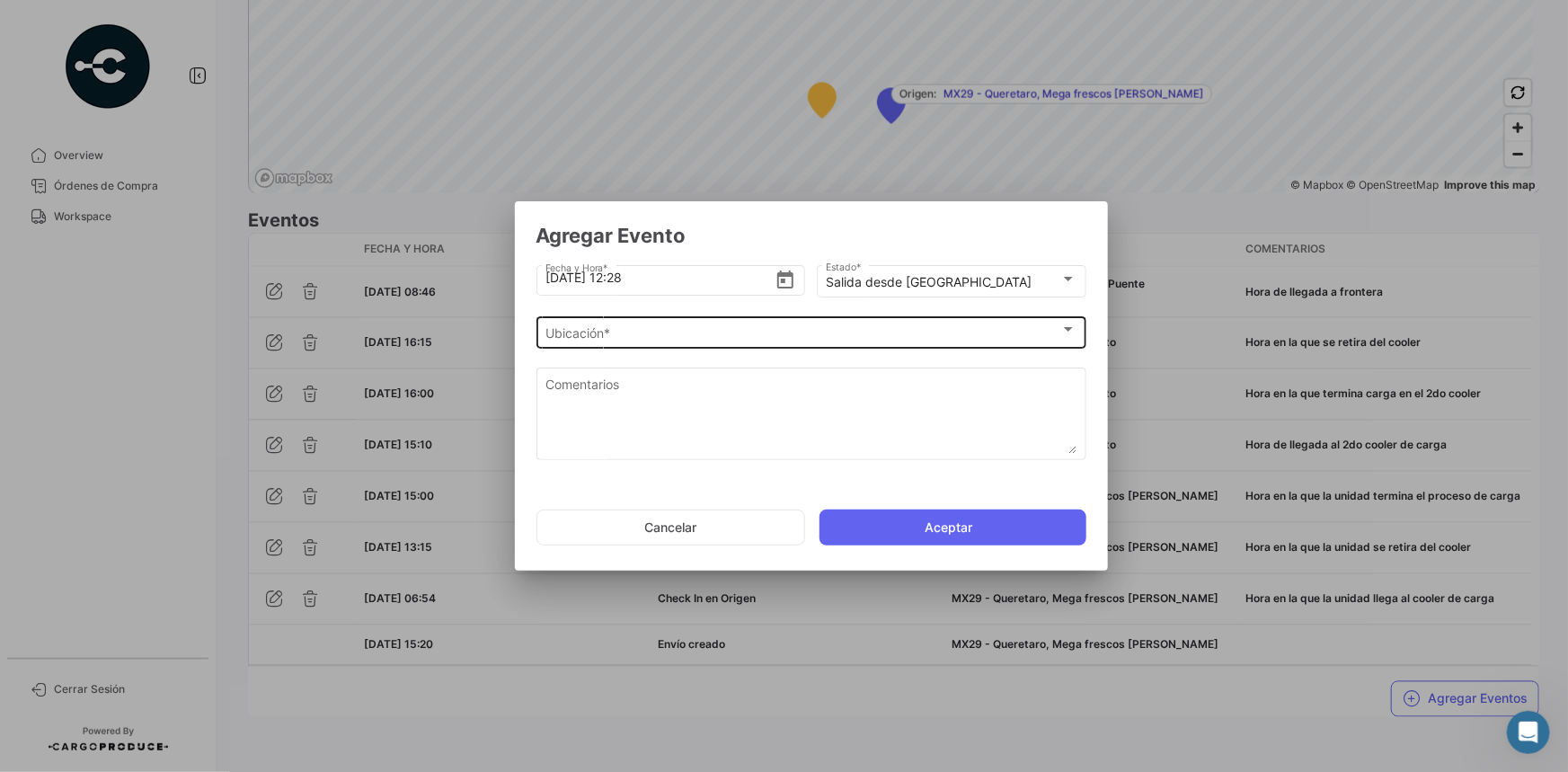
click at [721, 348] on div "Ubicación * Ubicación *" at bounding box center [811, 331] width 531 height 35
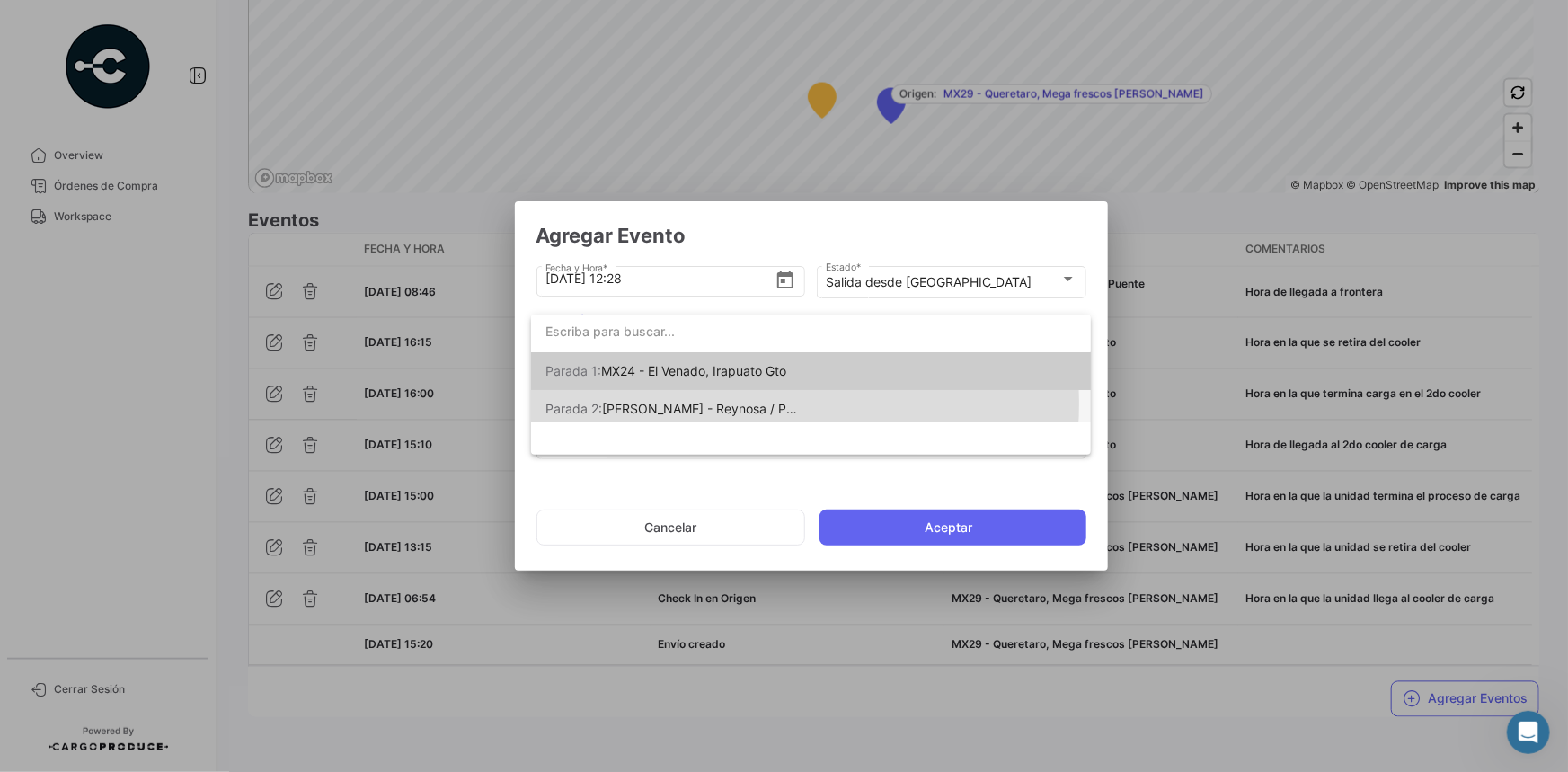
click at [727, 403] on span "[PERSON_NAME] - Reynosa / Puente [PERSON_NAME]" at bounding box center [763, 409] width 323 height 16
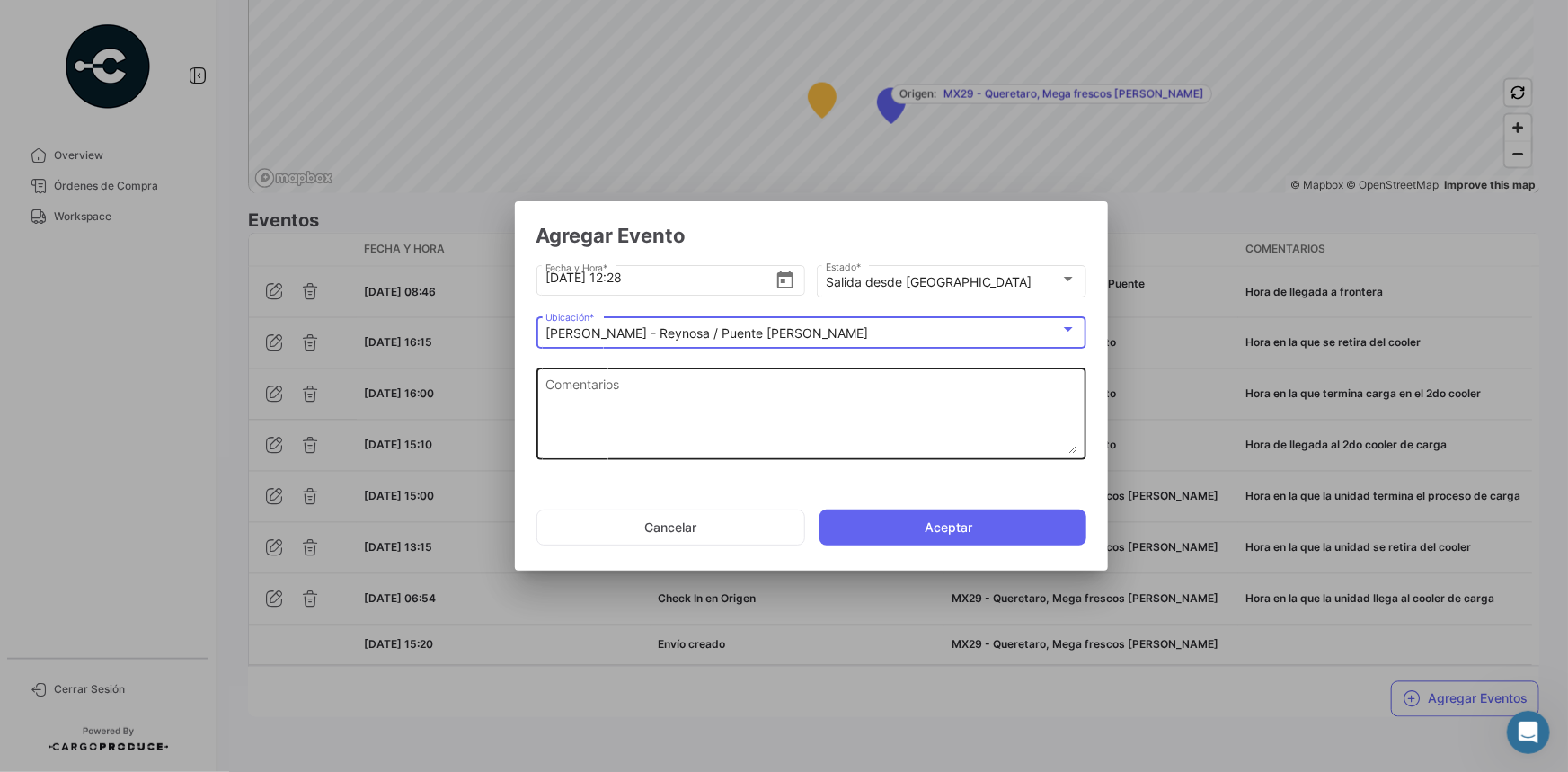
click at [698, 402] on textarea "Comentarios" at bounding box center [811, 414] width 531 height 79
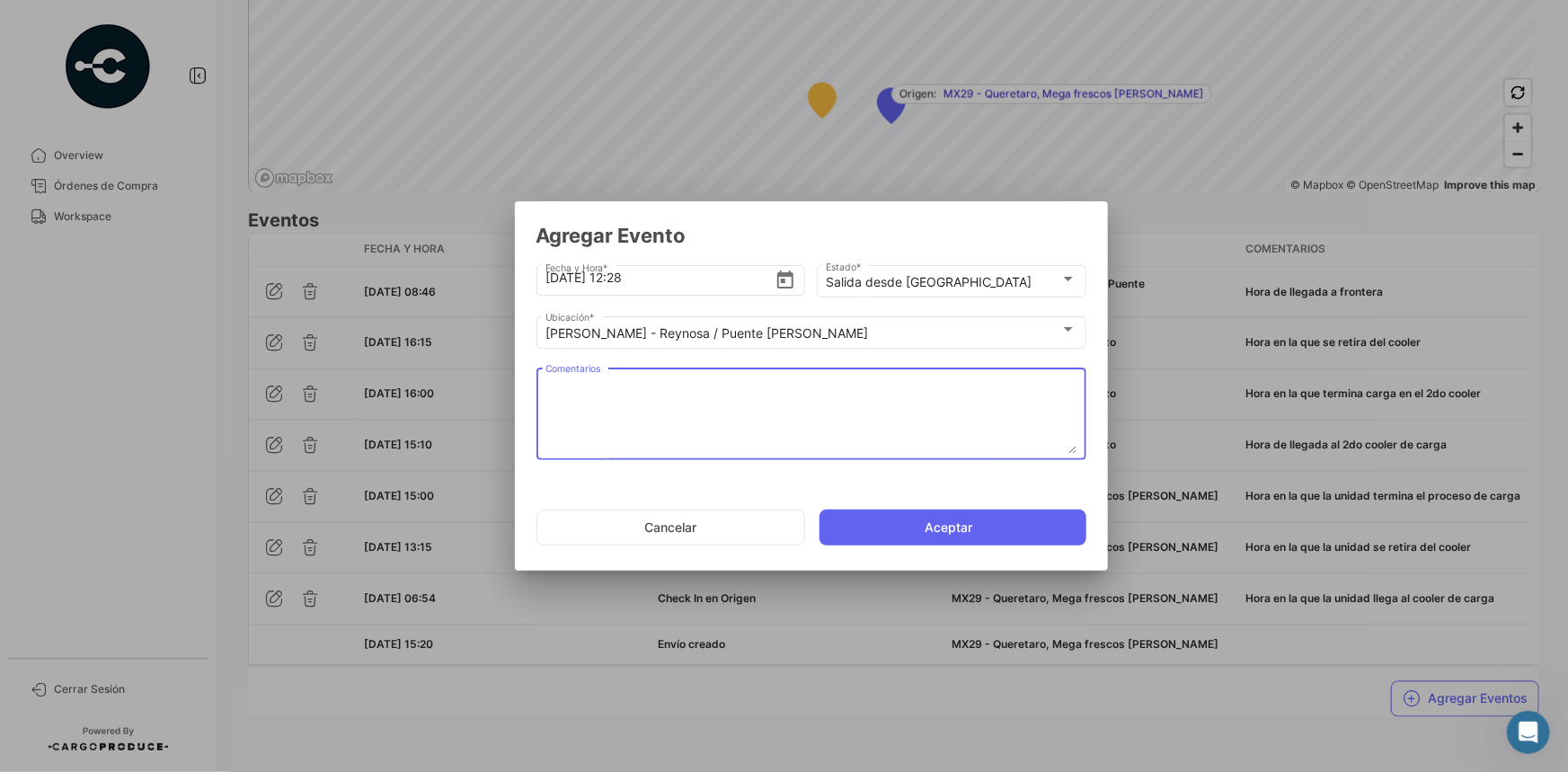
paste textarea "Hora de salida a cruce"
type textarea "Hora de salida a cruce"
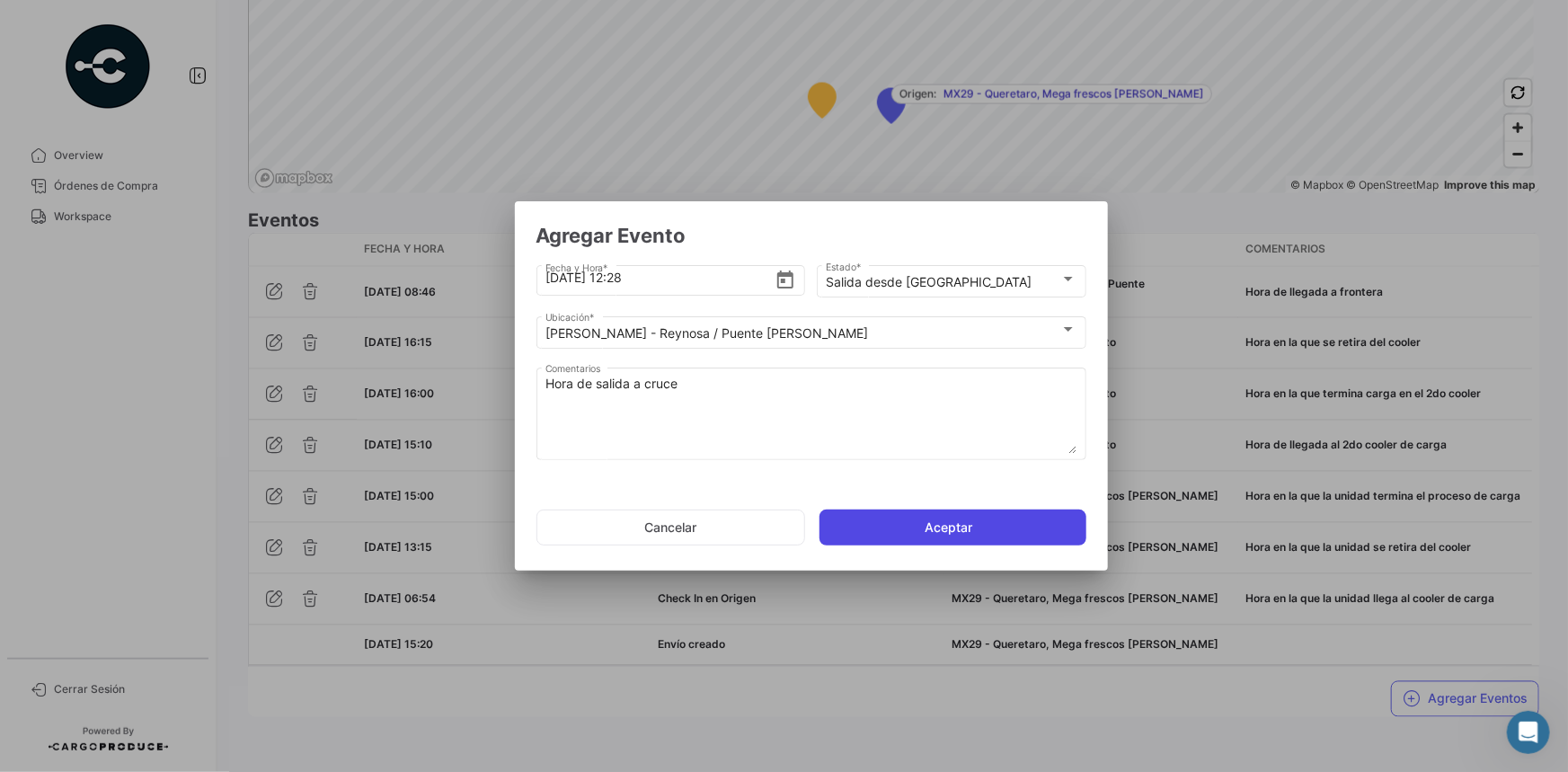
click at [926, 528] on button "Aceptar" at bounding box center [953, 527] width 267 height 36
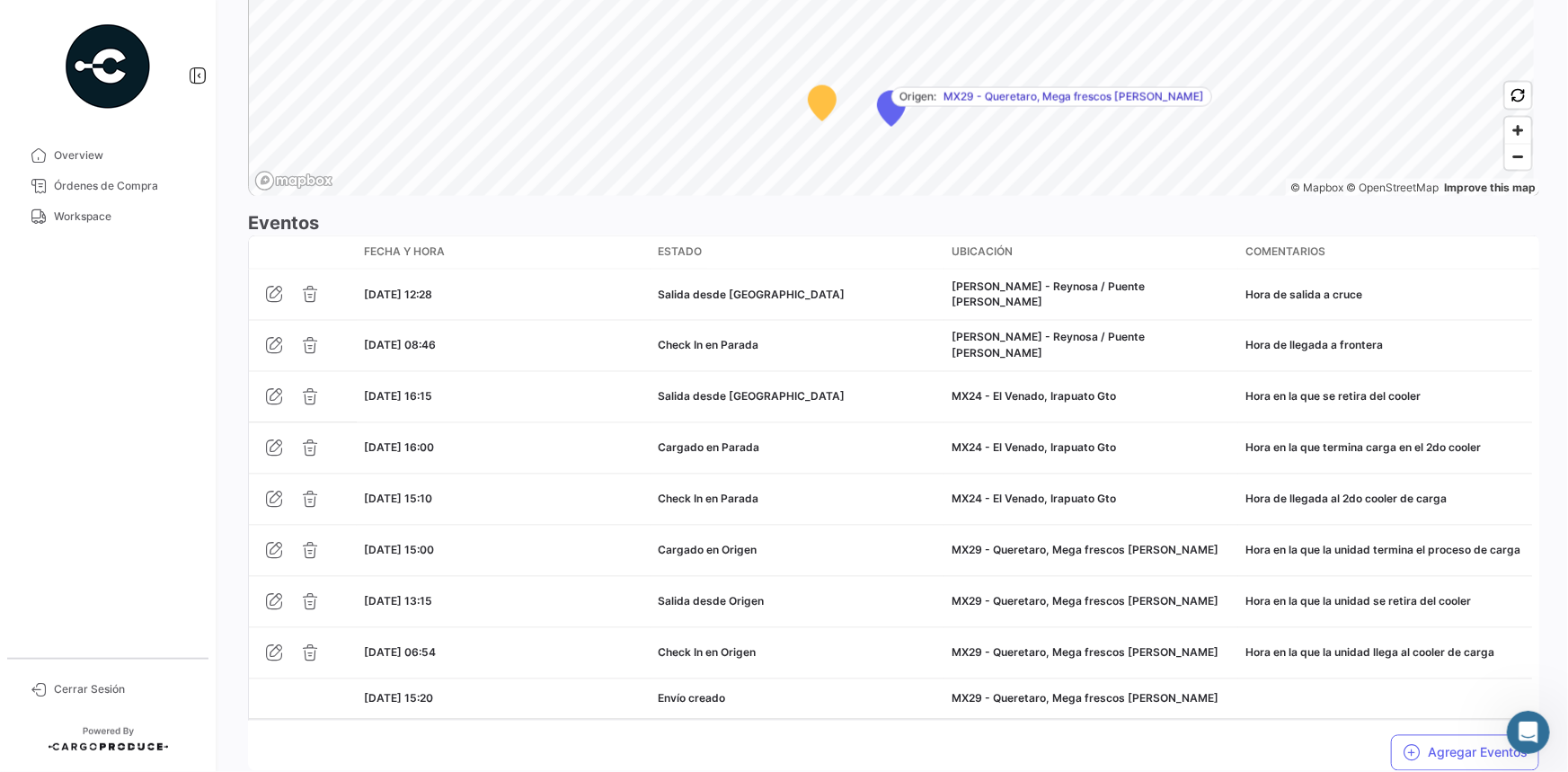
scroll to position [1477, 0]
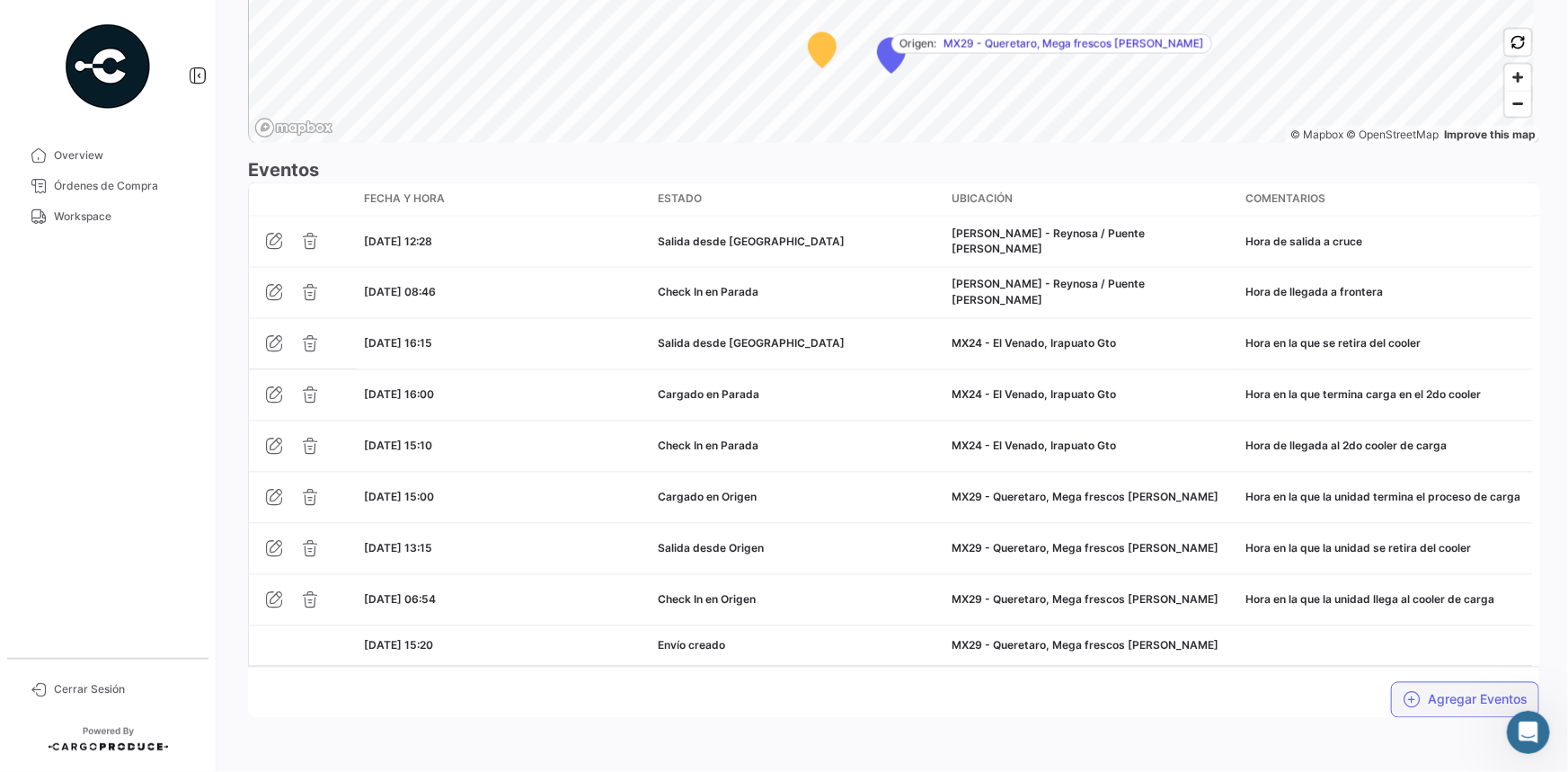
click at [1438, 705] on button "Agregar Eventos" at bounding box center [1465, 699] width 148 height 36
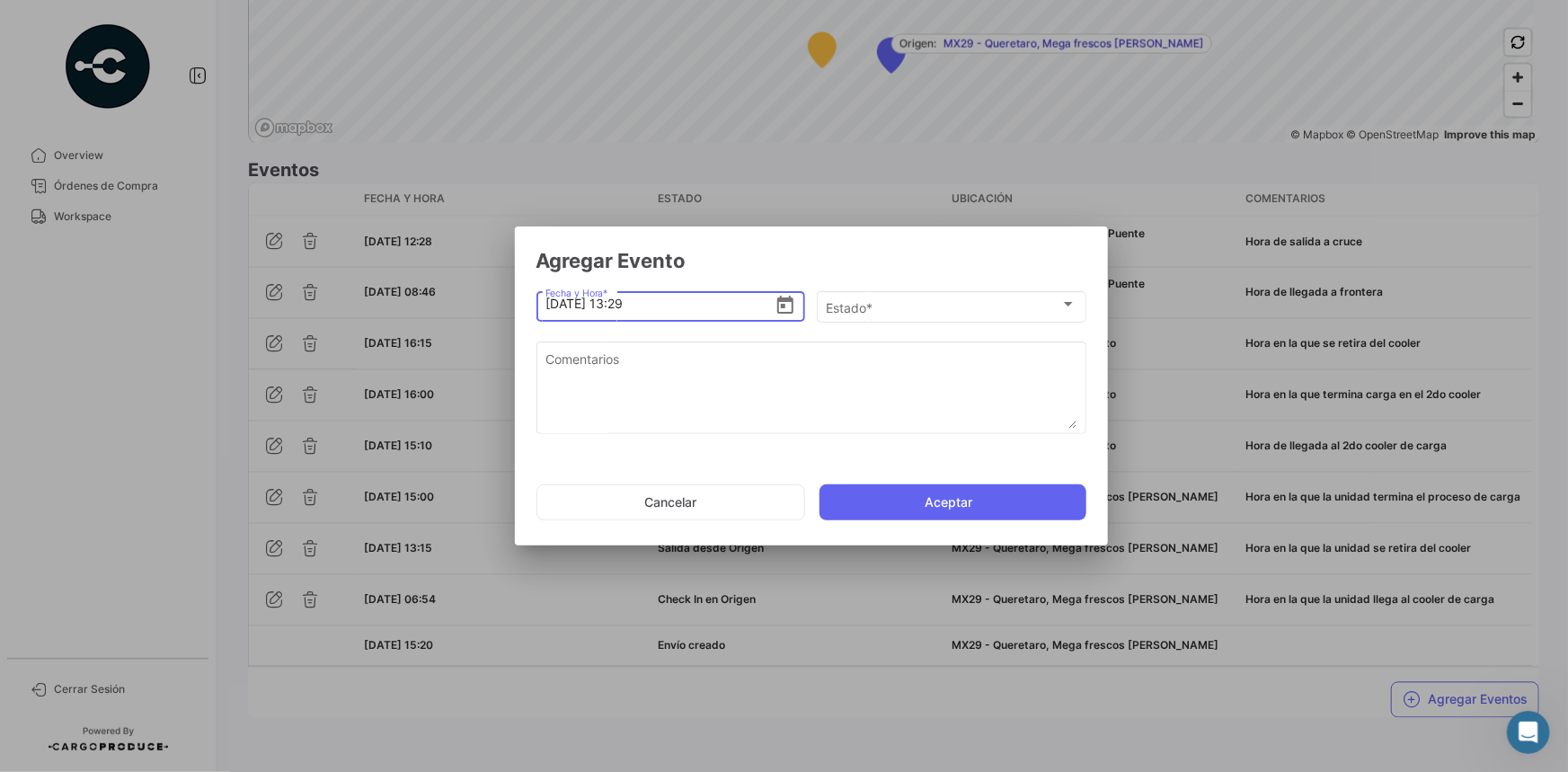
click at [625, 307] on input "[DATE] 13:29" at bounding box center [660, 304] width 229 height 63
type input "[DATE] 12:45"
click at [971, 313] on div "Estado *" at bounding box center [942, 307] width 235 height 16
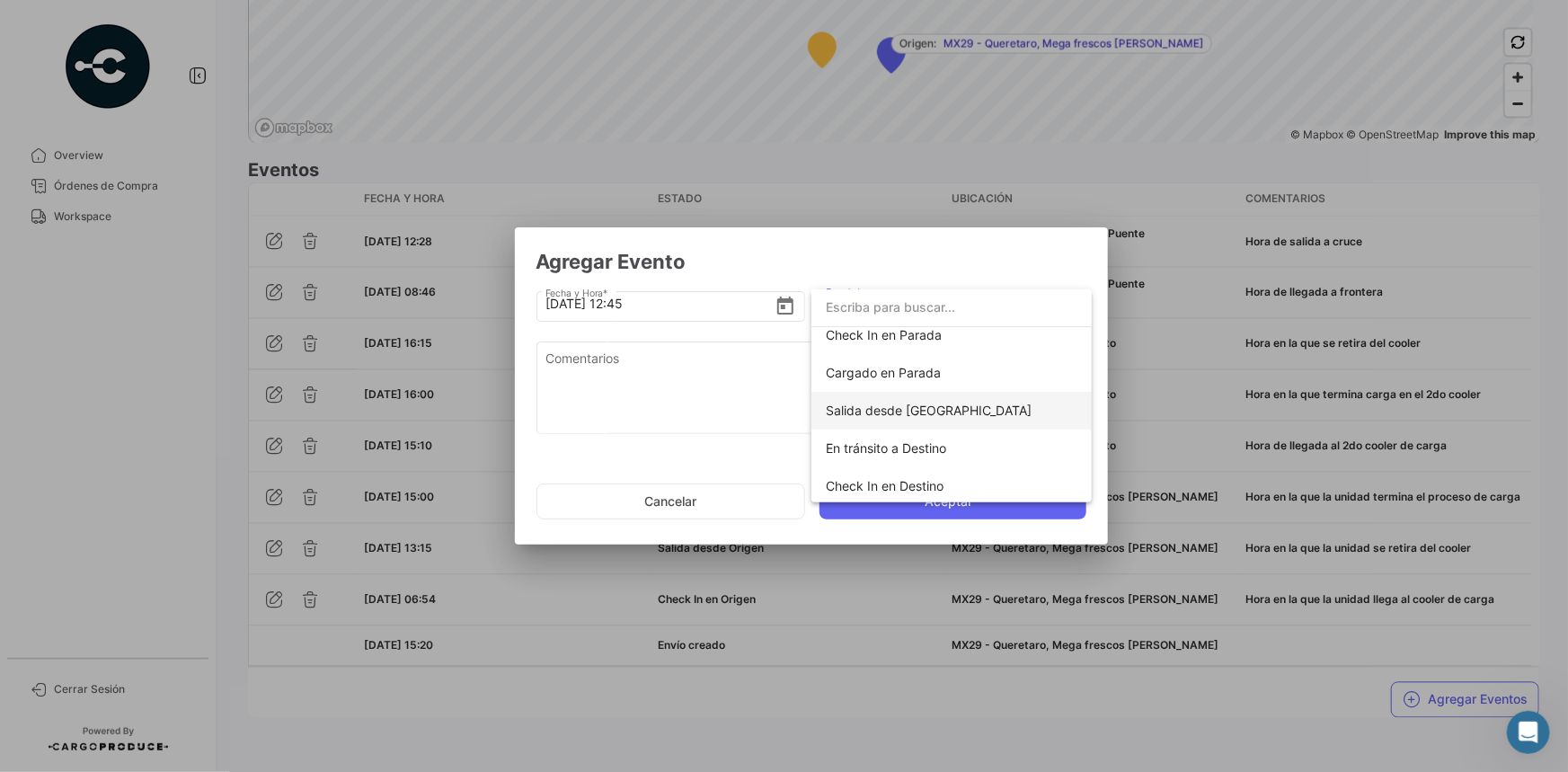
scroll to position [245, 0]
click at [944, 412] on span "En tránsito a Destino" at bounding box center [951, 403] width 251 height 38
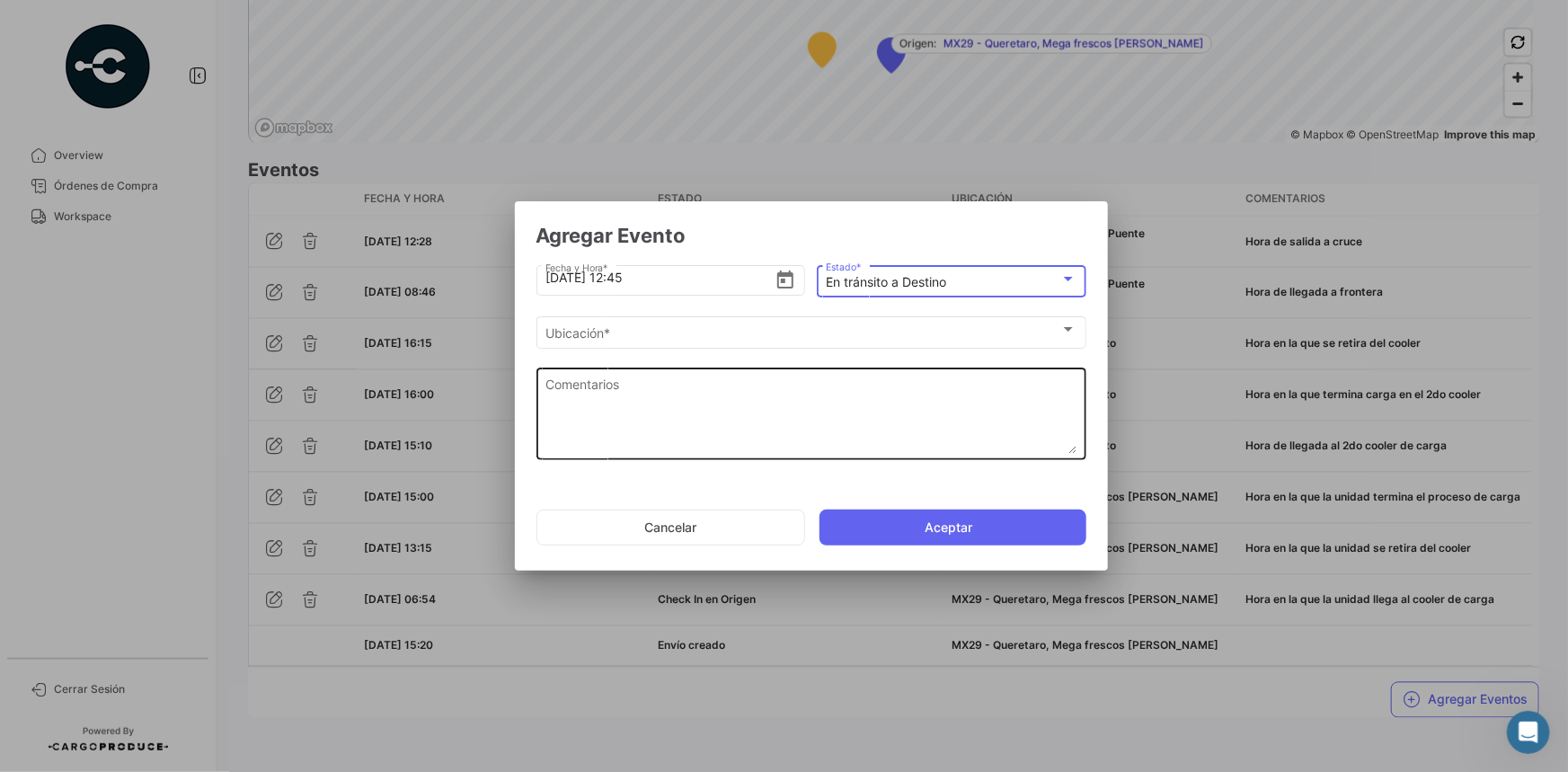
click at [868, 402] on textarea "Comentarios" at bounding box center [811, 414] width 531 height 79
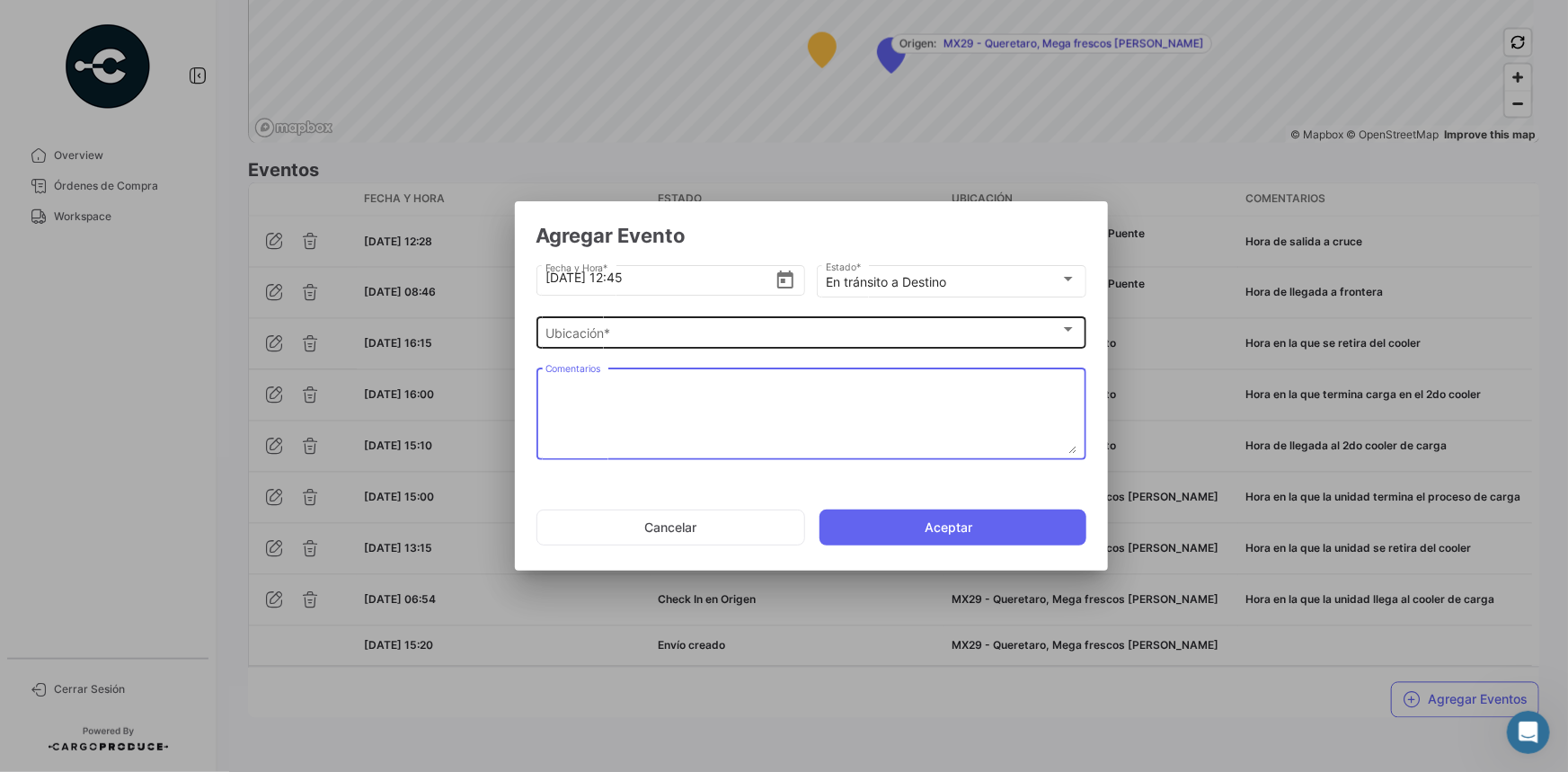
click at [762, 338] on div "Ubicación *" at bounding box center [803, 333] width 515 height 16
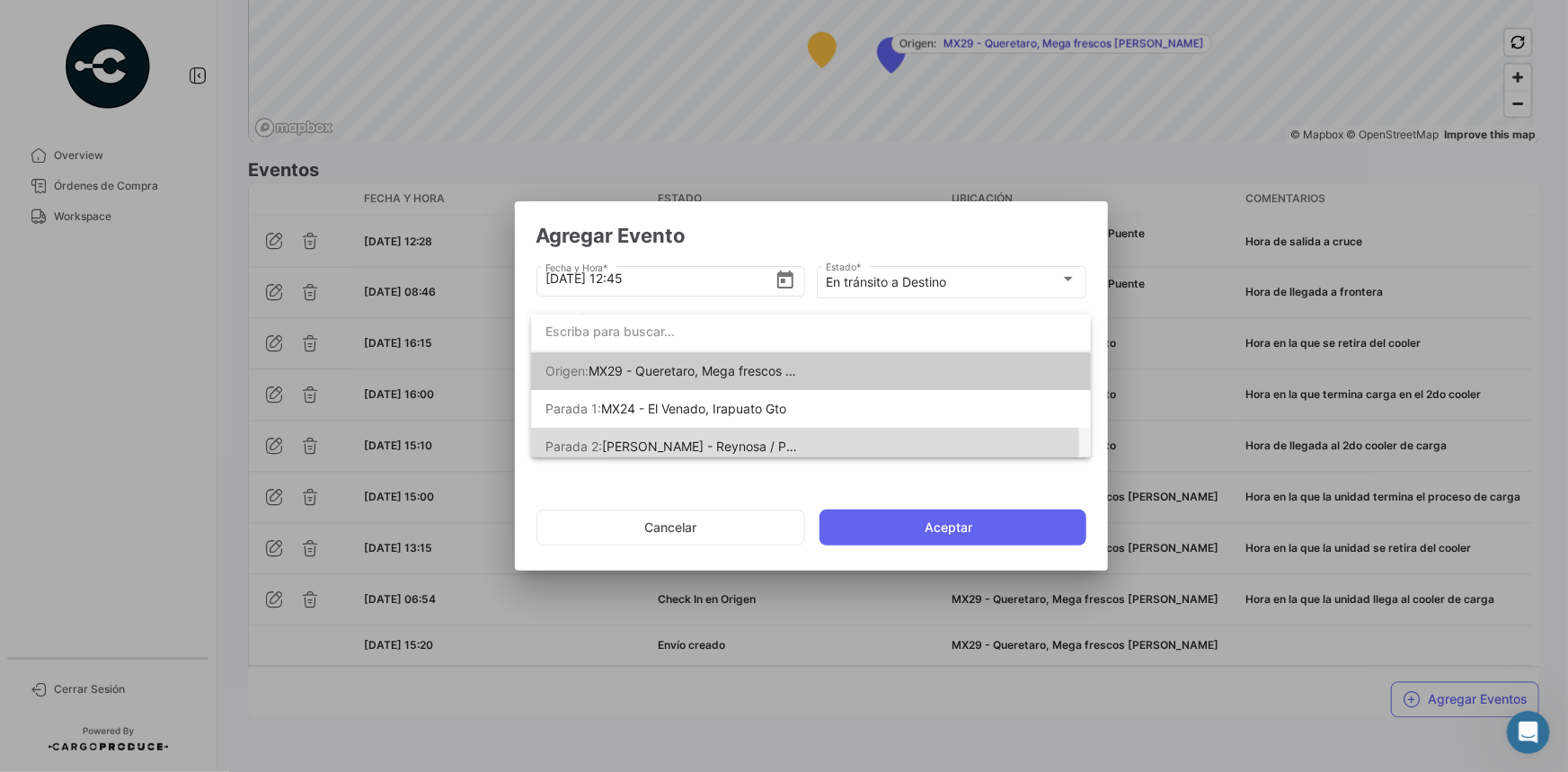
click at [732, 445] on span "[PERSON_NAME] - Reynosa / Puente [PERSON_NAME]" at bounding box center [763, 446] width 323 height 16
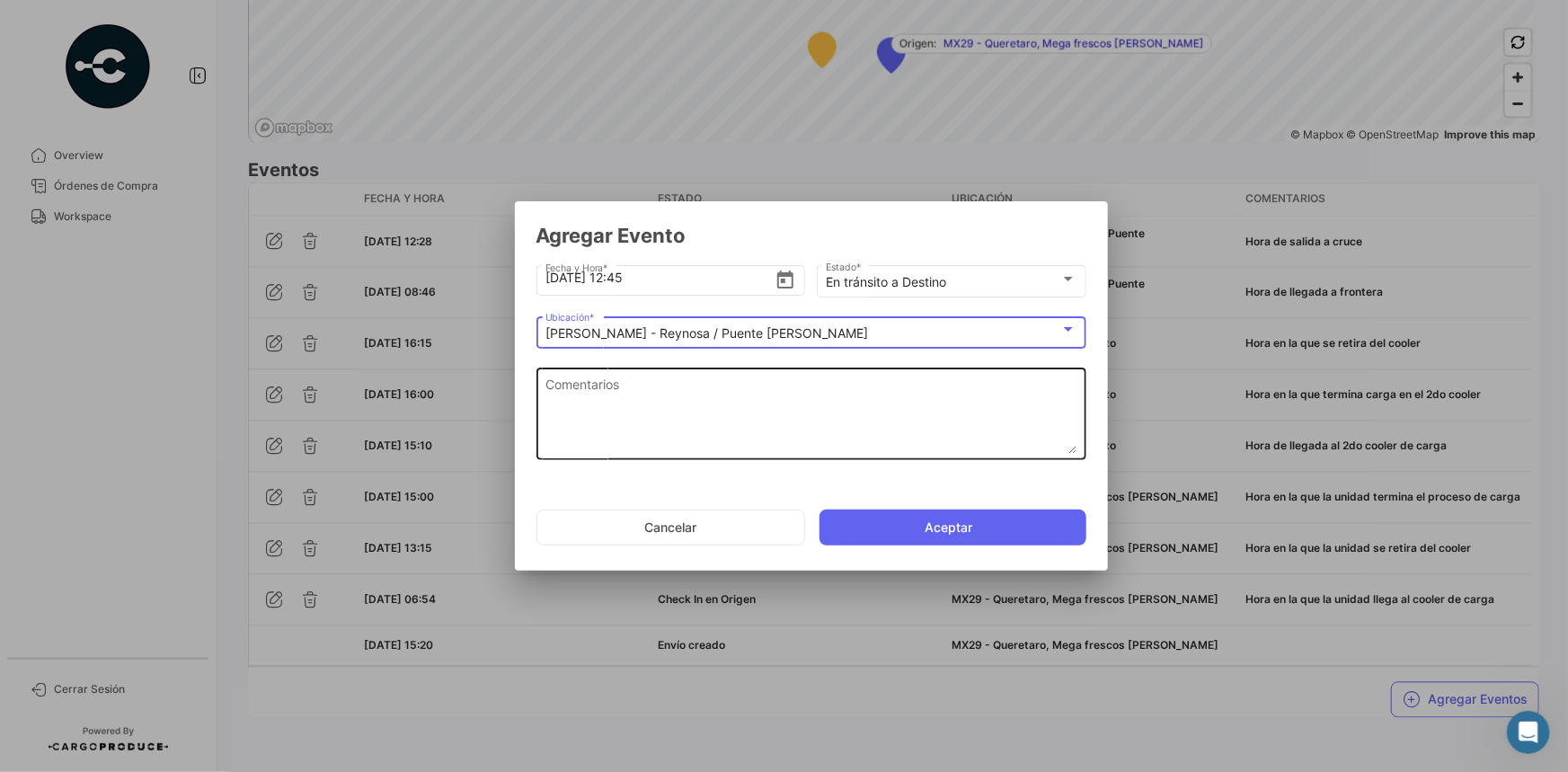
click at [707, 408] on textarea "Comentarios" at bounding box center [811, 414] width 531 height 79
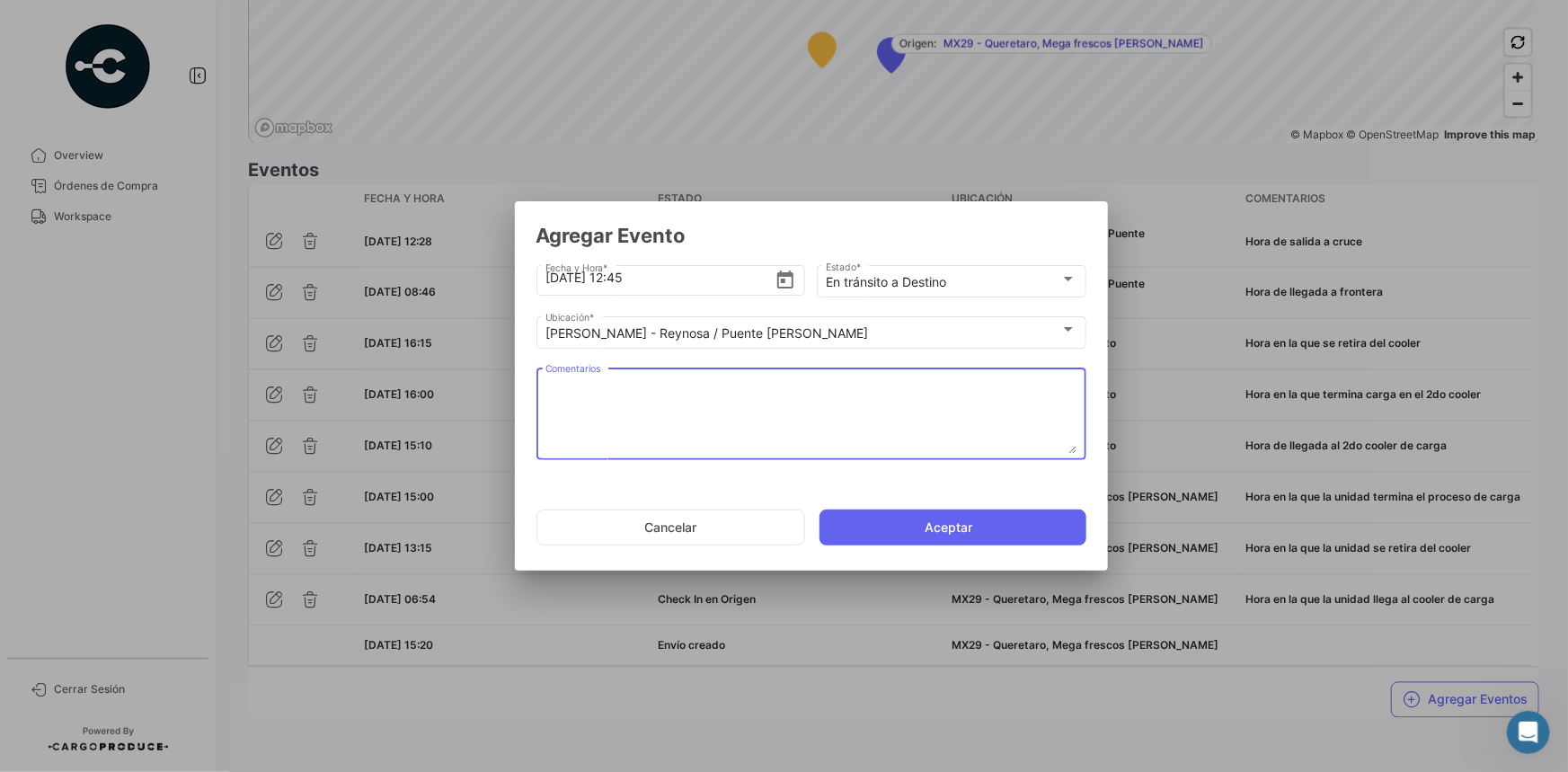
paste textarea "Hora en la que la unidad queda liberada de aduanas y se dirige al destino"
type textarea "Hora en la que la unidad queda liberada de aduanas y se dirige al destino"
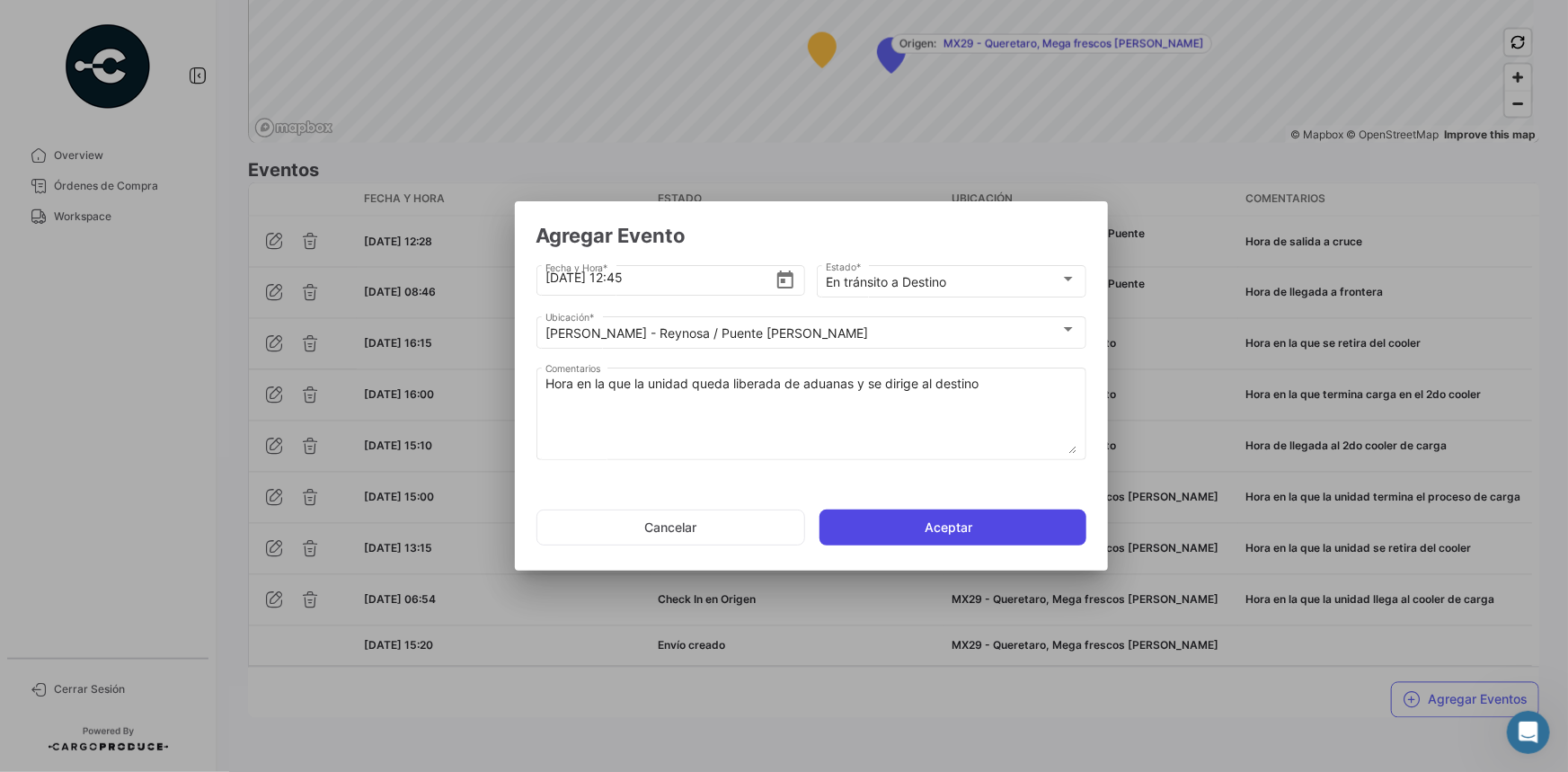
click at [913, 534] on button "Aceptar" at bounding box center [953, 527] width 267 height 36
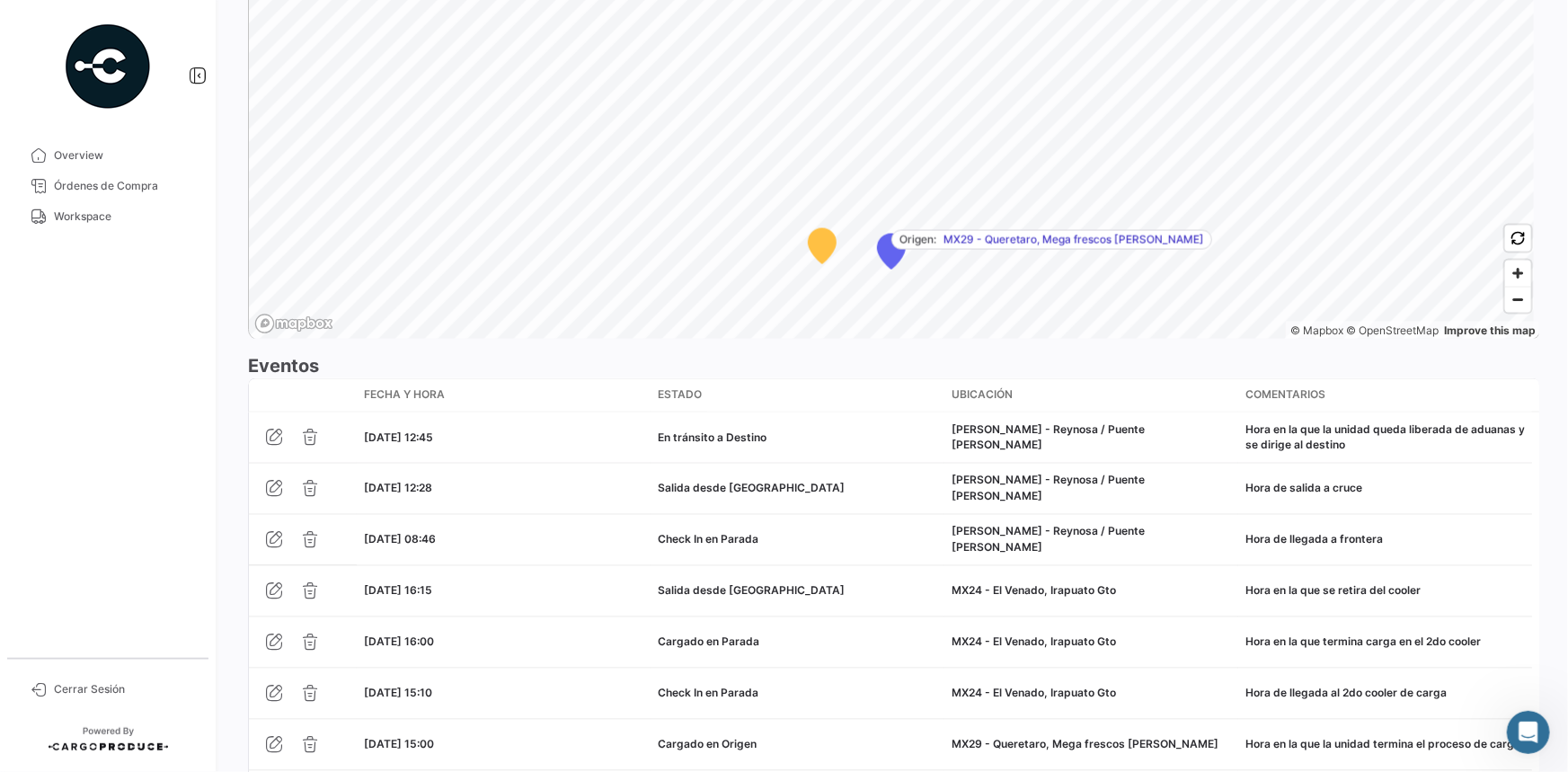
scroll to position [1528, 0]
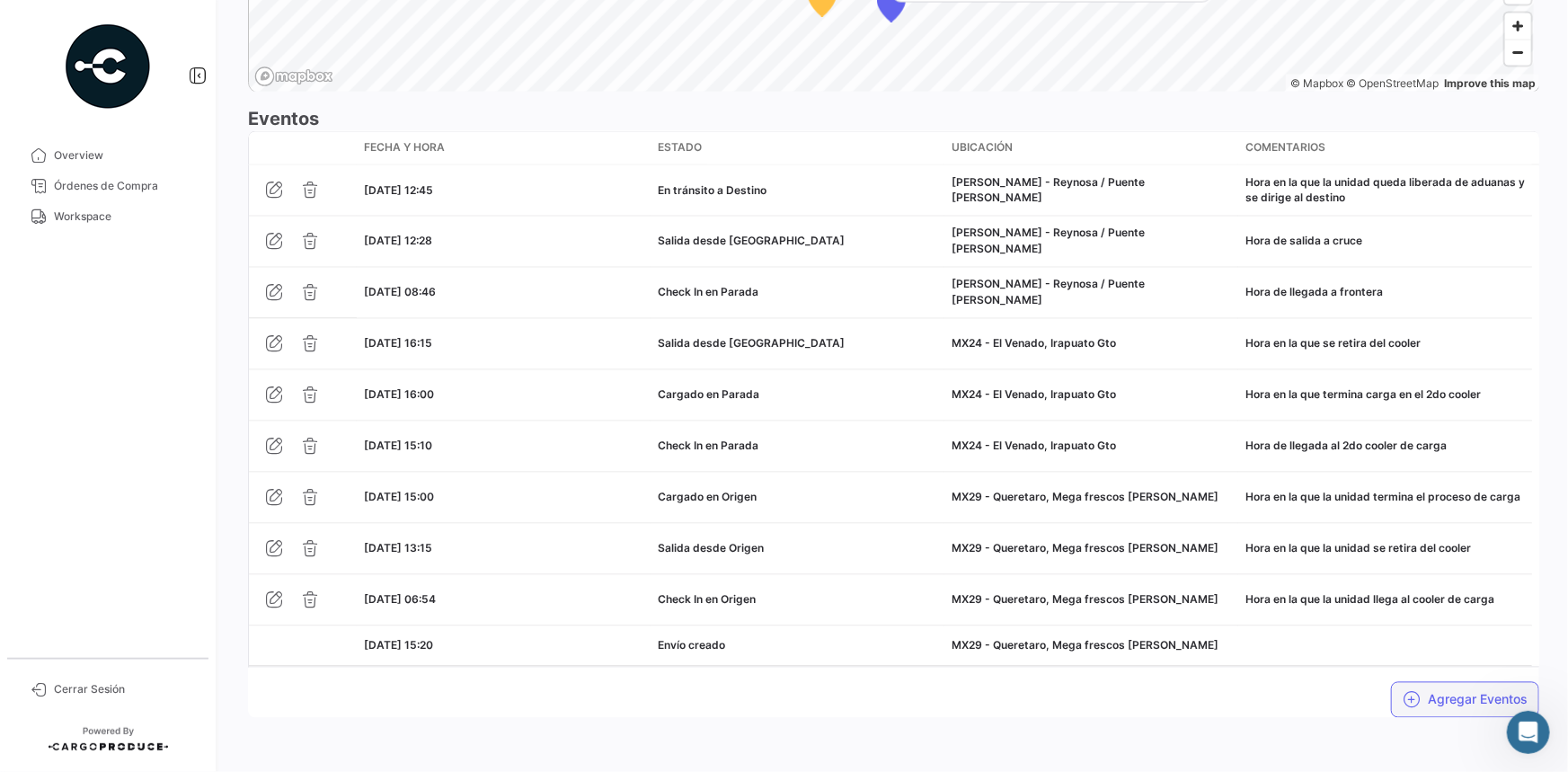
click at [1426, 705] on button "Agregar Eventos" at bounding box center [1465, 699] width 148 height 36
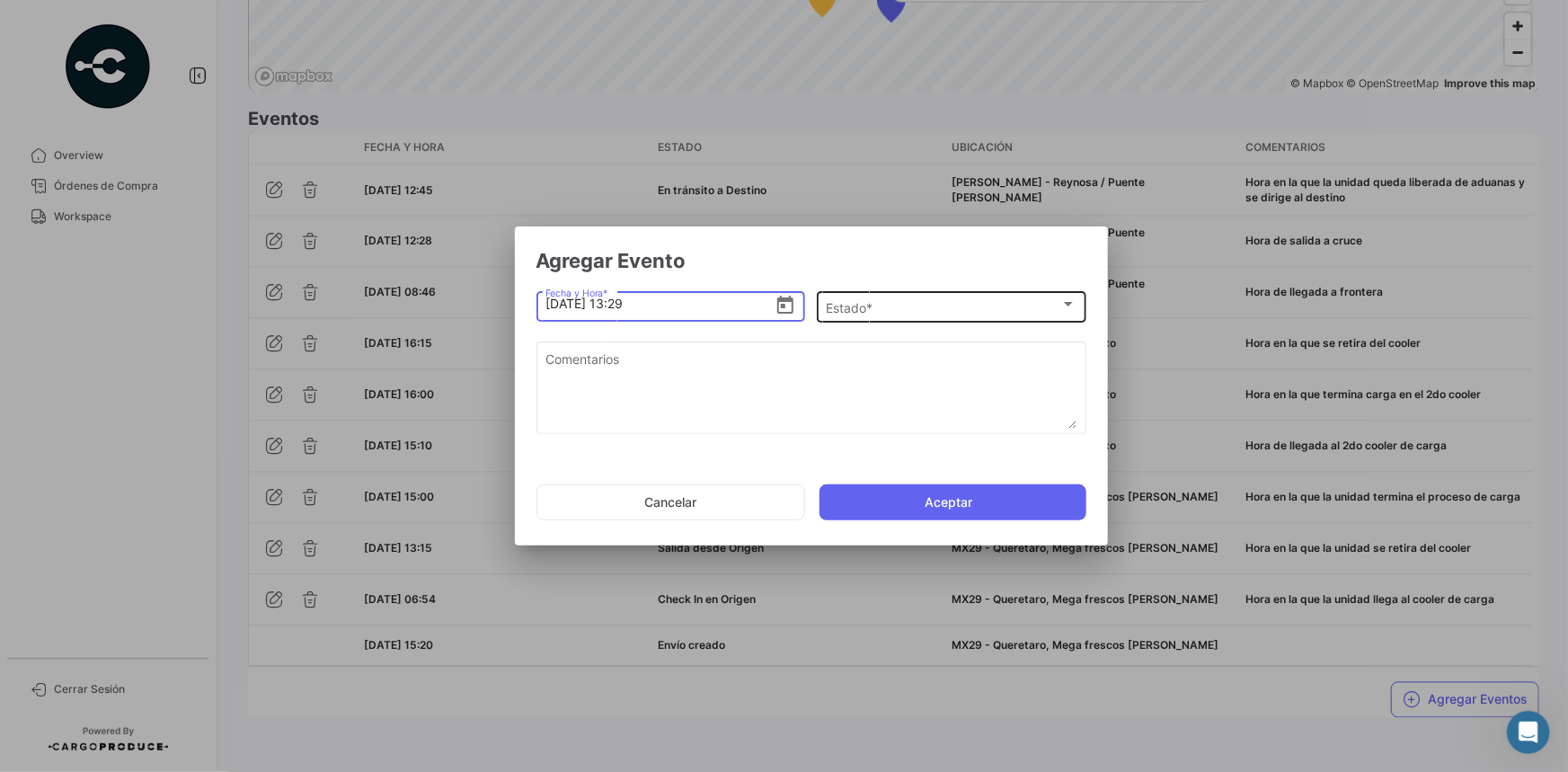
click at [971, 305] on div "Estado *" at bounding box center [942, 307] width 235 height 16
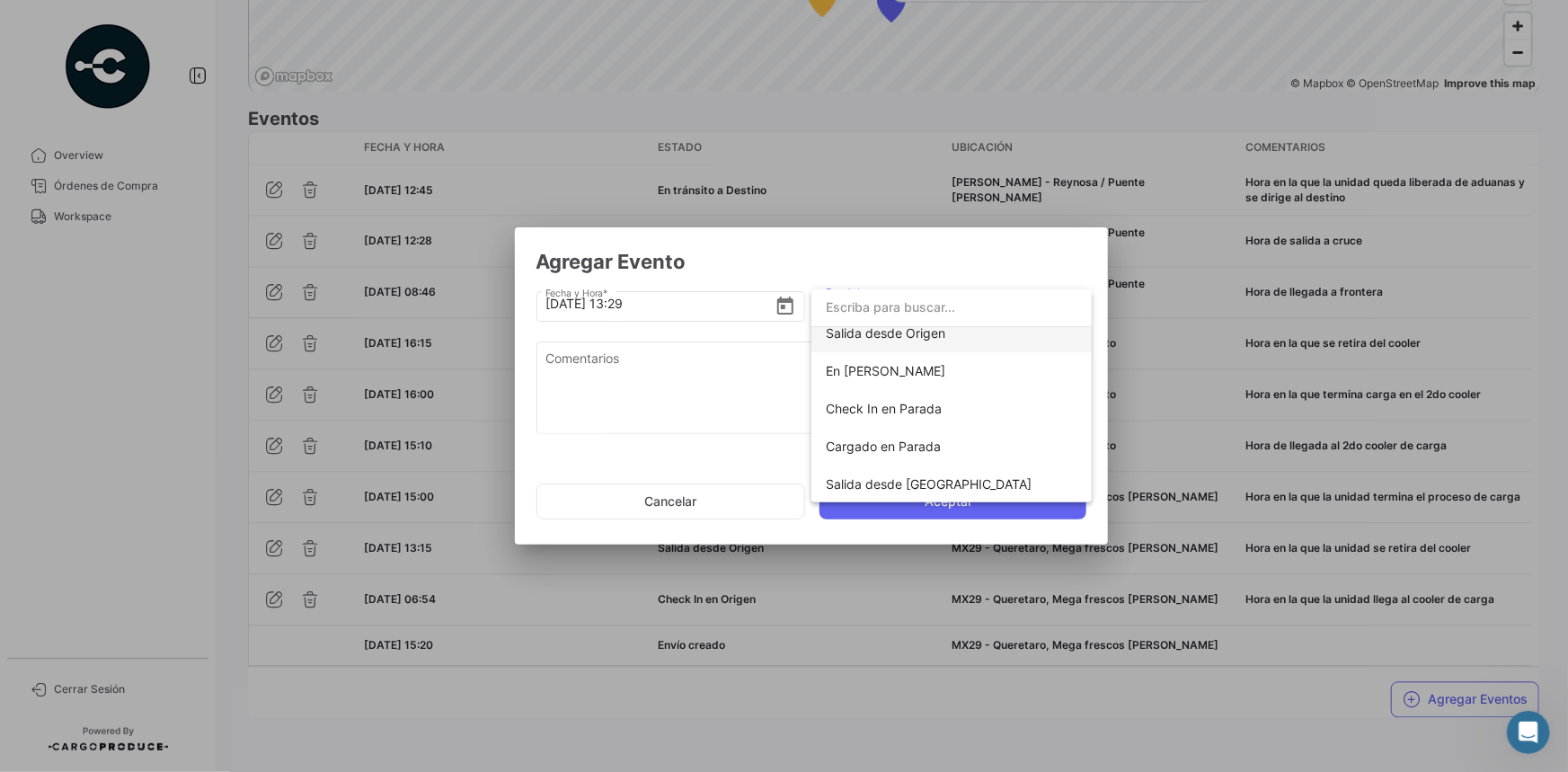
scroll to position [315, 0]
click at [908, 374] on span "Check In en Destino" at bounding box center [884, 371] width 118 height 16
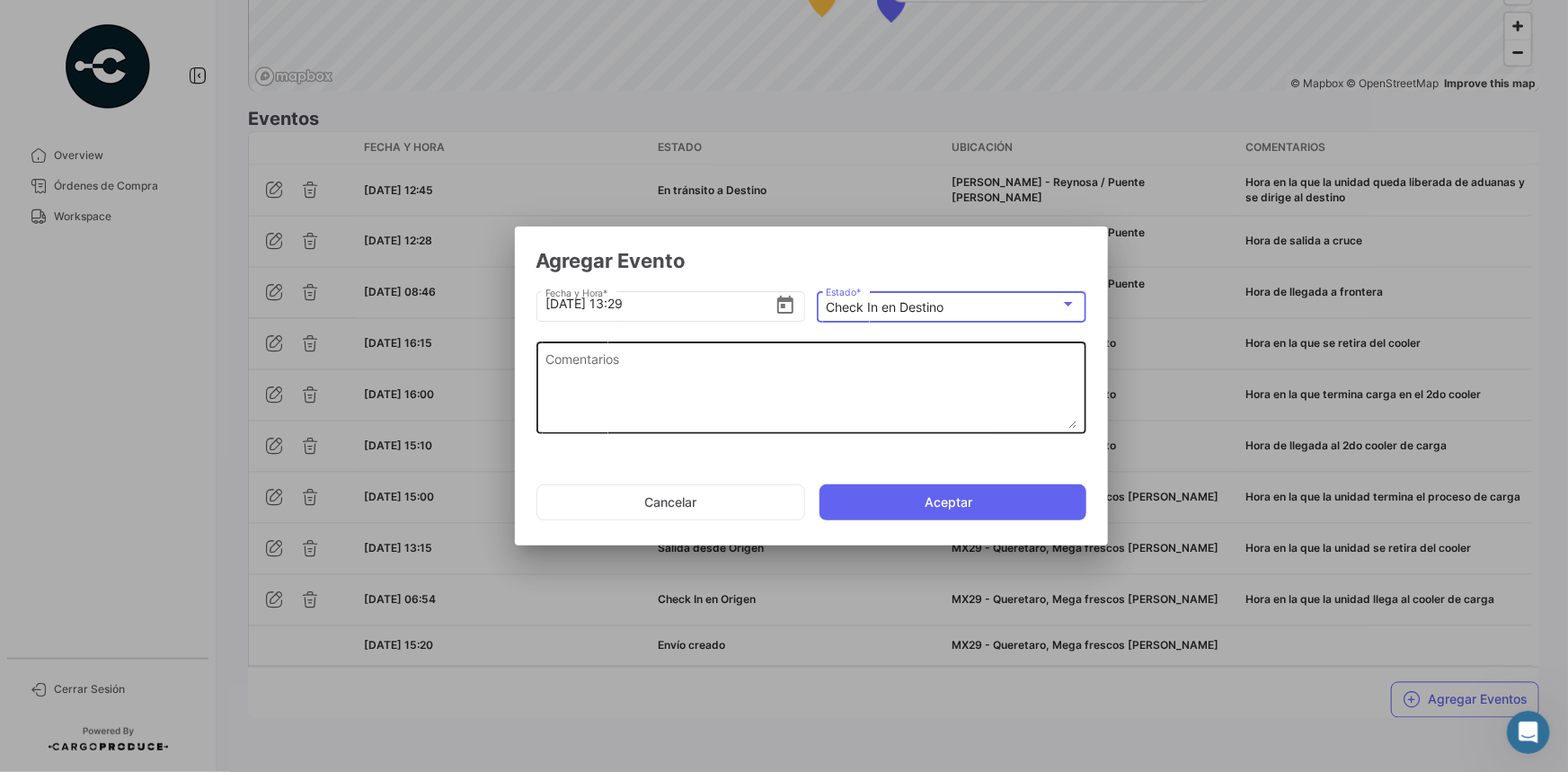
click at [701, 389] on textarea "Comentarios" at bounding box center [811, 389] width 531 height 79
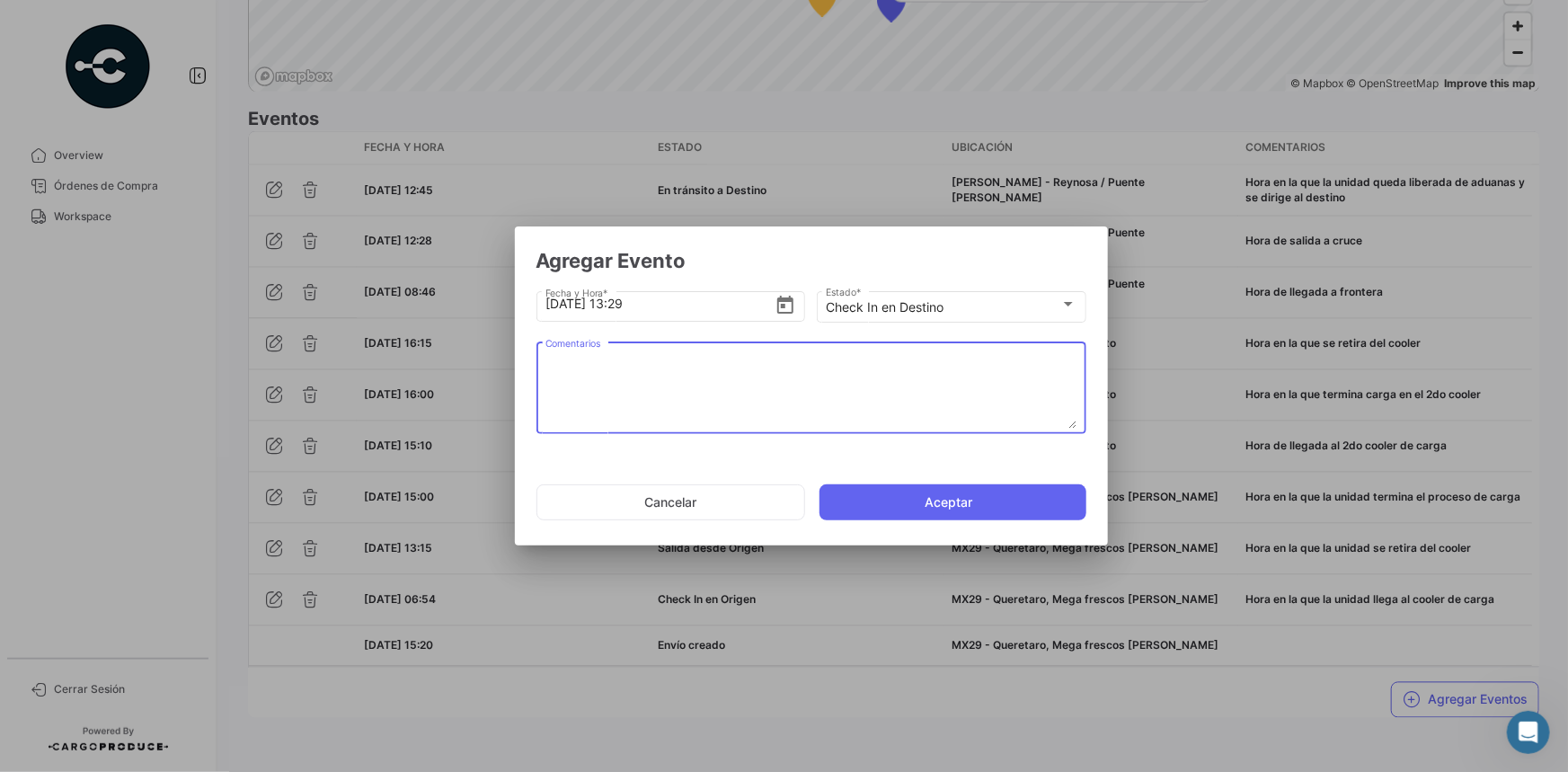
paste textarea "Hora de arribo al destino"
type textarea "Hora de arribo al destino"
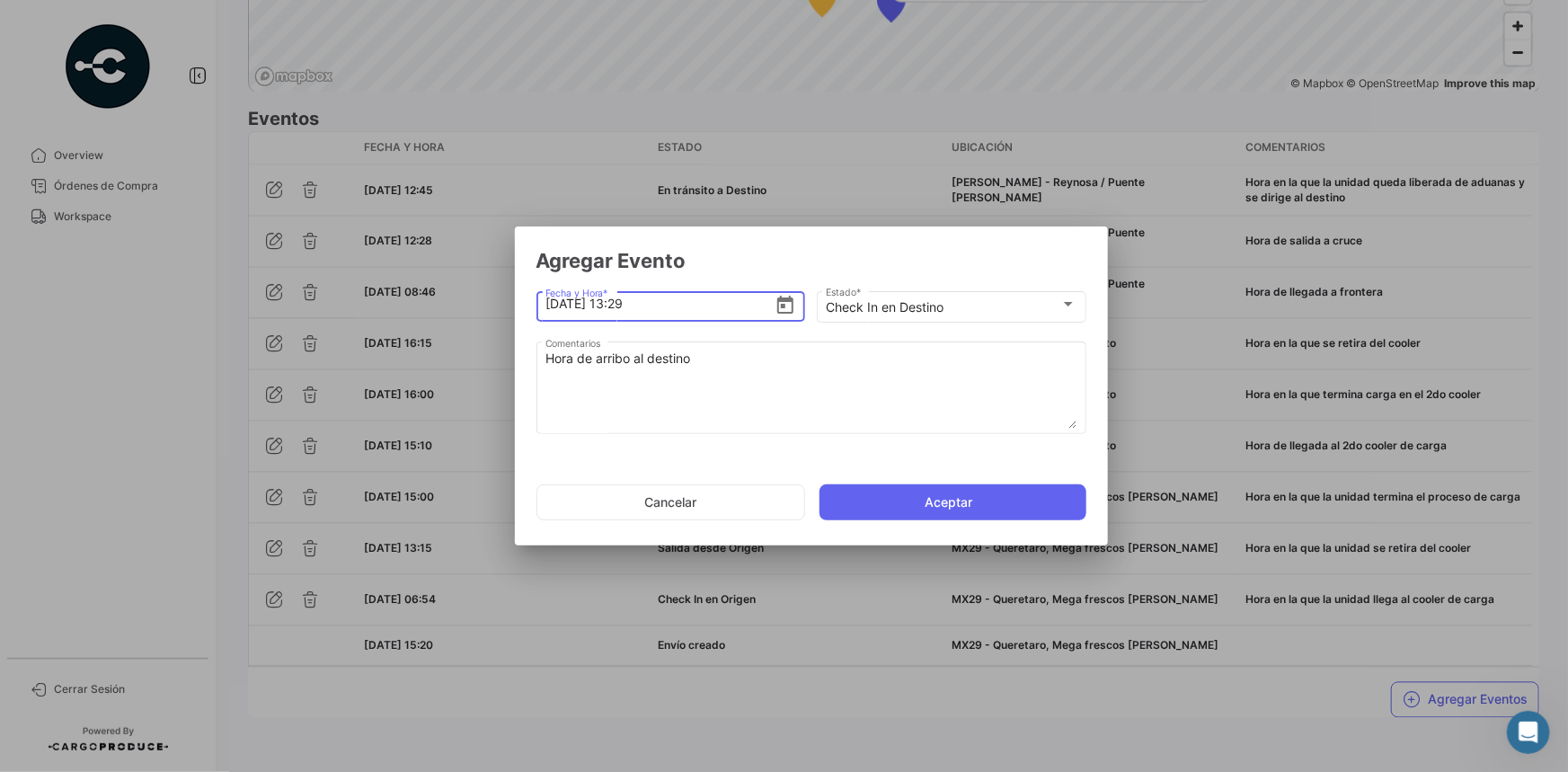
click at [652, 305] on input "[DATE] 13:29" at bounding box center [660, 304] width 229 height 63
type input "[DATE] 13:00"
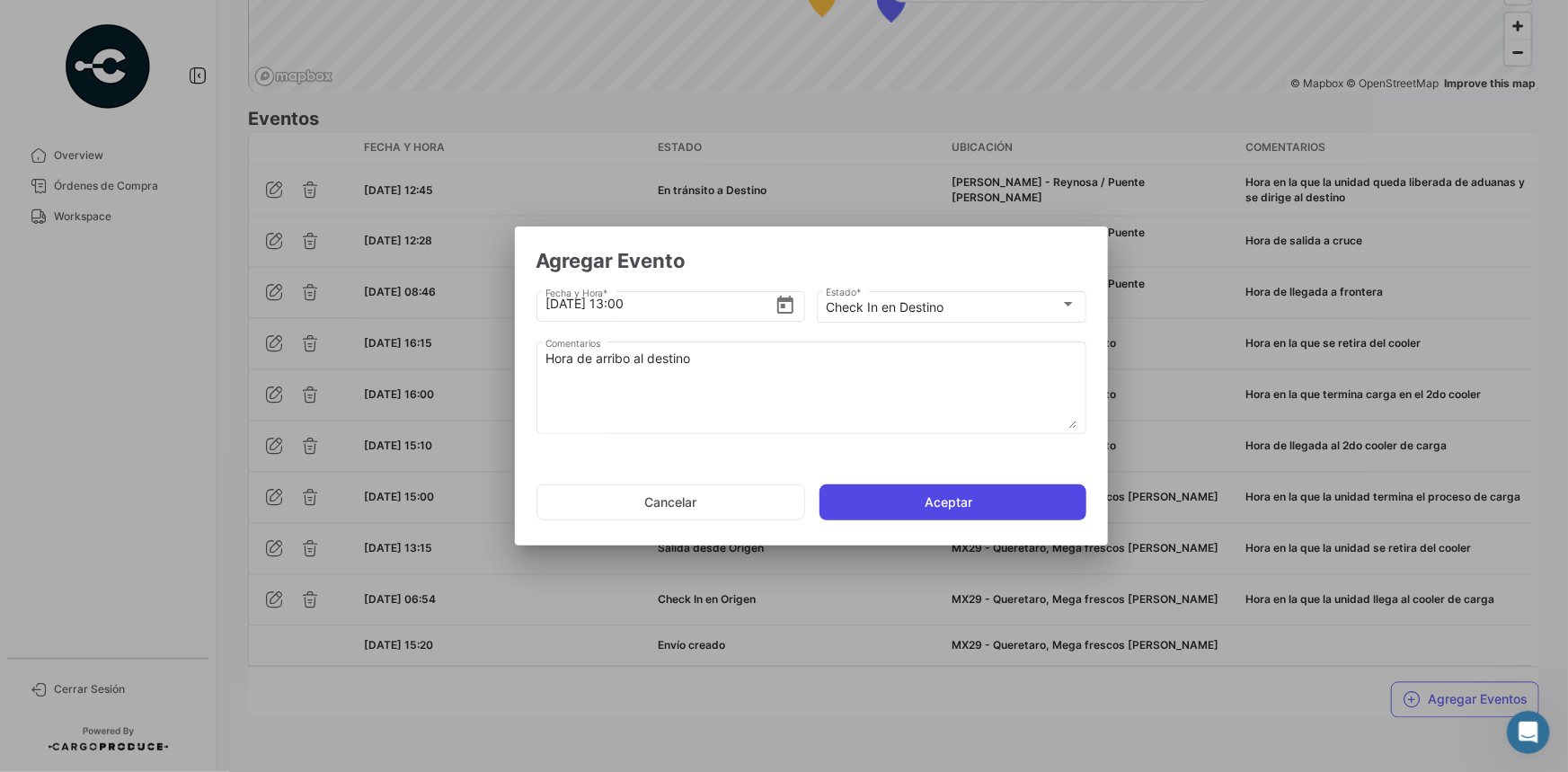
click at [904, 498] on button "Aceptar" at bounding box center [953, 501] width 267 height 36
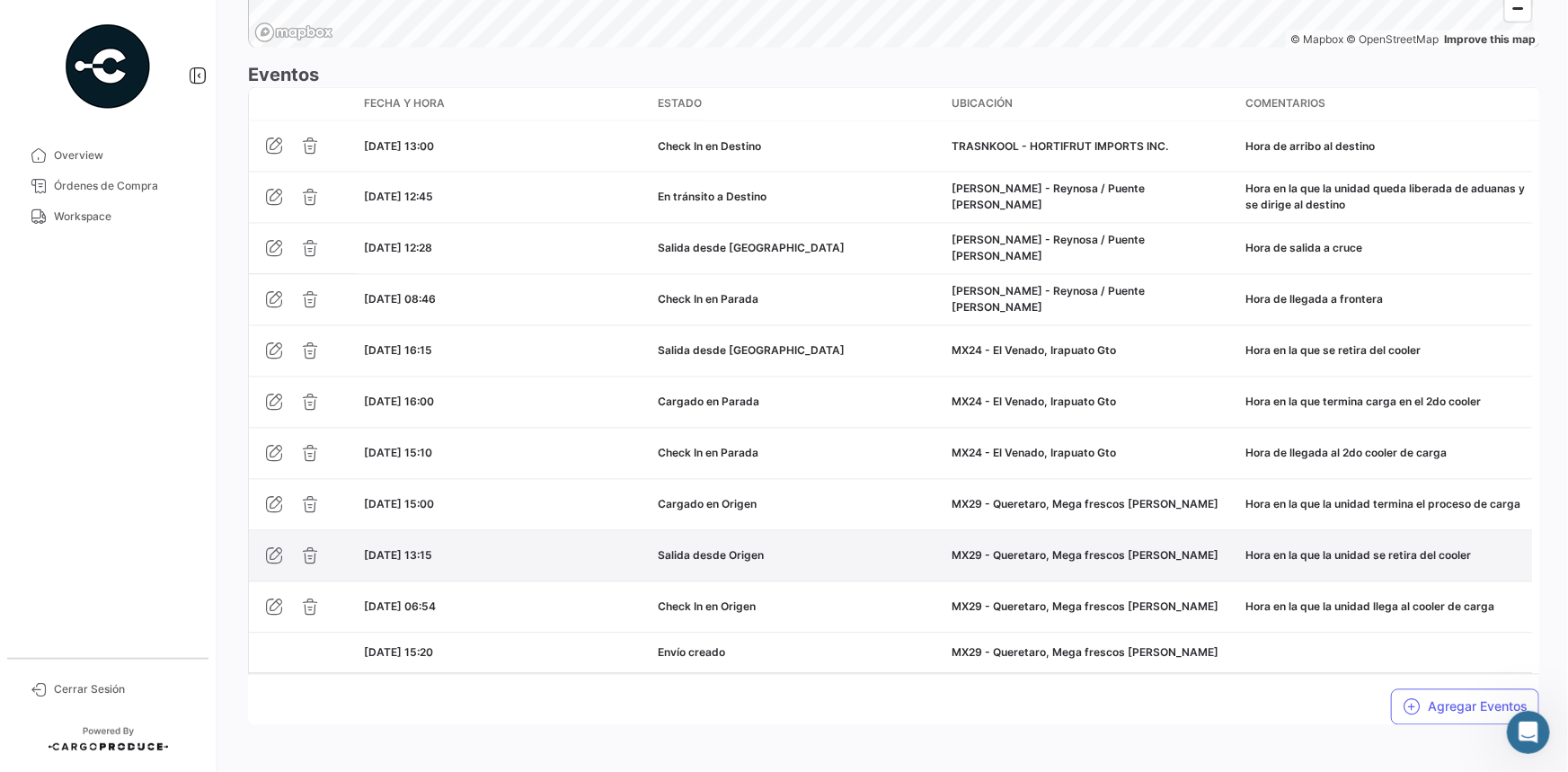
scroll to position [1581, 0]
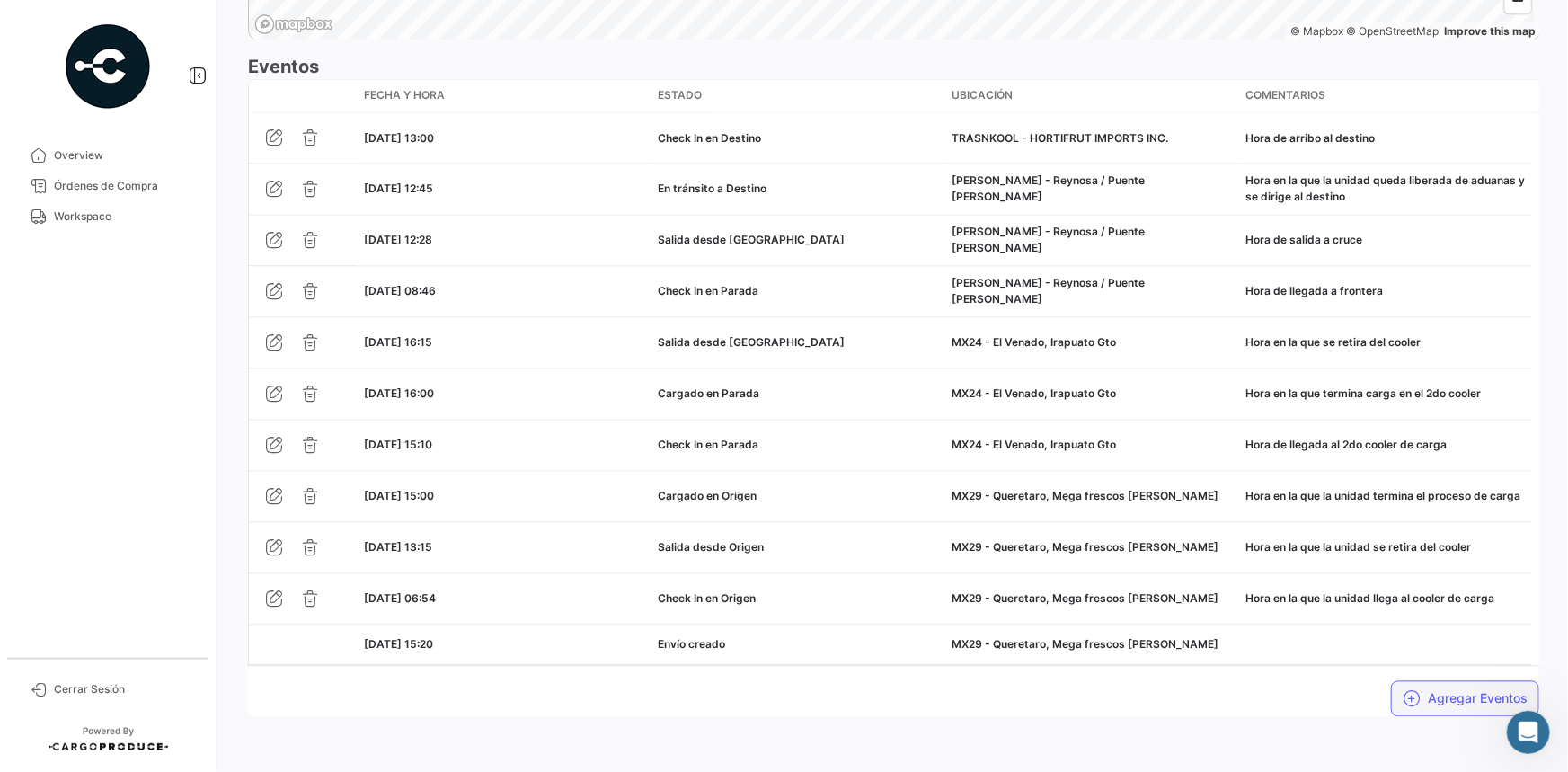
click at [1405, 690] on icon "button" at bounding box center [1412, 699] width 18 height 18
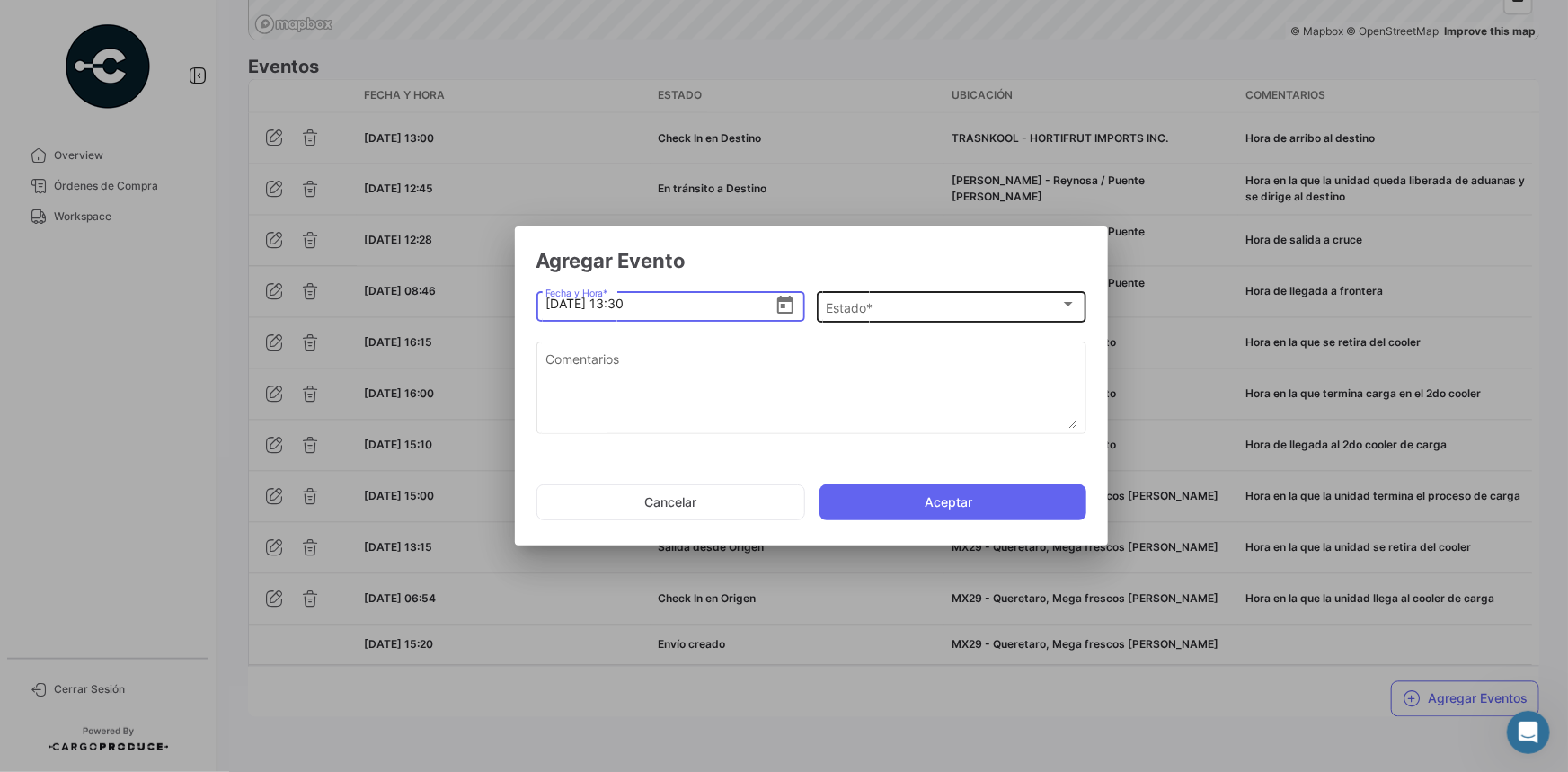
click at [1015, 307] on div "Estado *" at bounding box center [942, 307] width 235 height 16
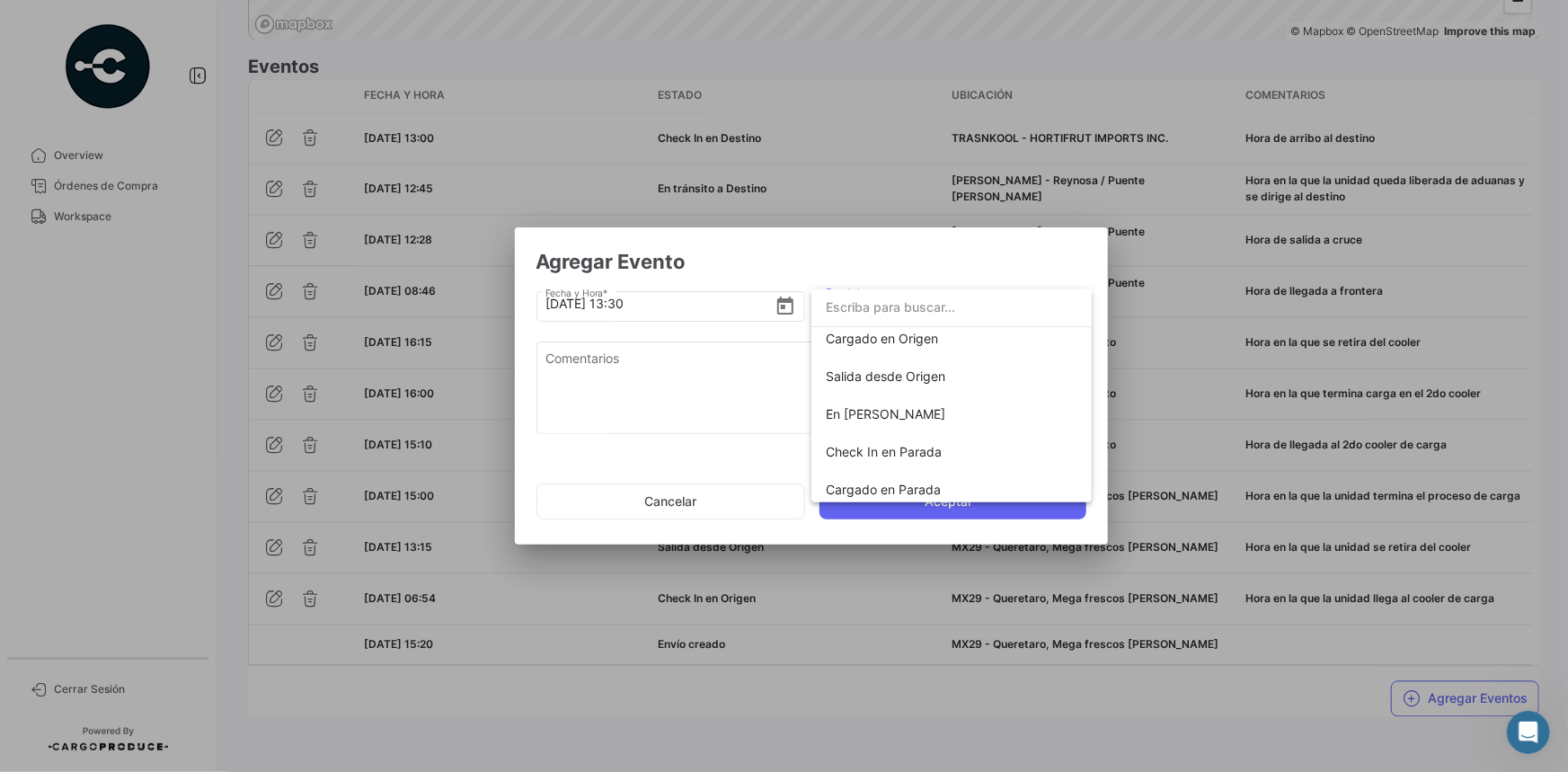
scroll to position [315, 0]
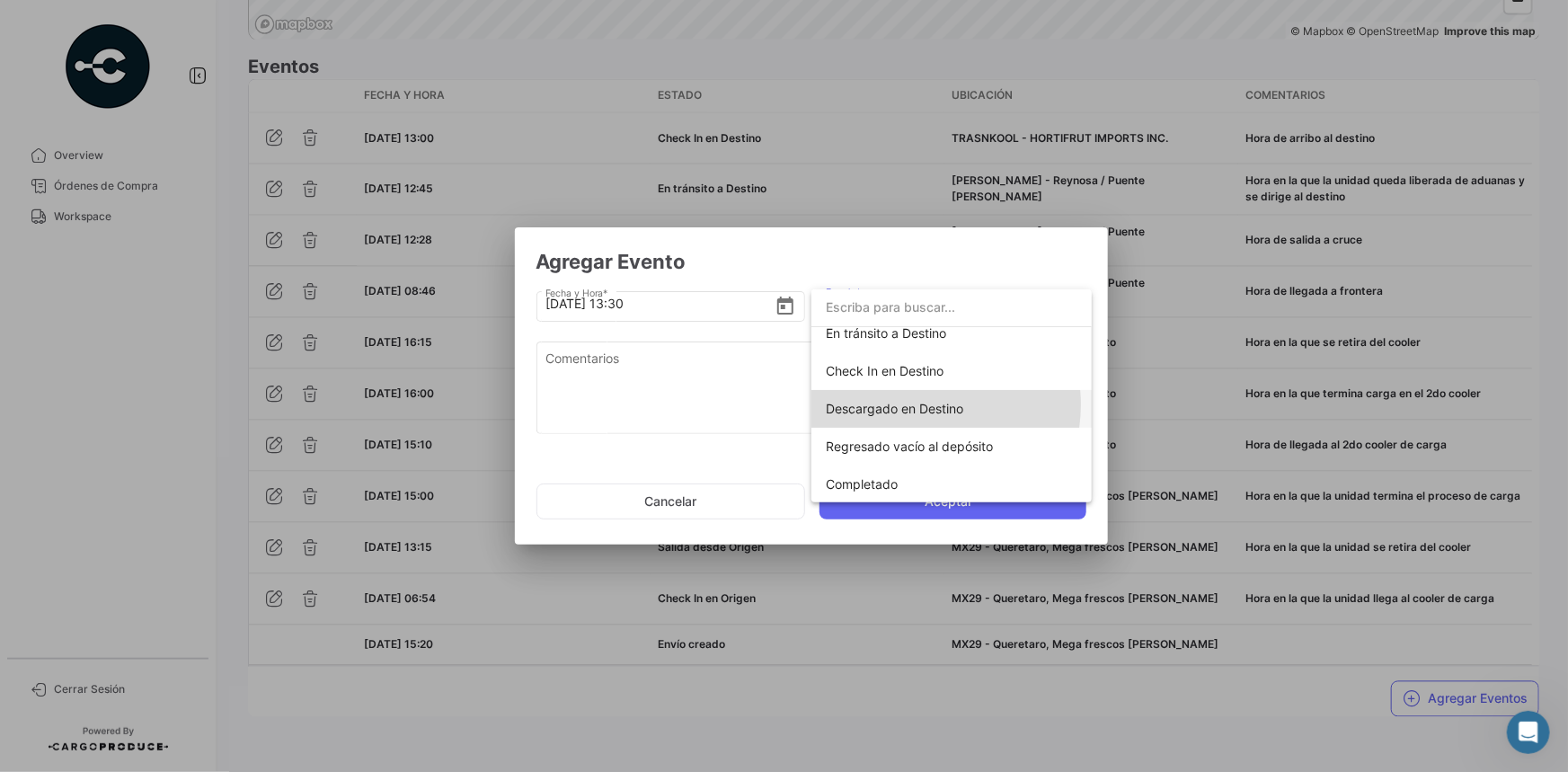
click at [917, 404] on span "Descargado en Destino" at bounding box center [894, 409] width 137 height 16
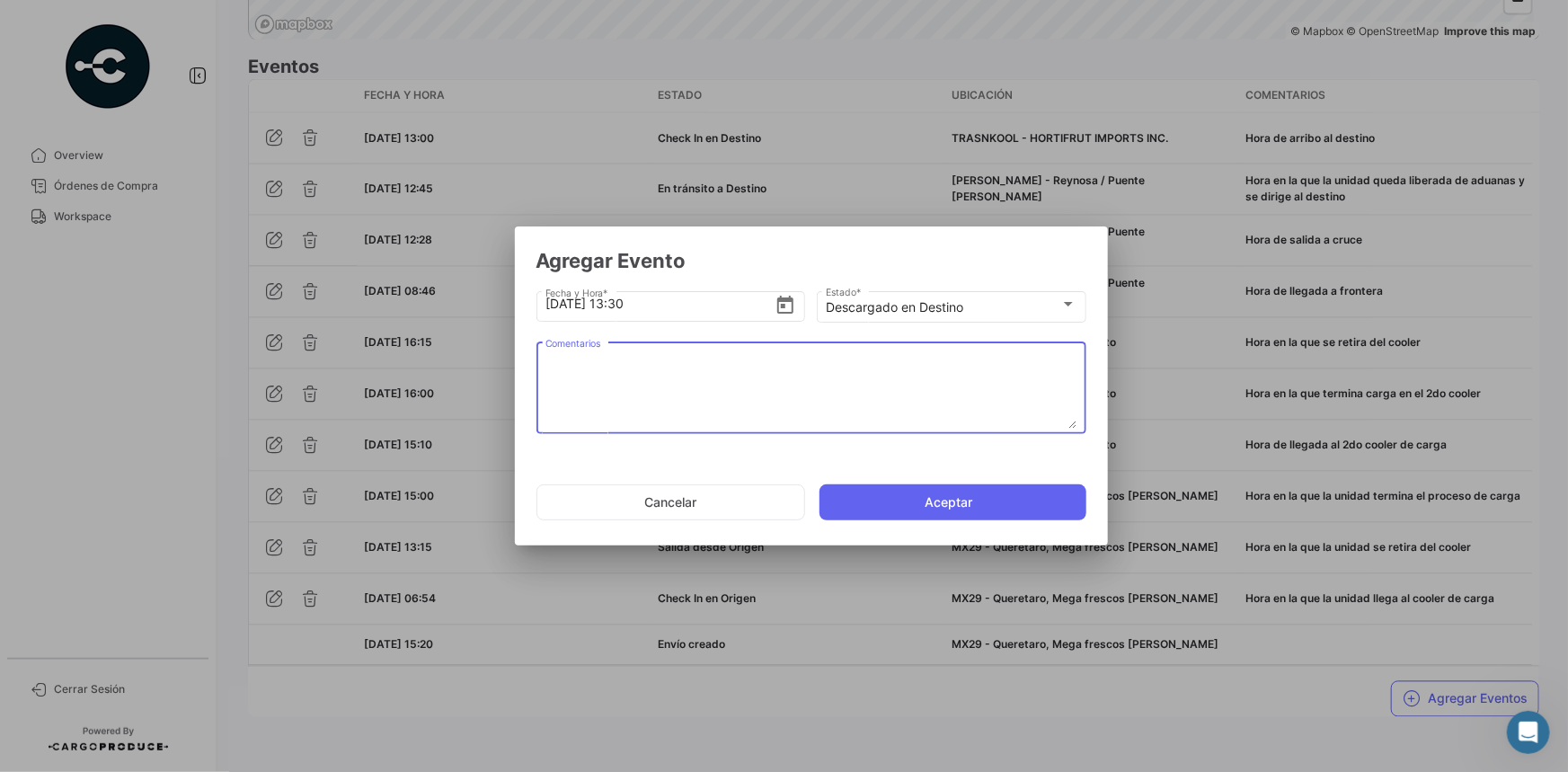
click at [799, 385] on textarea "Comentarios" at bounding box center [811, 389] width 531 height 79
paste textarea "Hora en la que se termina la descarga, la unidad espera documentos de salida"
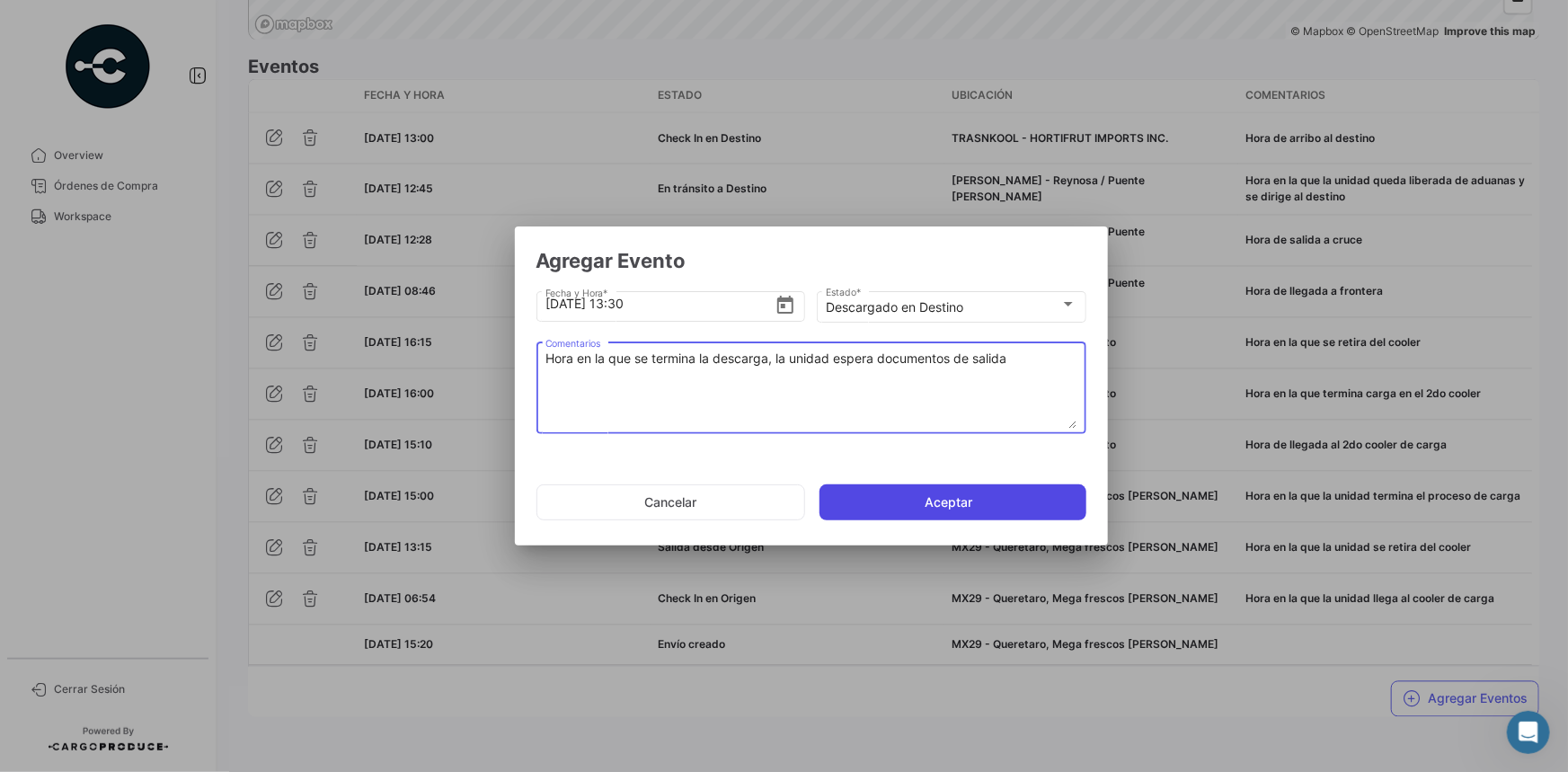
type textarea "Hora en la que se termina la descarga, la unidad espera documentos de salida"
click at [928, 506] on button "Aceptar" at bounding box center [953, 501] width 267 height 36
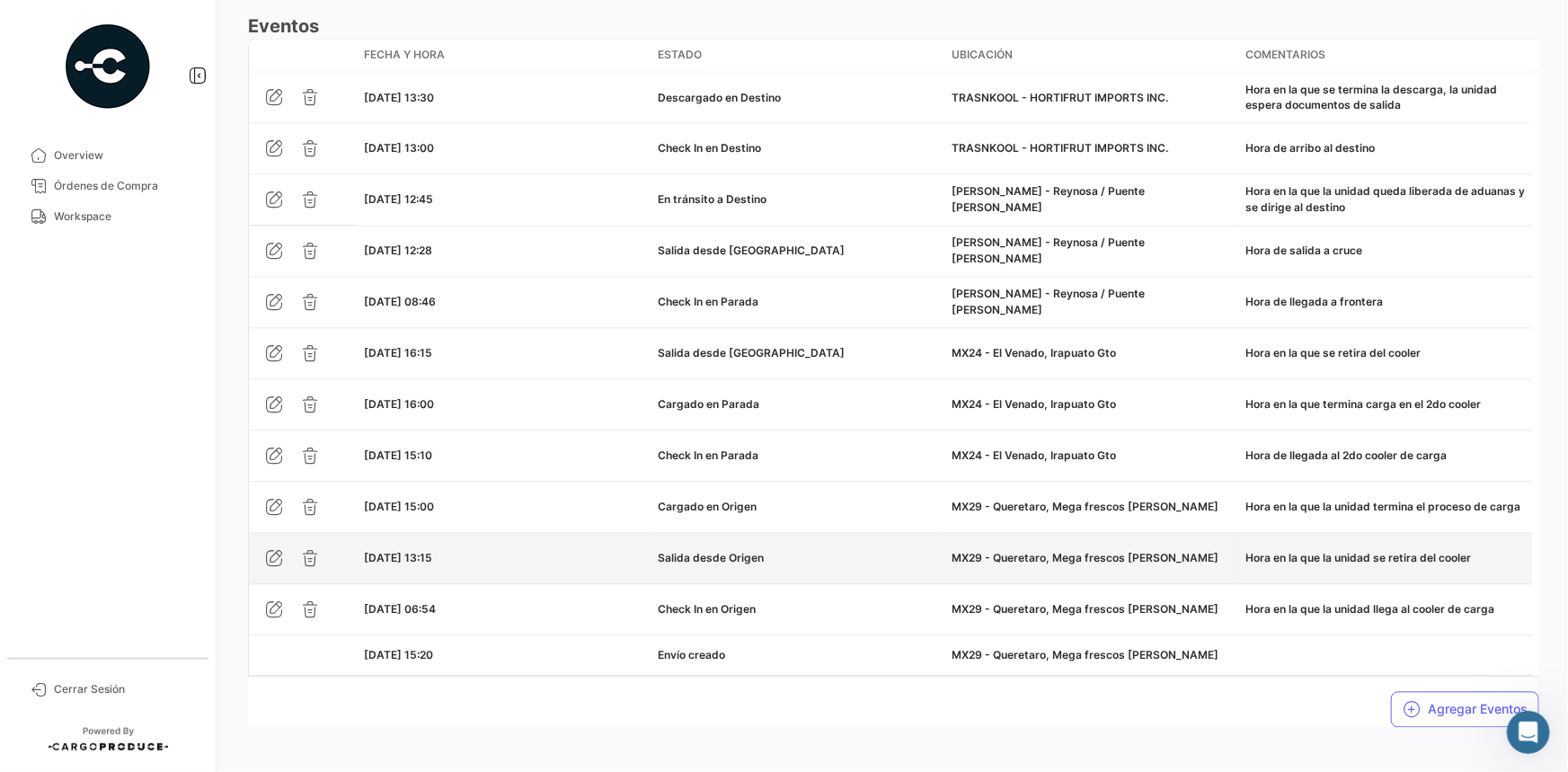
scroll to position [1630, 0]
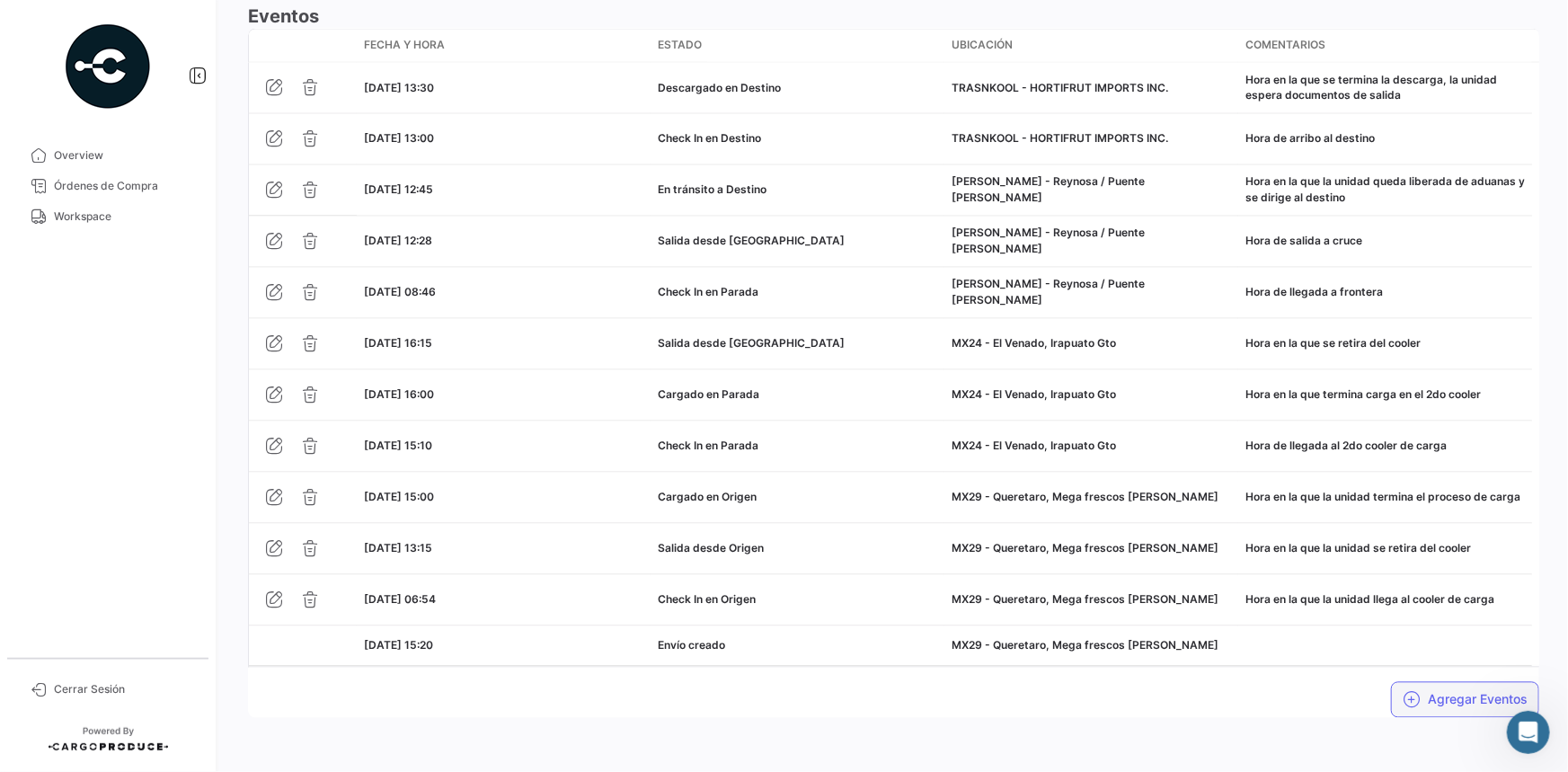
click at [1436, 697] on button "Agregar Eventos" at bounding box center [1465, 699] width 148 height 36
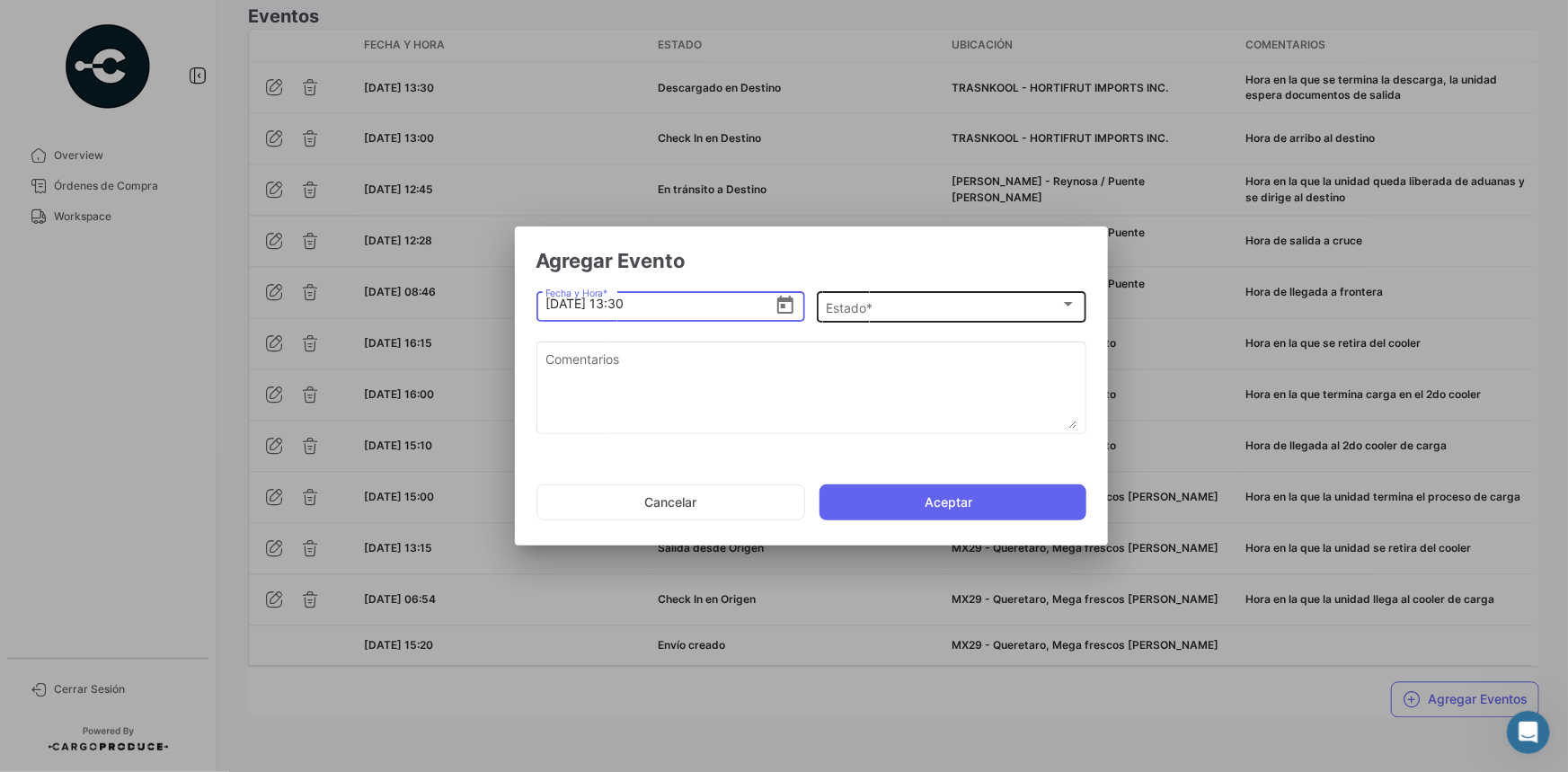
click at [920, 305] on div "Estado *" at bounding box center [942, 307] width 235 height 16
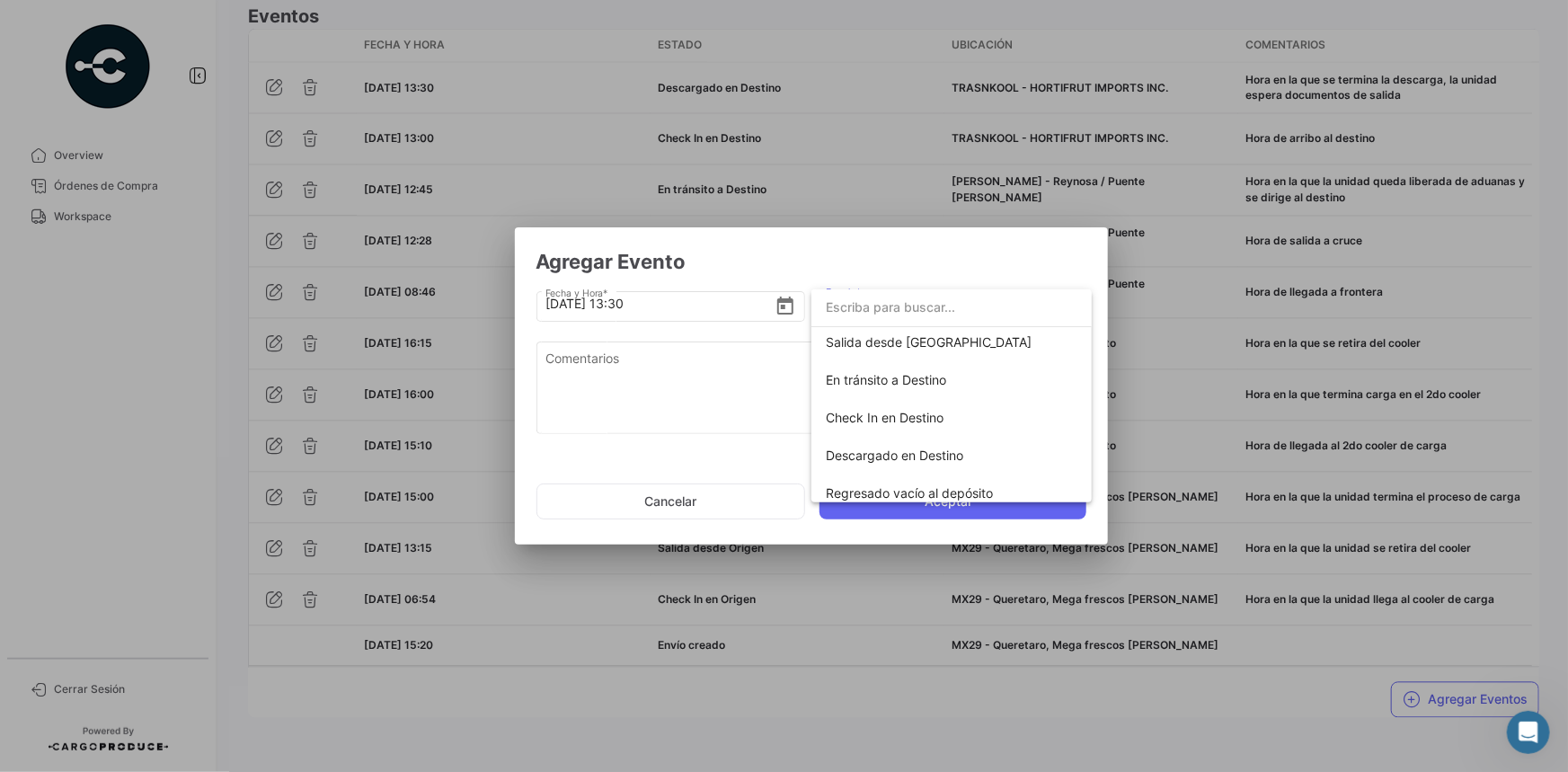
scroll to position [315, 0]
click at [889, 480] on span "Completado" at bounding box center [861, 484] width 72 height 16
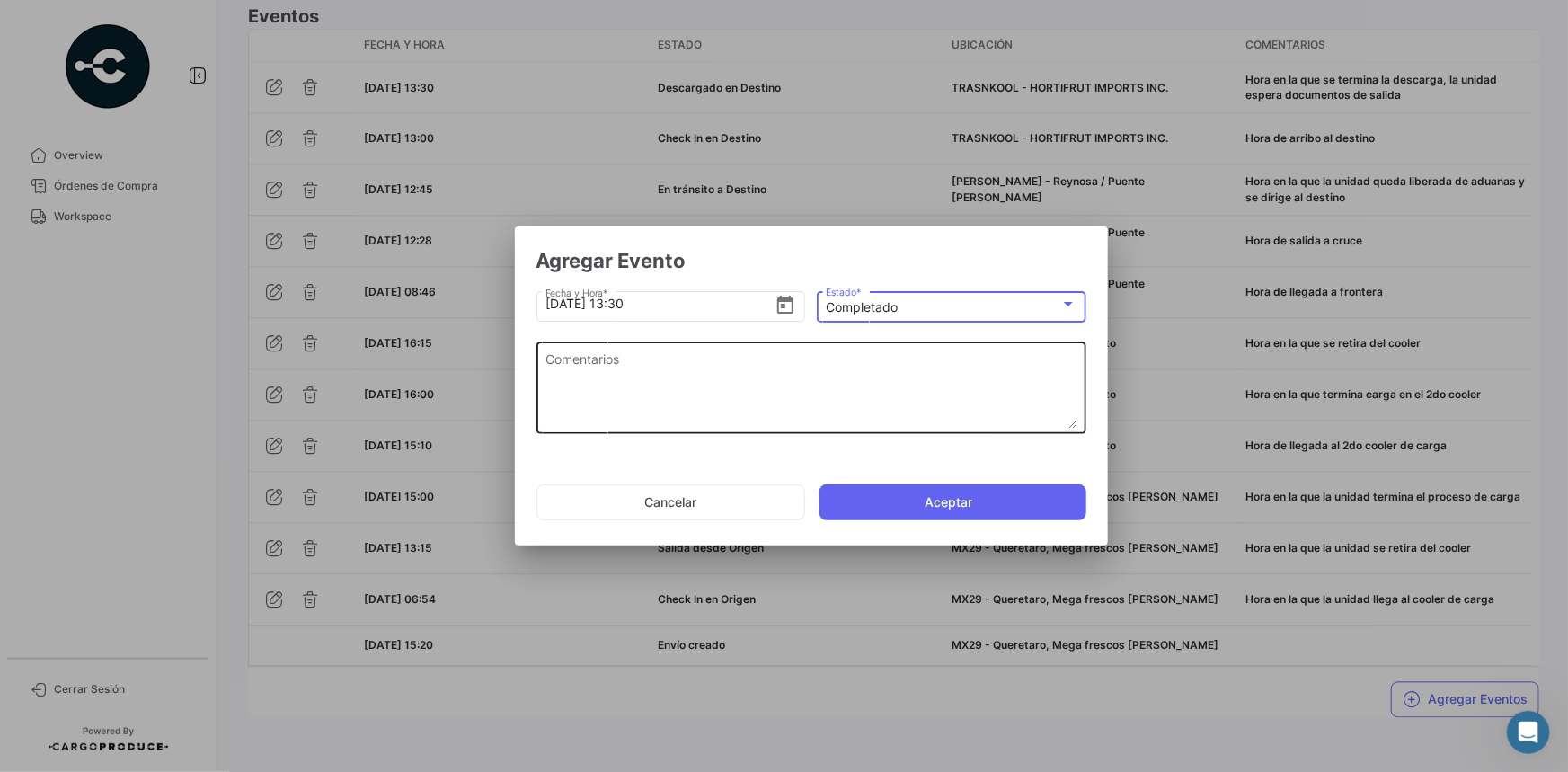
click at [791, 376] on textarea "Comentarios" at bounding box center [811, 389] width 531 height 79
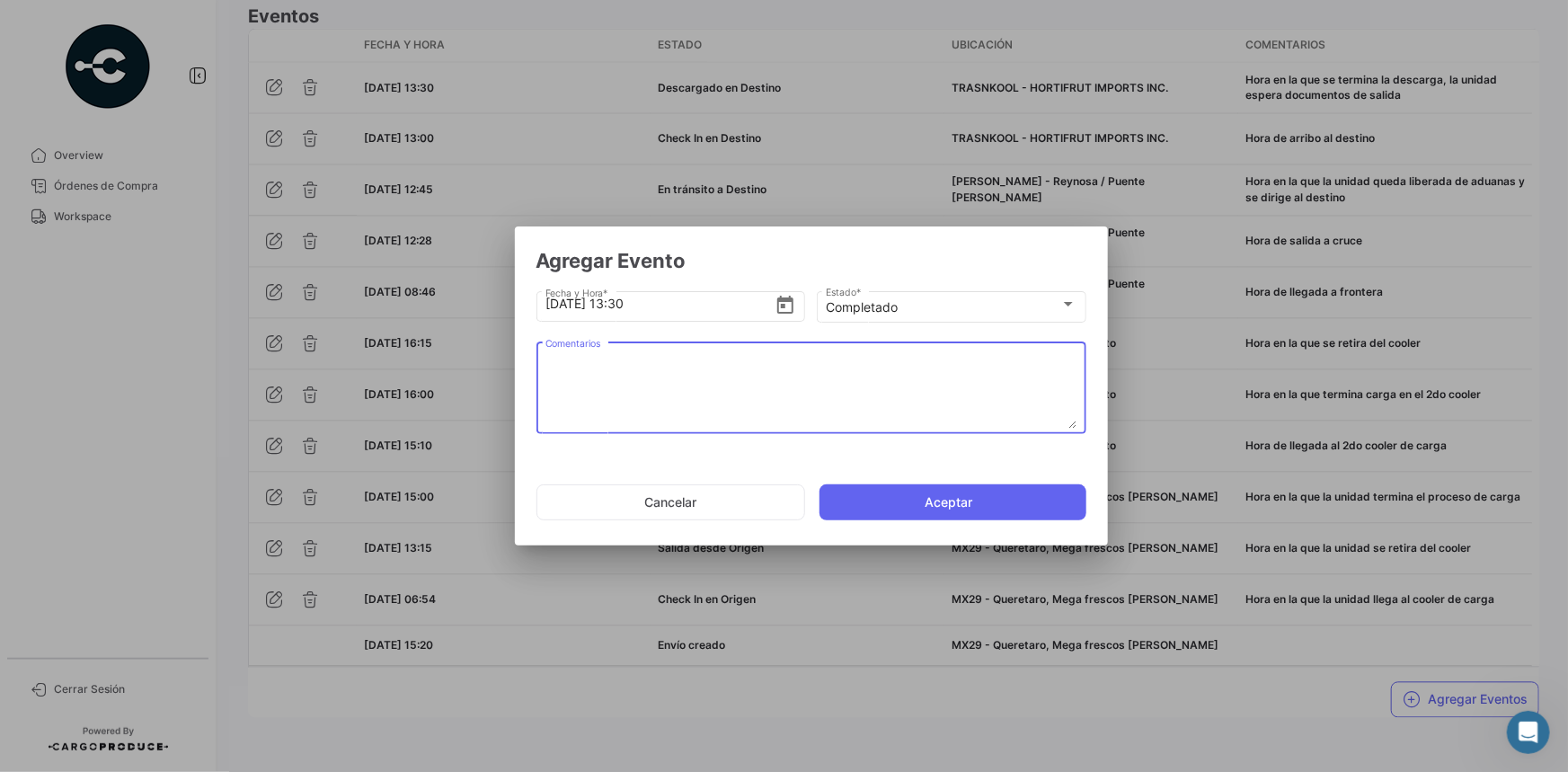
paste textarea "Fin del viaje, [PERSON_NAME] en la que se retira de la bodega del cliente"
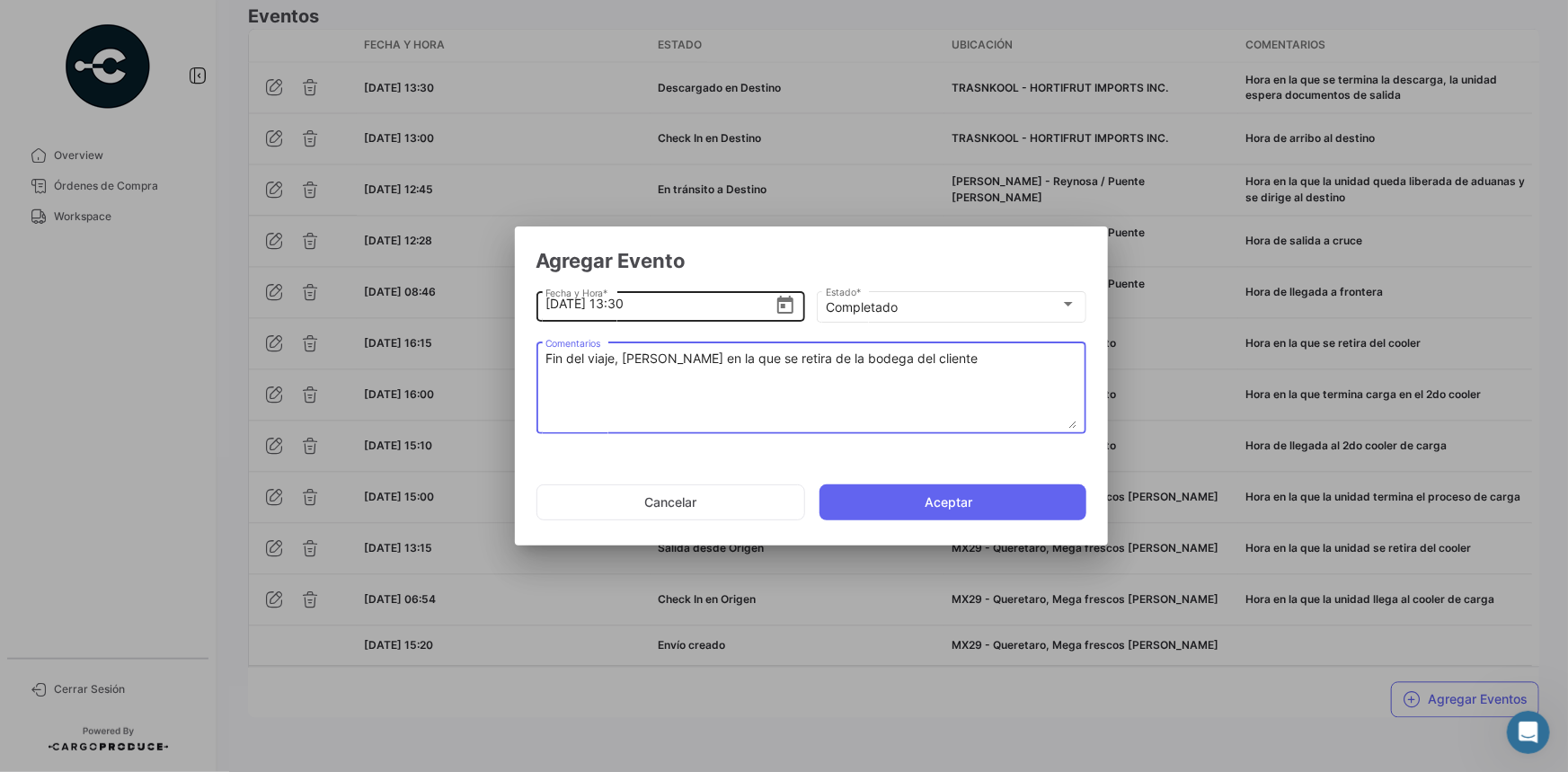
type textarea "Fin del viaje, [PERSON_NAME] en la que se retira de la bodega del cliente"
click at [673, 304] on input "[DATE] 13:30" at bounding box center [660, 304] width 229 height 63
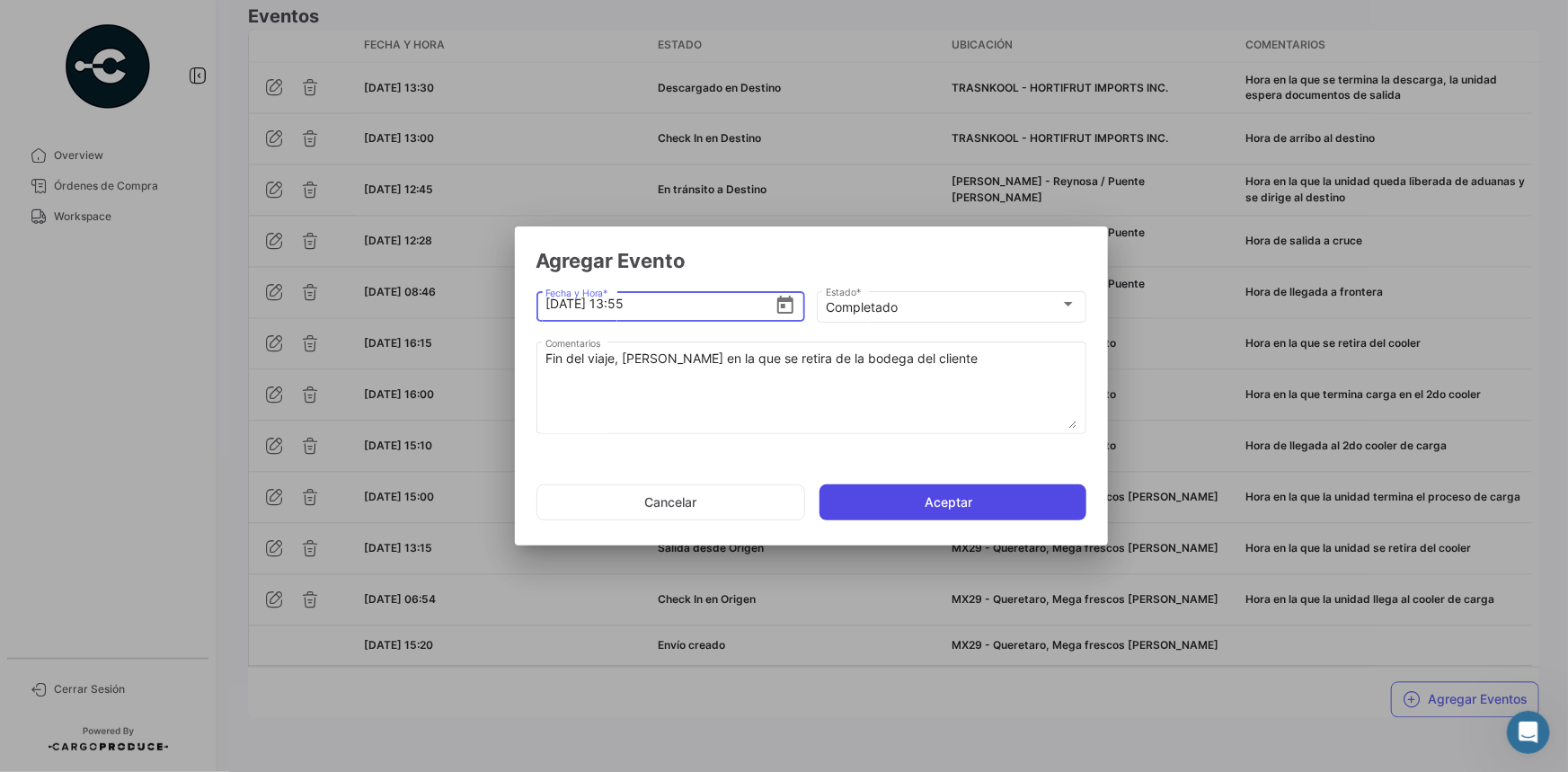
type input "[DATE] 13:55"
click at [887, 502] on button "Aceptar" at bounding box center [953, 501] width 267 height 36
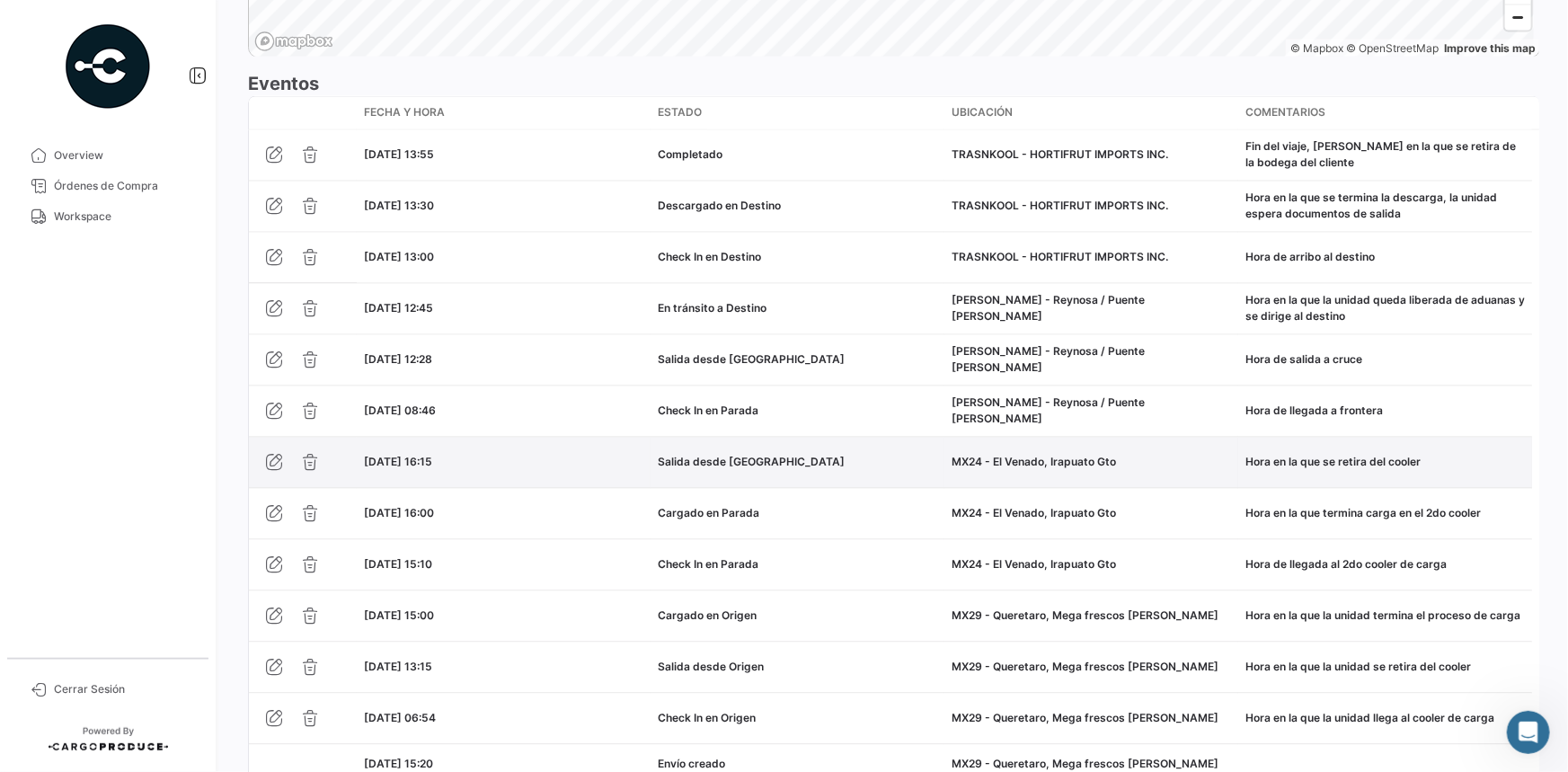
scroll to position [1554, 0]
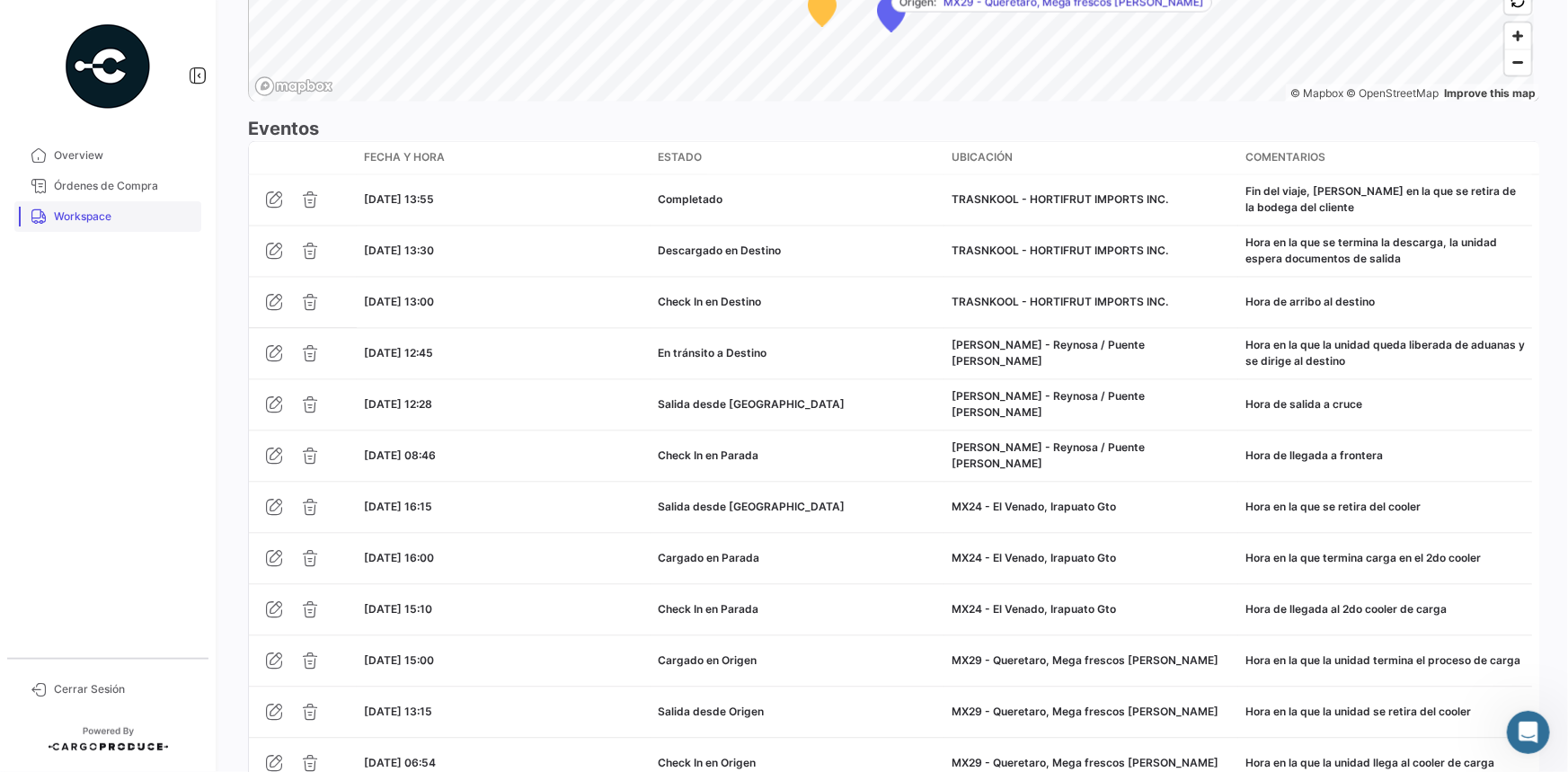
drag, startPoint x: 108, startPoint y: 210, endPoint x: 120, endPoint y: 215, distance: 13.0
click at [108, 210] on span "Workspace" at bounding box center [124, 217] width 140 height 17
